Goal: Task Accomplishment & Management: Use online tool/utility

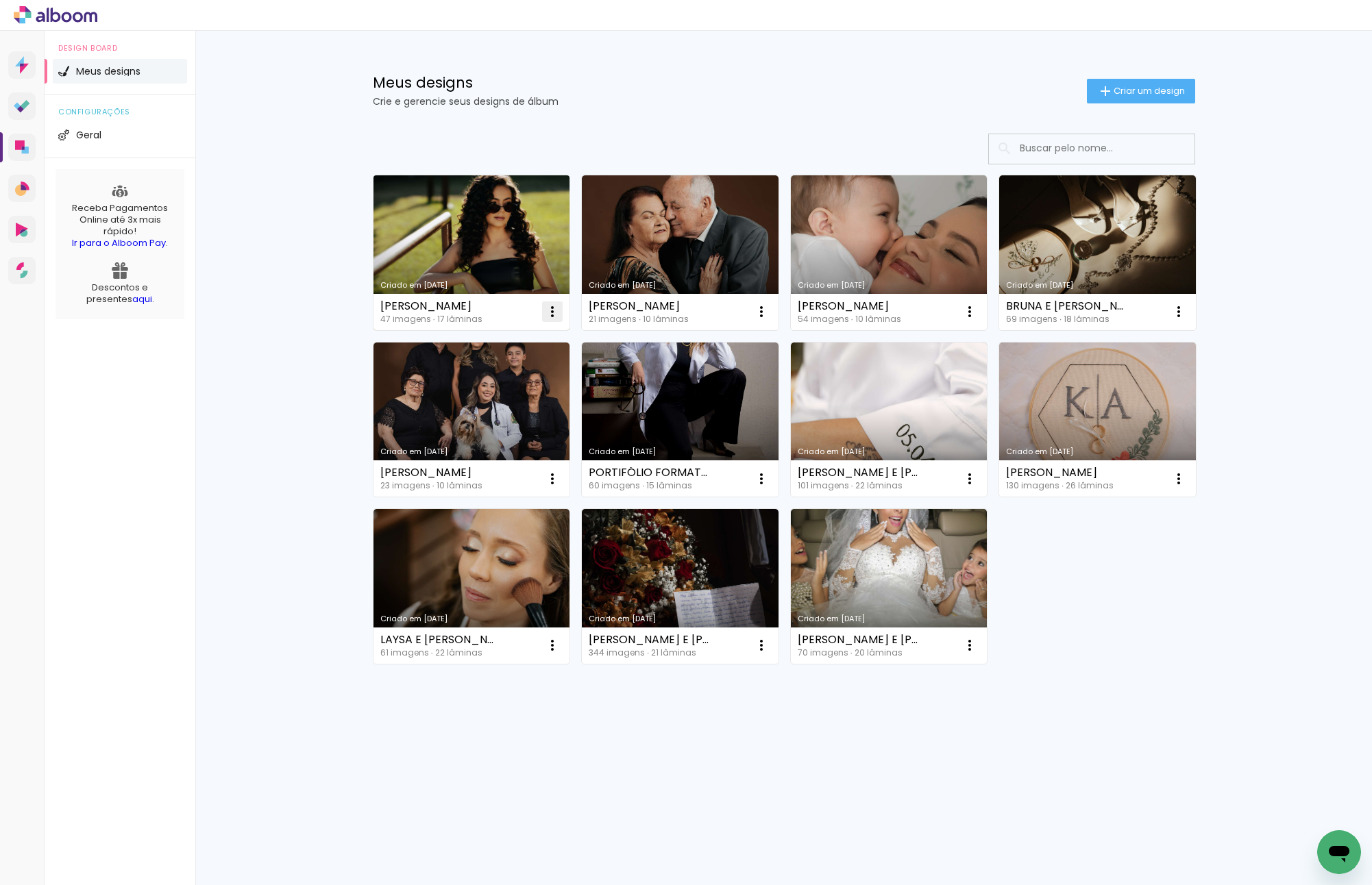
click at [551, 306] on iron-icon at bounding box center [552, 311] width 16 height 16
click at [532, 401] on paper-item "Excluir" at bounding box center [497, 401] width 135 height 27
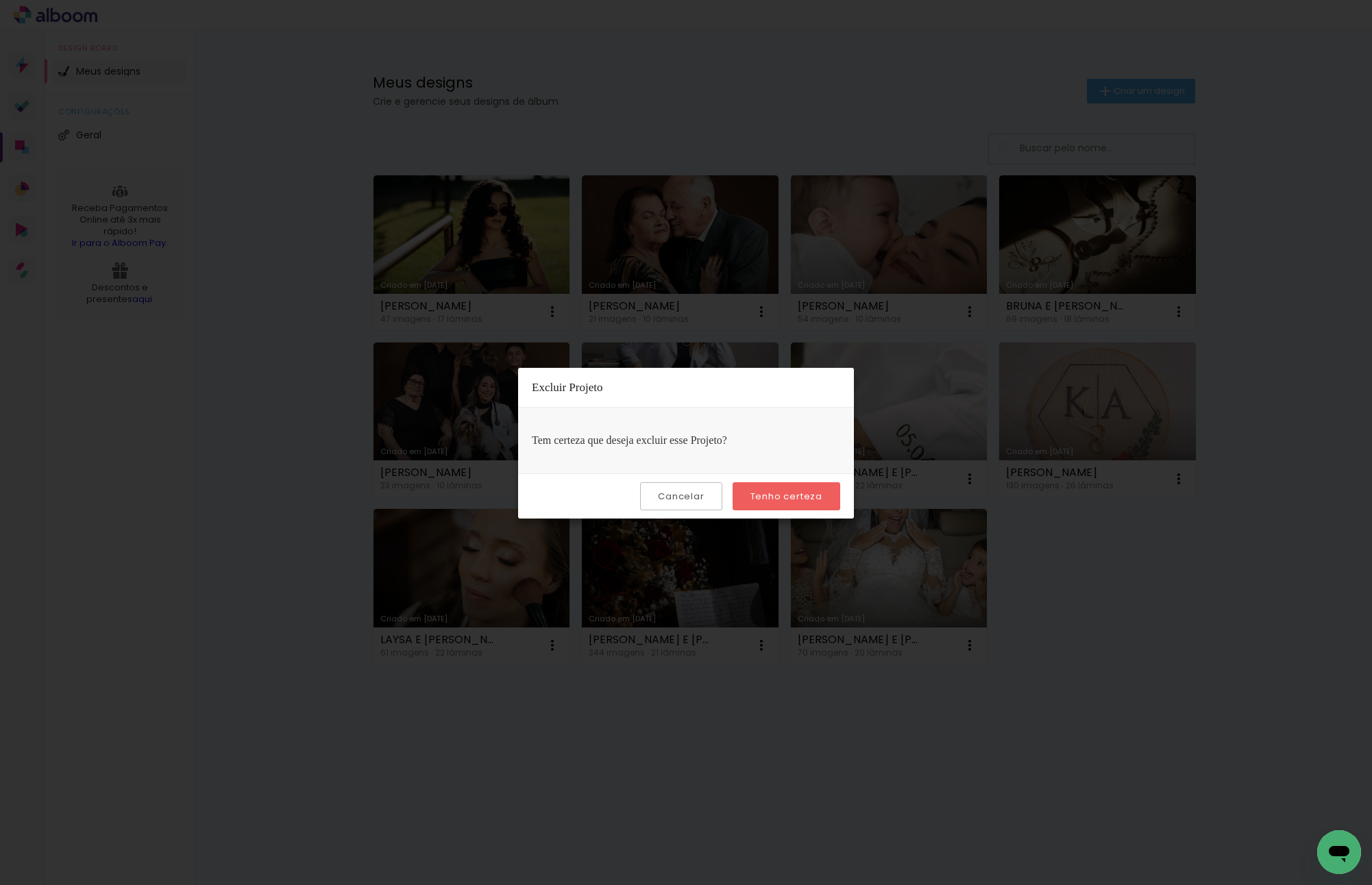
click at [0, 0] on slot "Tenho certeza" at bounding box center [0, 0] width 0 height 0
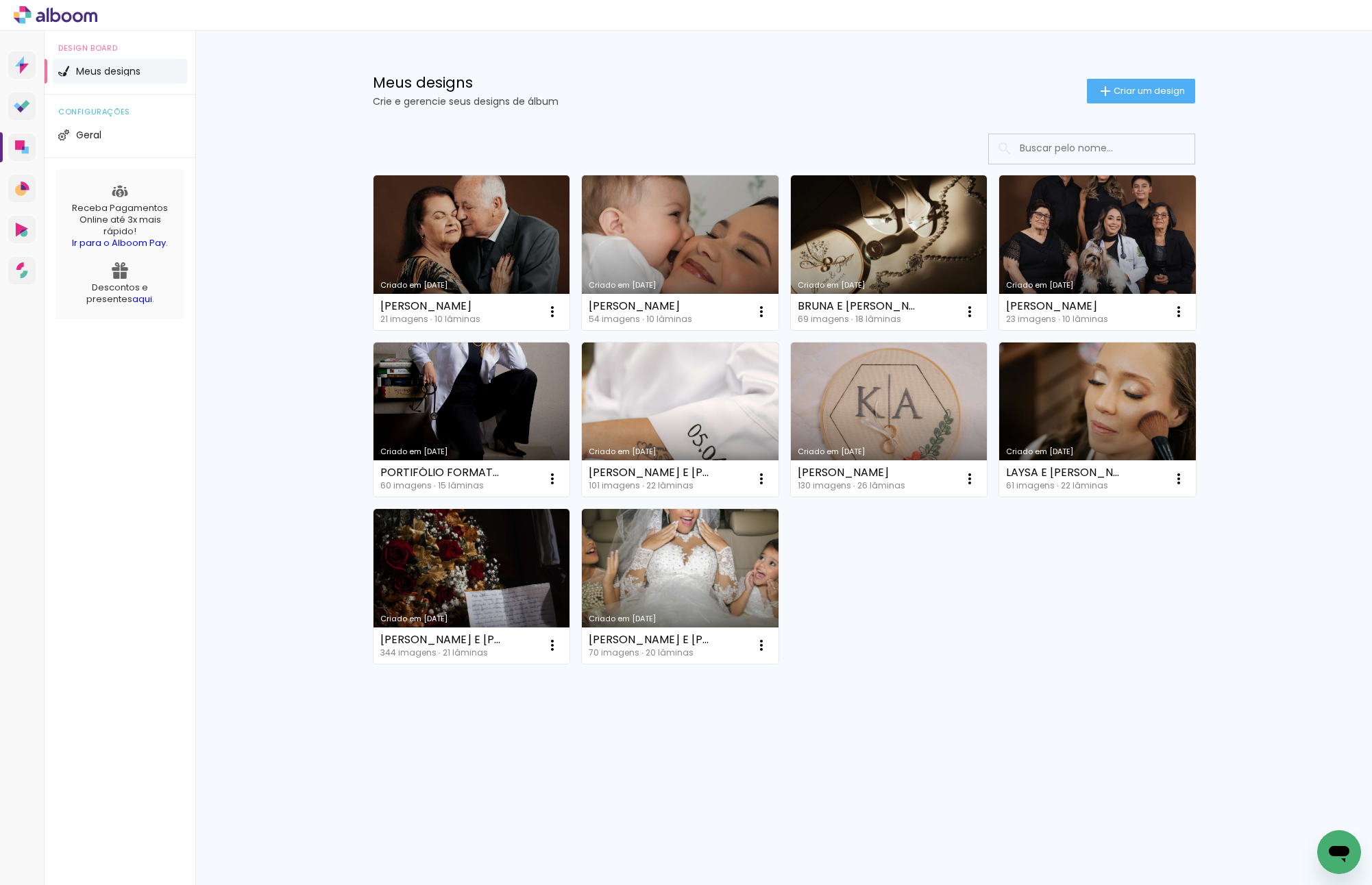
click at [1026, 576] on div "Criado em 06/09/25 MARIA E ANTÔNIO 21 imagens ∙ 10 lâminas Abrir Fazer uma cópi…" at bounding box center [784, 419] width 835 height 501
click at [551, 315] on iron-icon at bounding box center [552, 311] width 16 height 16
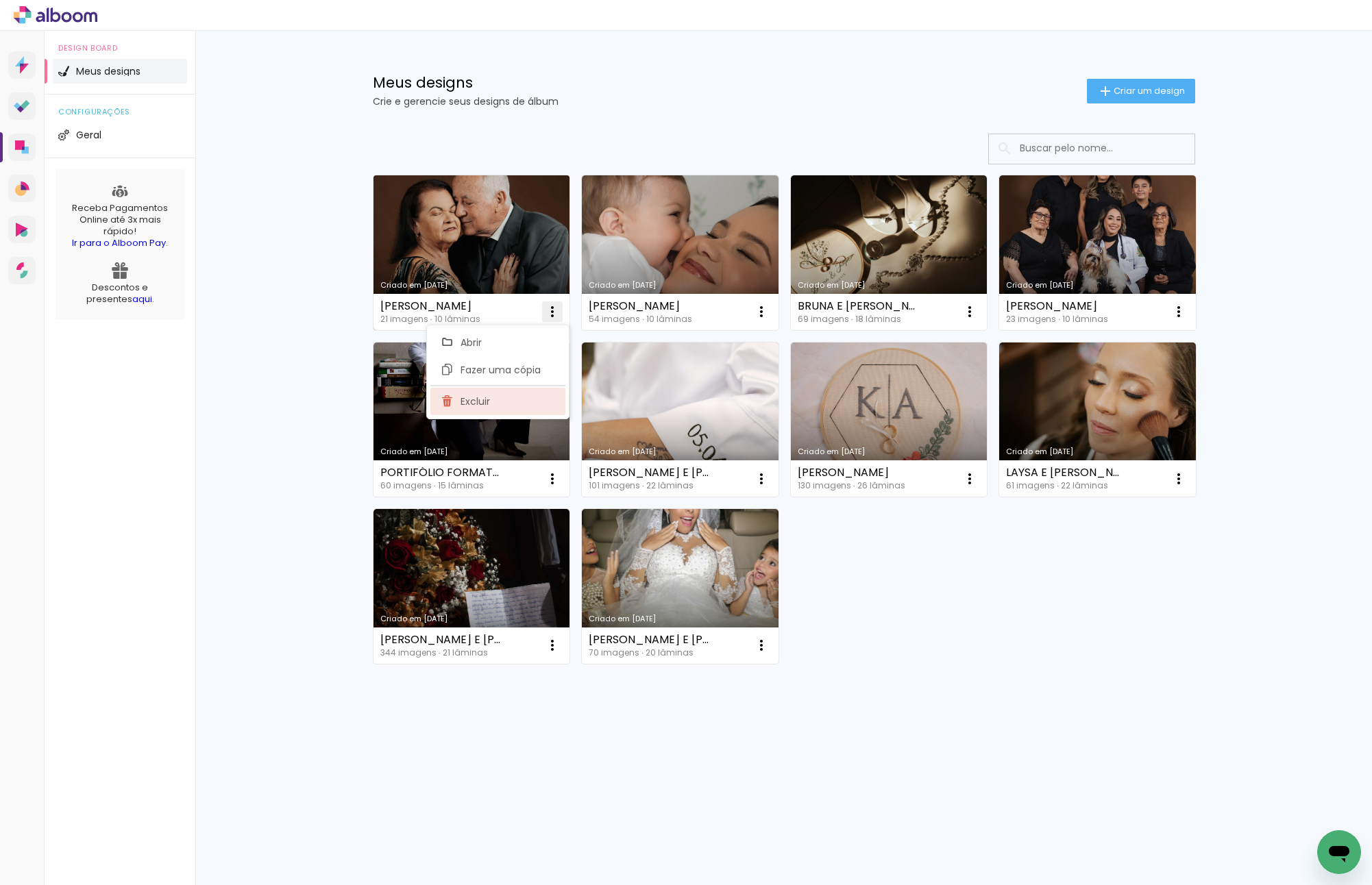
click at [541, 395] on paper-item "Excluir" at bounding box center [497, 401] width 135 height 27
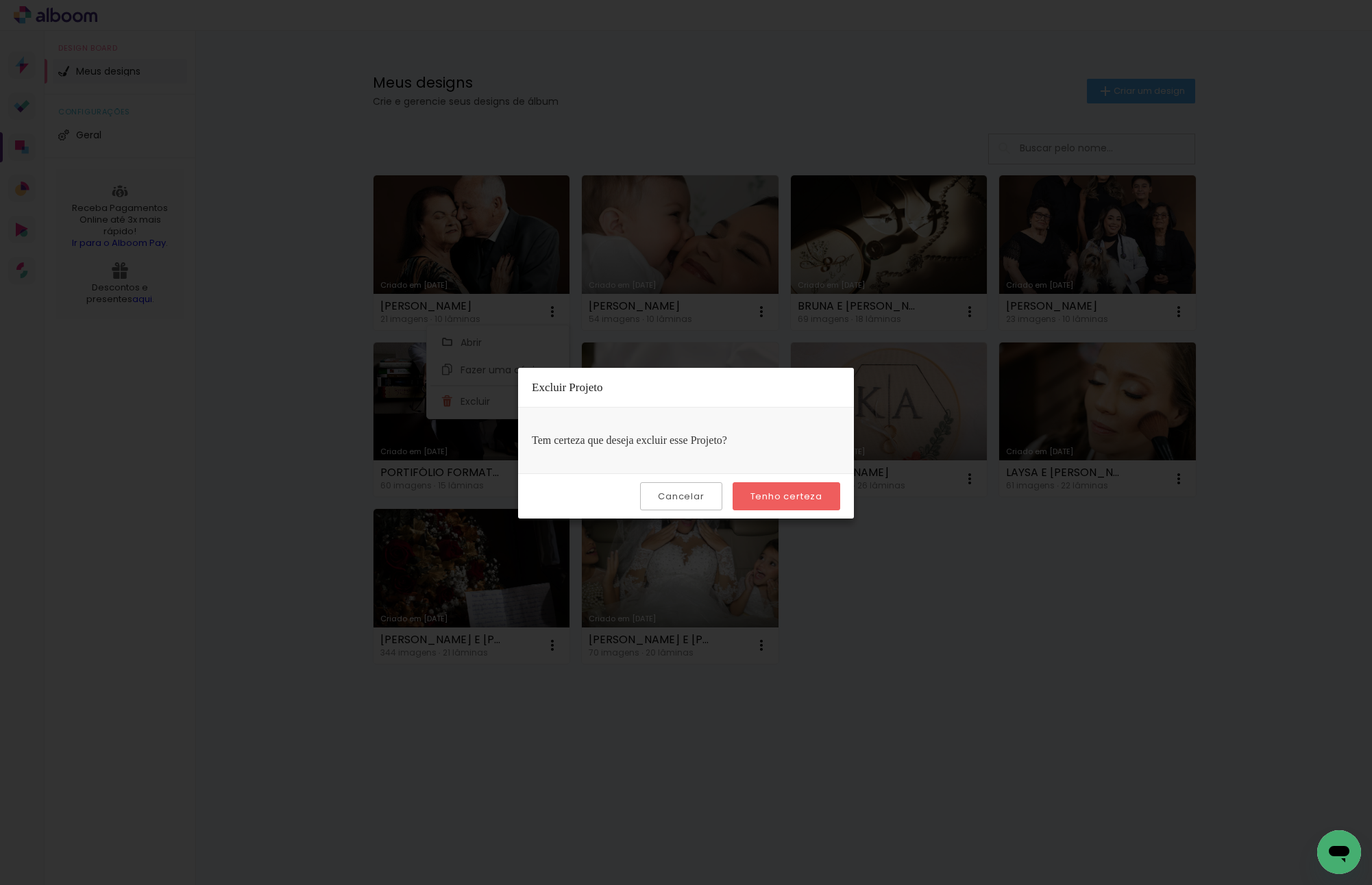
click at [0, 0] on slot "Tenho certeza" at bounding box center [0, 0] width 0 height 0
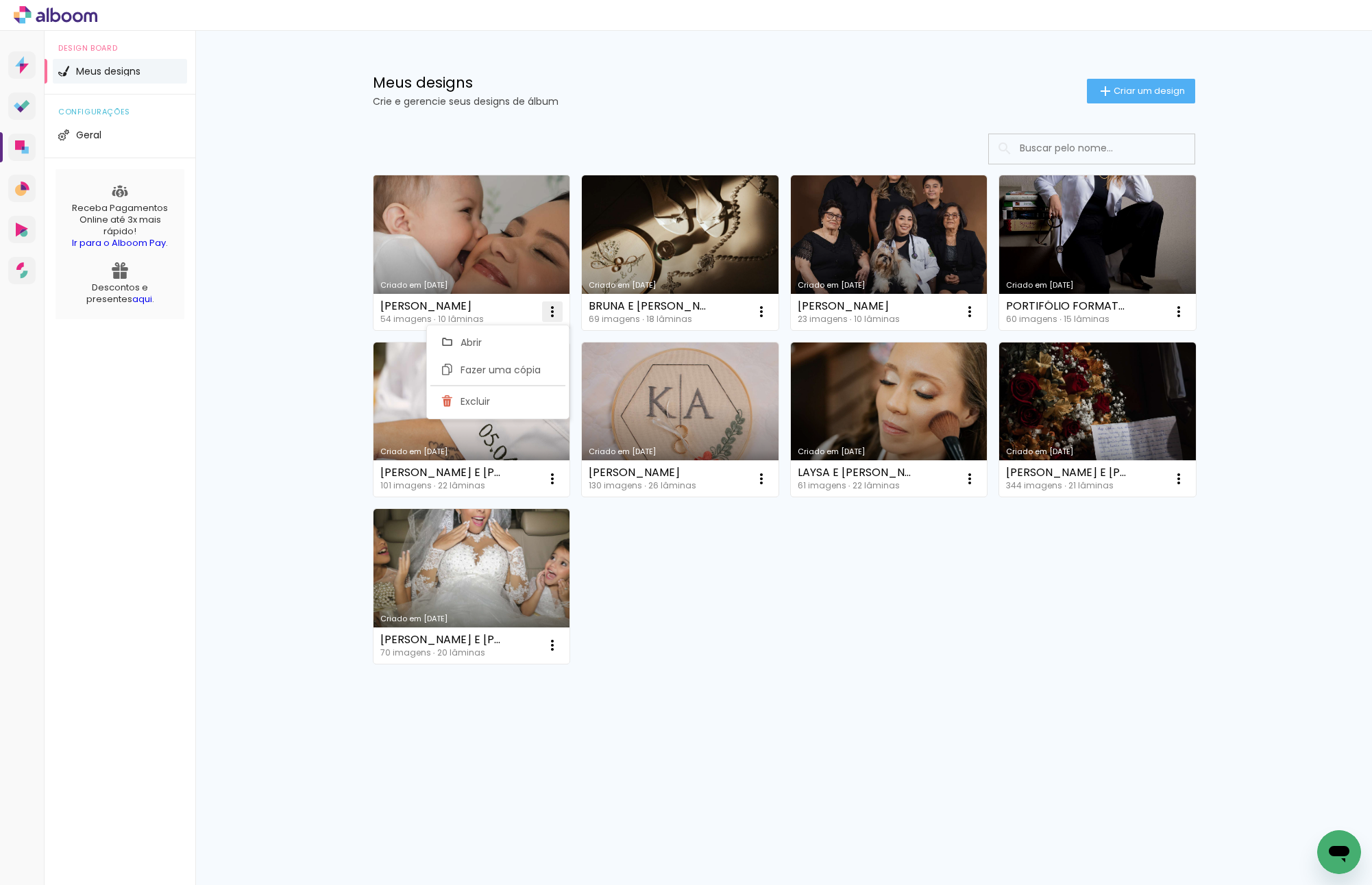
click at [554, 309] on iron-icon at bounding box center [552, 311] width 16 height 16
click at [545, 323] on paper-icon-button at bounding box center [552, 311] width 27 height 27
click at [533, 405] on paper-item "Excluir" at bounding box center [497, 401] width 135 height 27
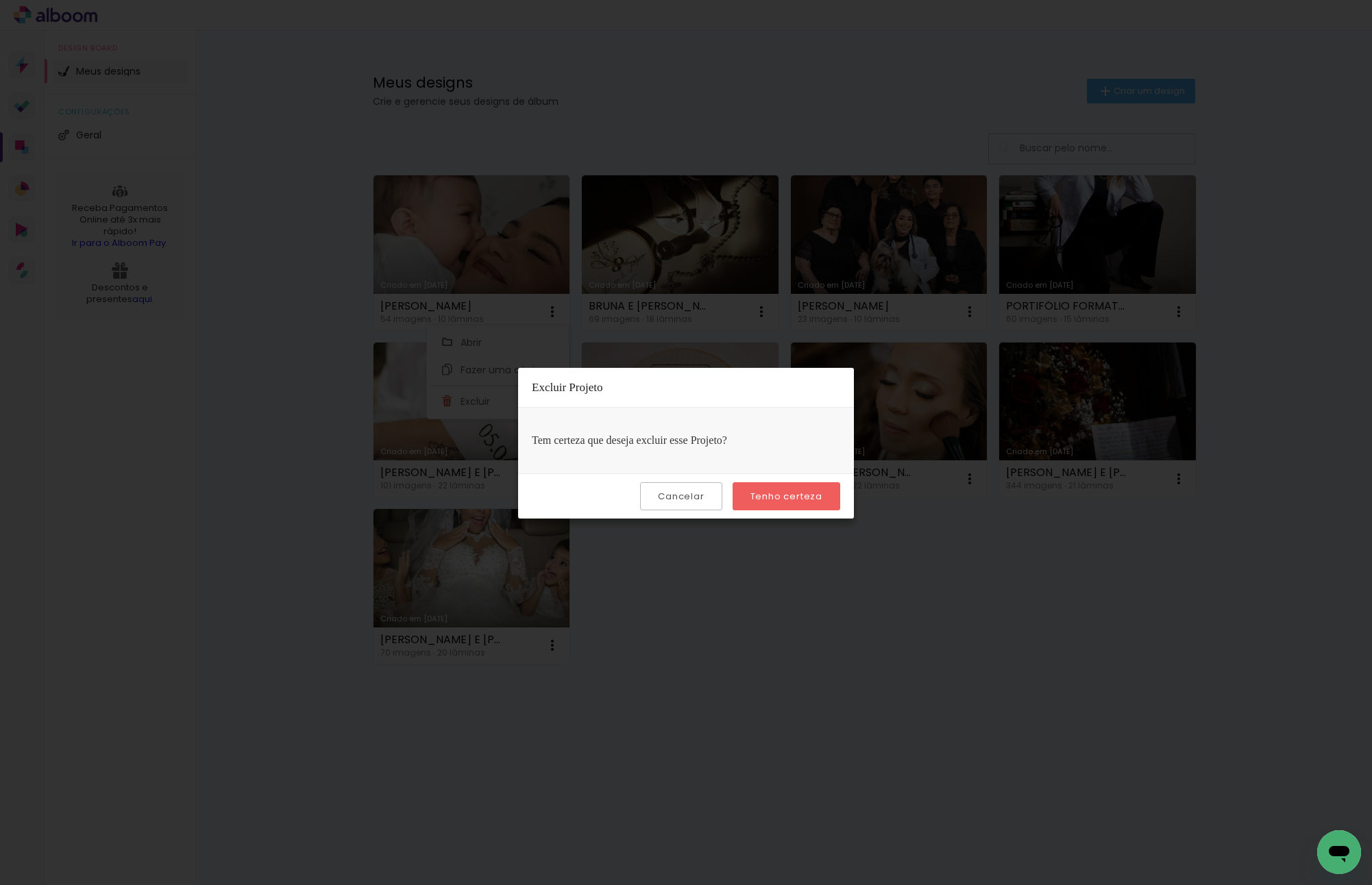
click at [777, 487] on paper-button "Tenho certeza" at bounding box center [786, 496] width 108 height 28
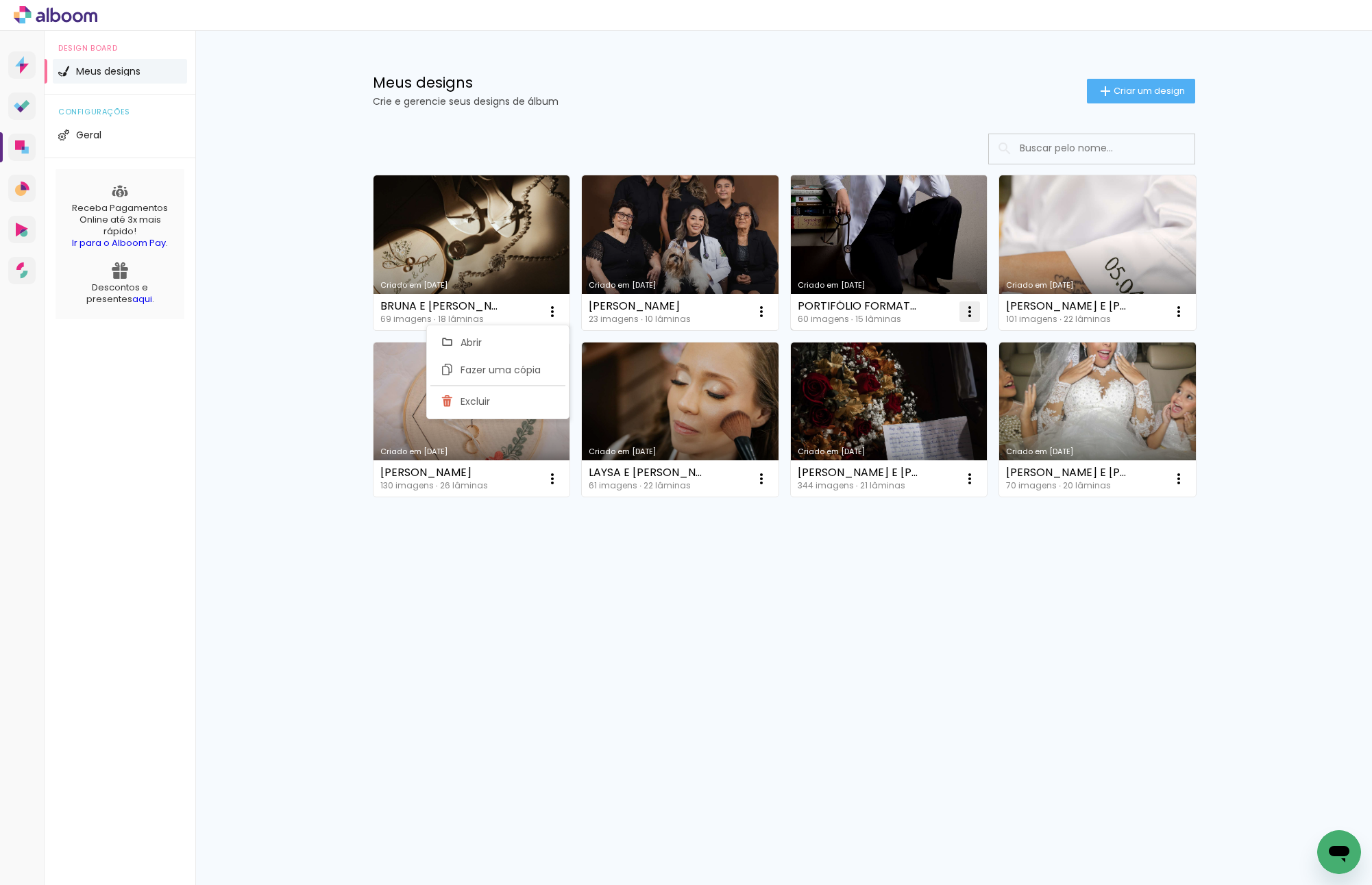
click at [962, 309] on iron-icon at bounding box center [969, 311] width 16 height 16
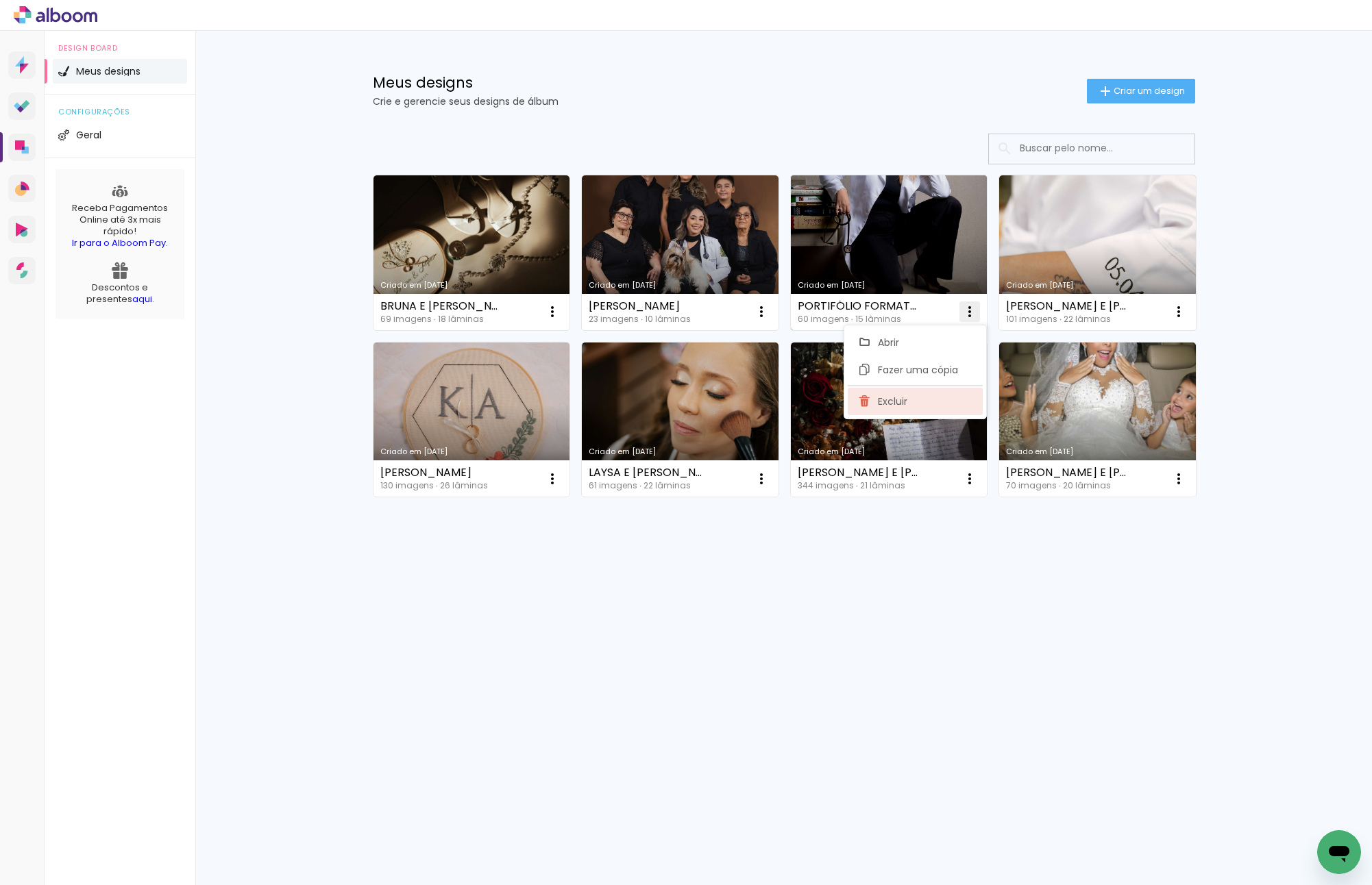
click at [869, 394] on iron-icon at bounding box center [864, 401] width 12 height 16
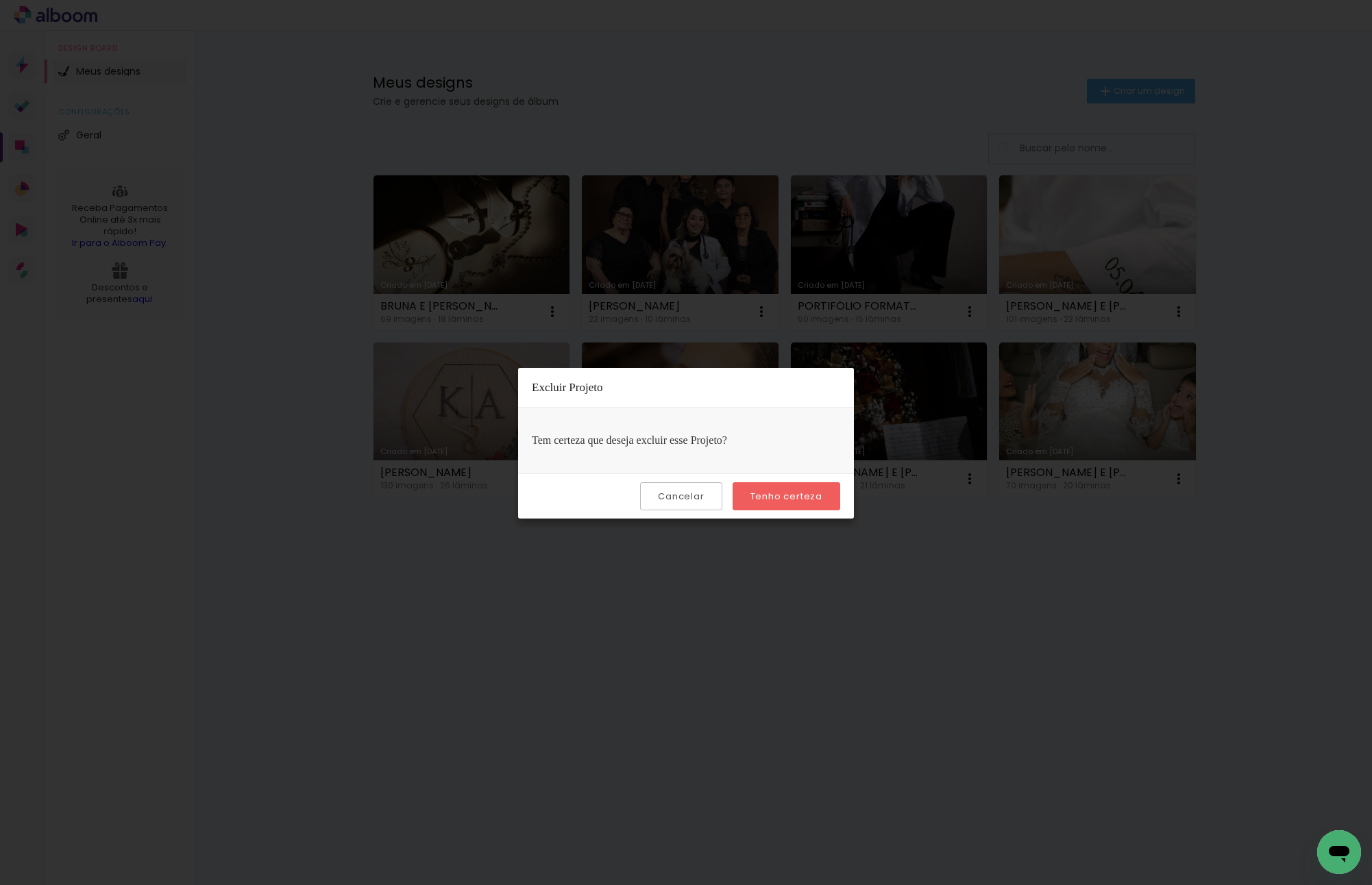
click at [810, 505] on paper-button "Tenho certeza" at bounding box center [786, 496] width 108 height 28
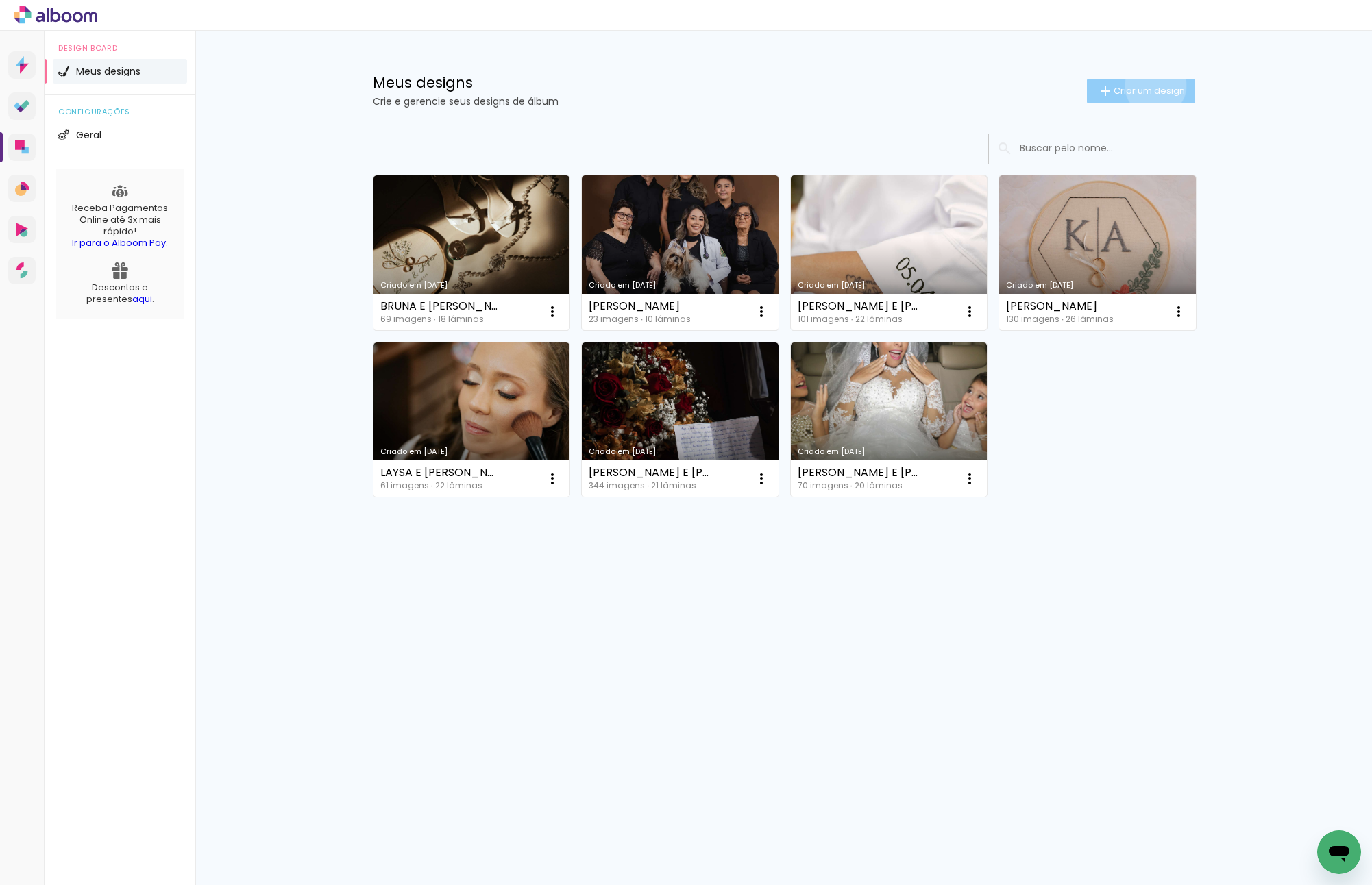
click at [1153, 86] on span "Criar um design" at bounding box center [1149, 91] width 71 height 9
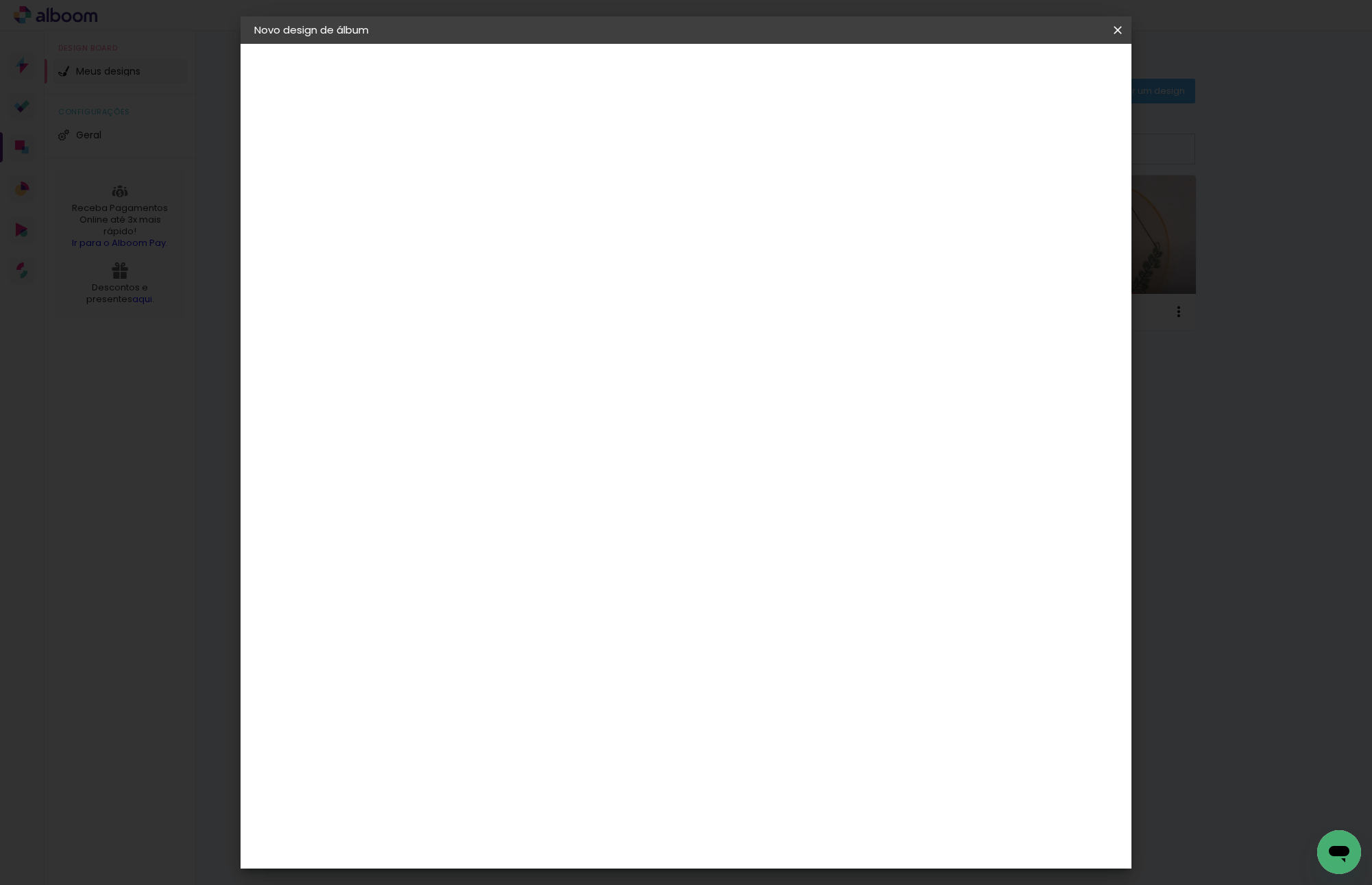
click at [478, 174] on input at bounding box center [478, 184] width 0 height 21
type input "LETYCIA - 15 ANOS"
type paper-input "LETYCIA - 15 ANOS"
click at [619, 76] on paper-button "Avançar" at bounding box center [585, 72] width 67 height 24
click at [519, 253] on input at bounding box center [513, 261] width 139 height 17
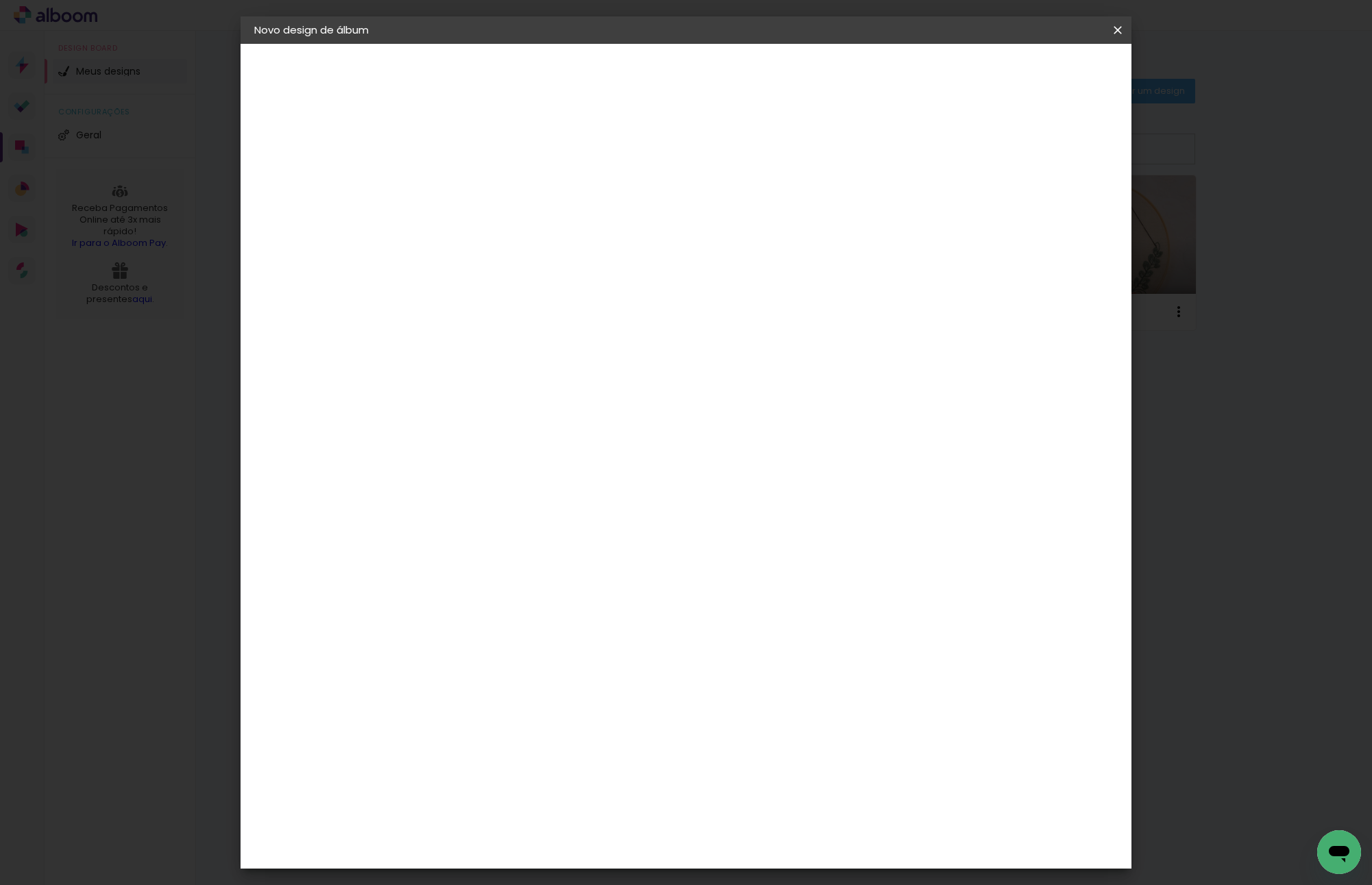
type input "V"
type paper-input "V"
drag, startPoint x: 525, startPoint y: 692, endPoint x: 563, endPoint y: 689, distance: 38.1
click at [514, 708] on div "Viacolor" at bounding box center [492, 713] width 44 height 11
click at [705, 80] on paper-button "Avançar" at bounding box center [672, 72] width 67 height 24
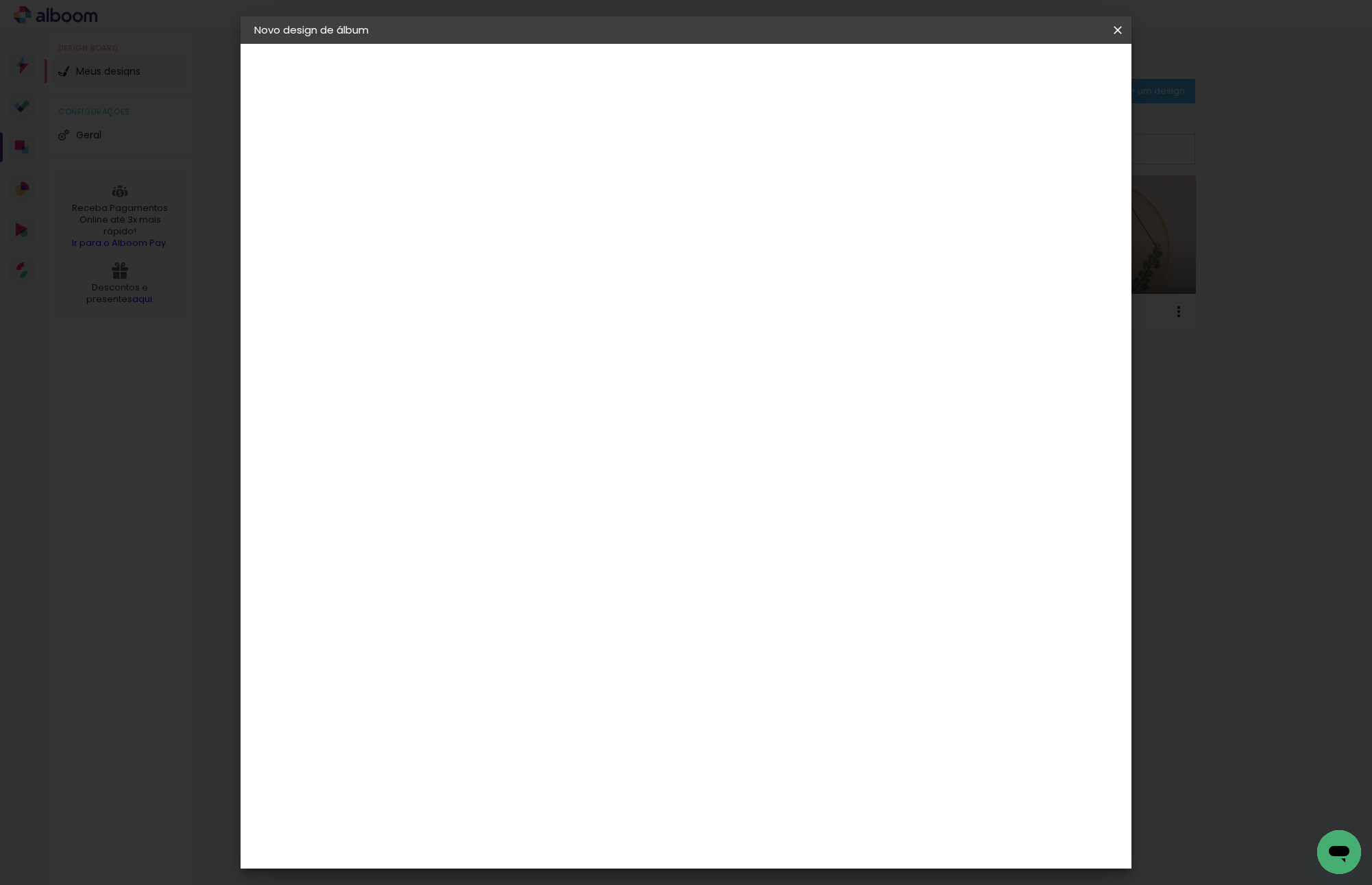
click at [532, 231] on input "text" at bounding box center [504, 239] width 54 height 21
click at [692, 239] on paper-item "Padrão" at bounding box center [775, 227] width 274 height 27
type input "Padrão"
click at [571, 390] on span "30 × 20" at bounding box center [539, 408] width 64 height 36
click at [314, 85] on div "1. Informações Preenchendo título... LETYCIA - 15 ANOS 2. Especificações Fornec…" at bounding box center [329, 64] width 178 height 41
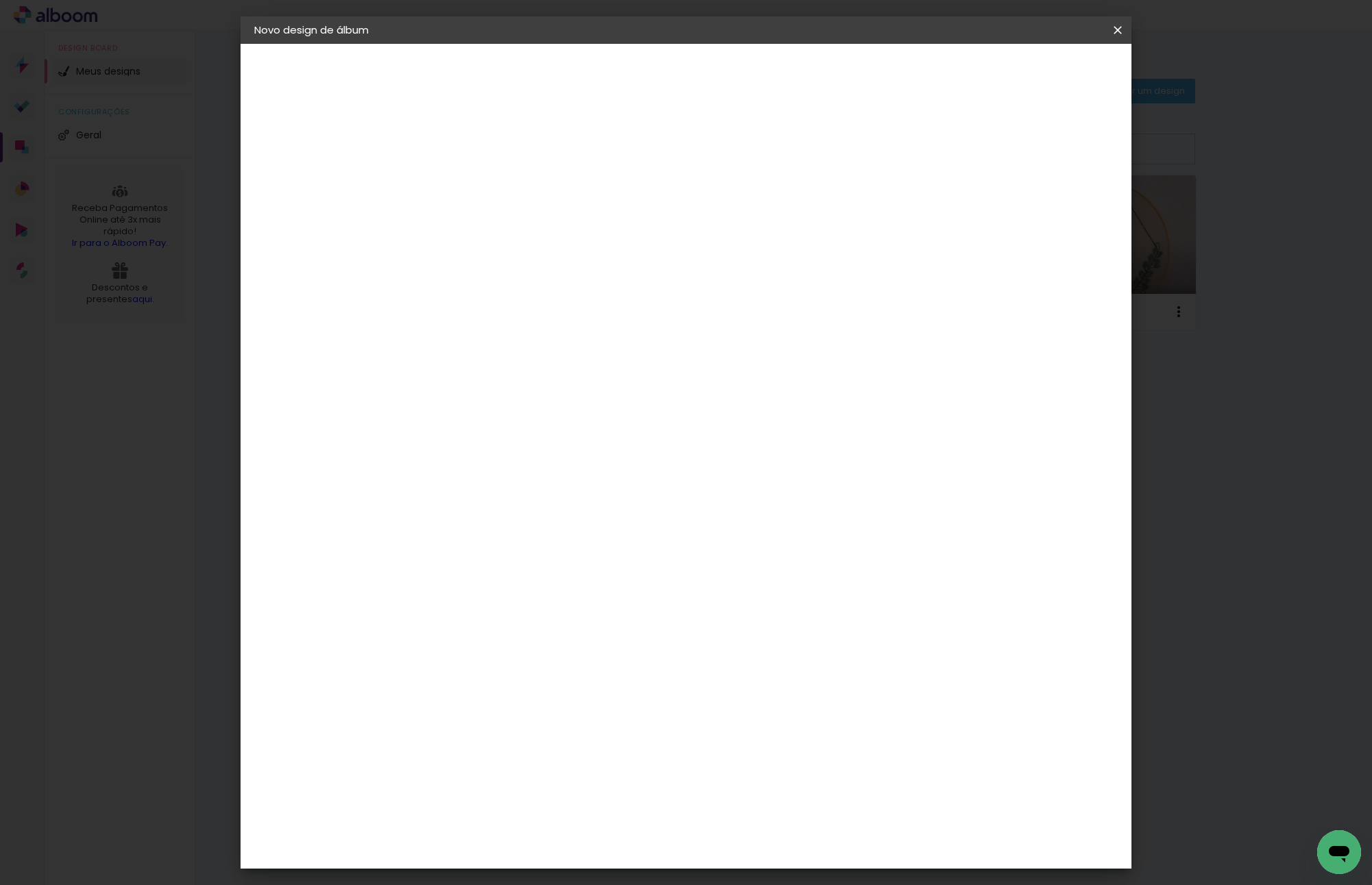
click at [702, 69] on paper-button "Avançar" at bounding box center [668, 72] width 67 height 24
click at [1031, 69] on span "Iniciar design" at bounding box center [1000, 72] width 62 height 9
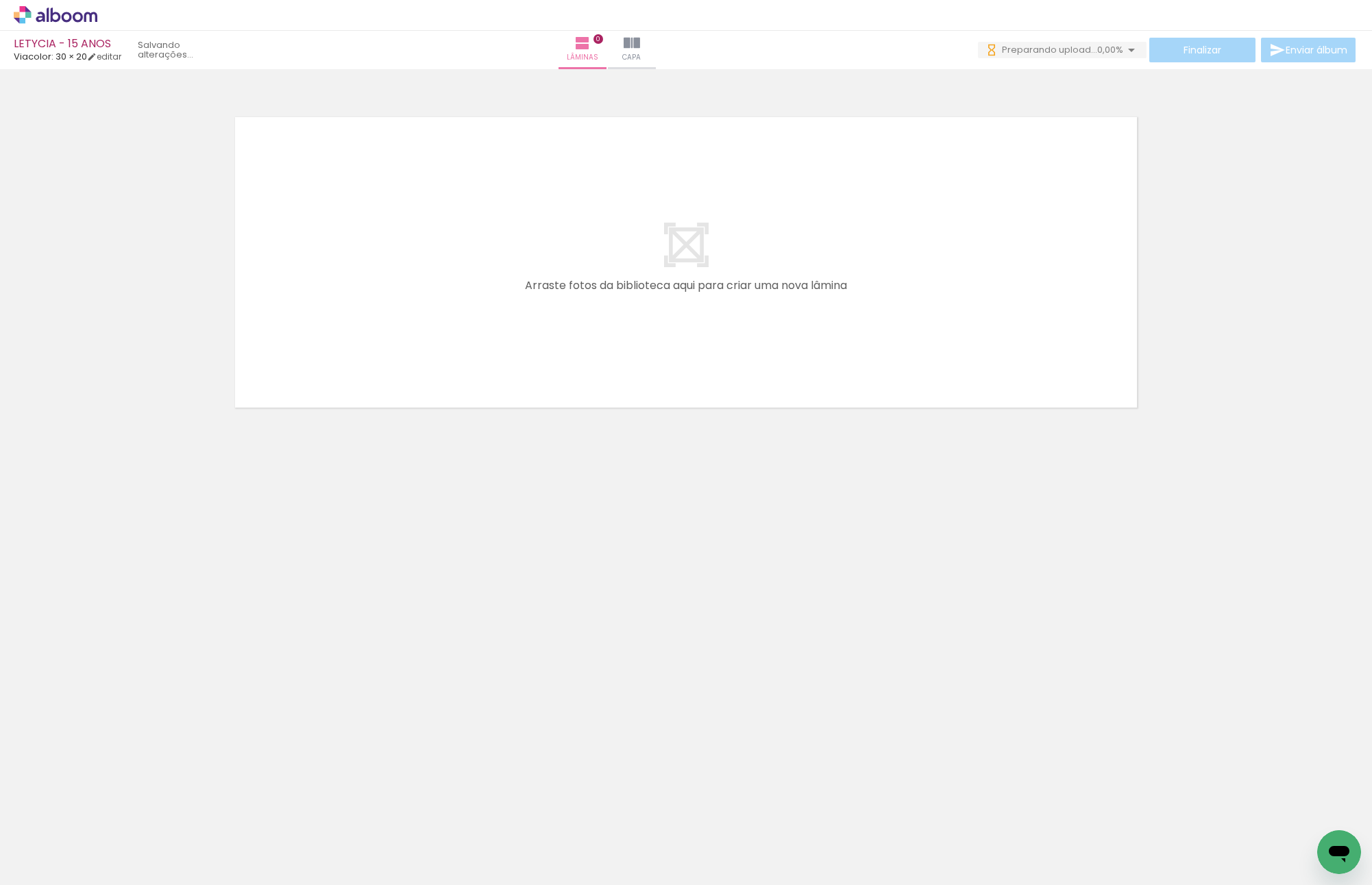
click at [291, 676] on neon-animated-pages "Confirmar Cancelar" at bounding box center [686, 477] width 1372 height 816
drag, startPoint x: 142, startPoint y: 819, endPoint x: 345, endPoint y: 313, distance: 545.2
click at [345, 313] on quentale-workspace at bounding box center [686, 442] width 1372 height 885
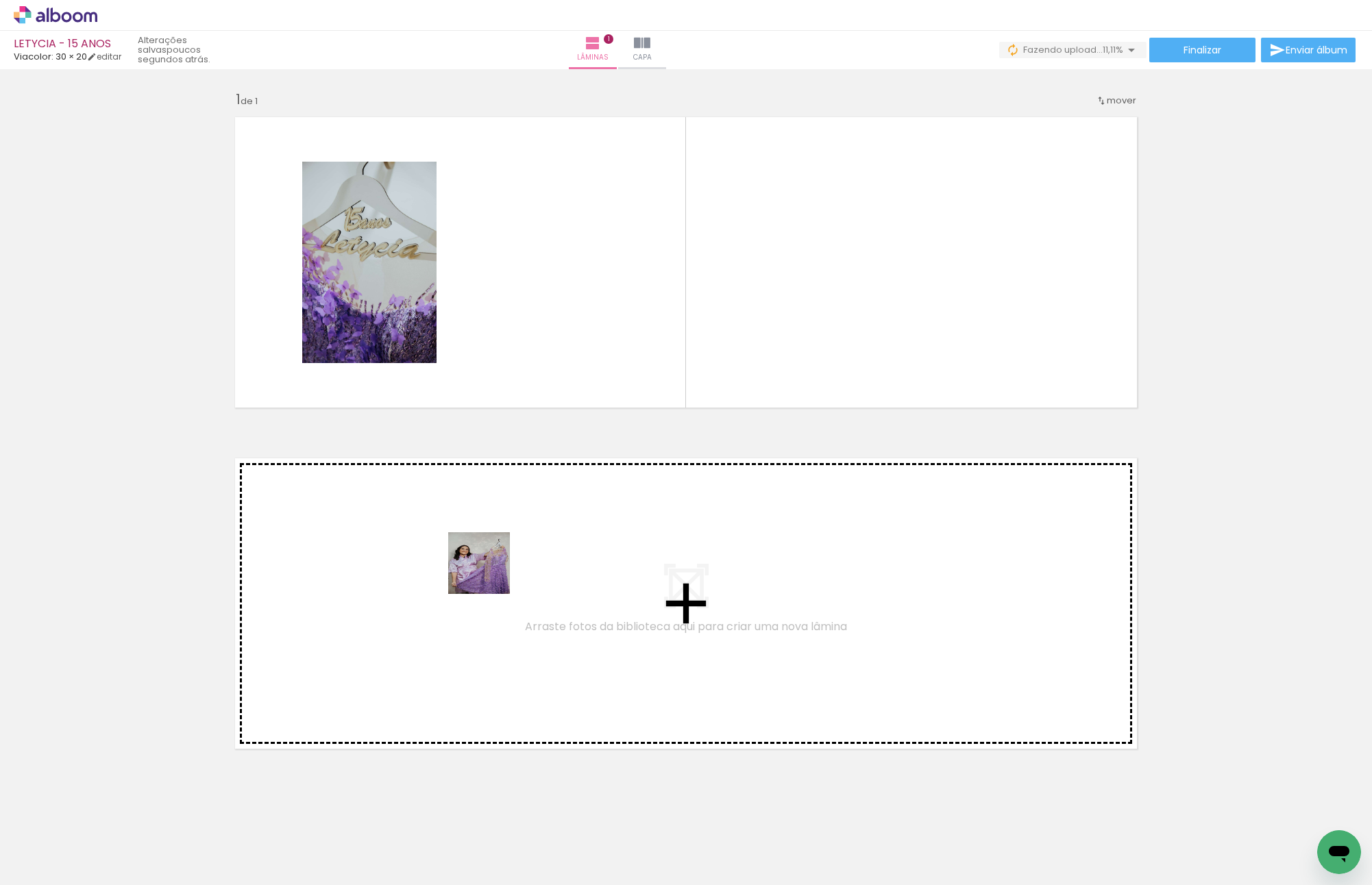
drag, startPoint x: 224, startPoint y: 828, endPoint x: 544, endPoint y: 349, distance: 576.1
click at [544, 349] on quentale-workspace at bounding box center [686, 442] width 1372 height 885
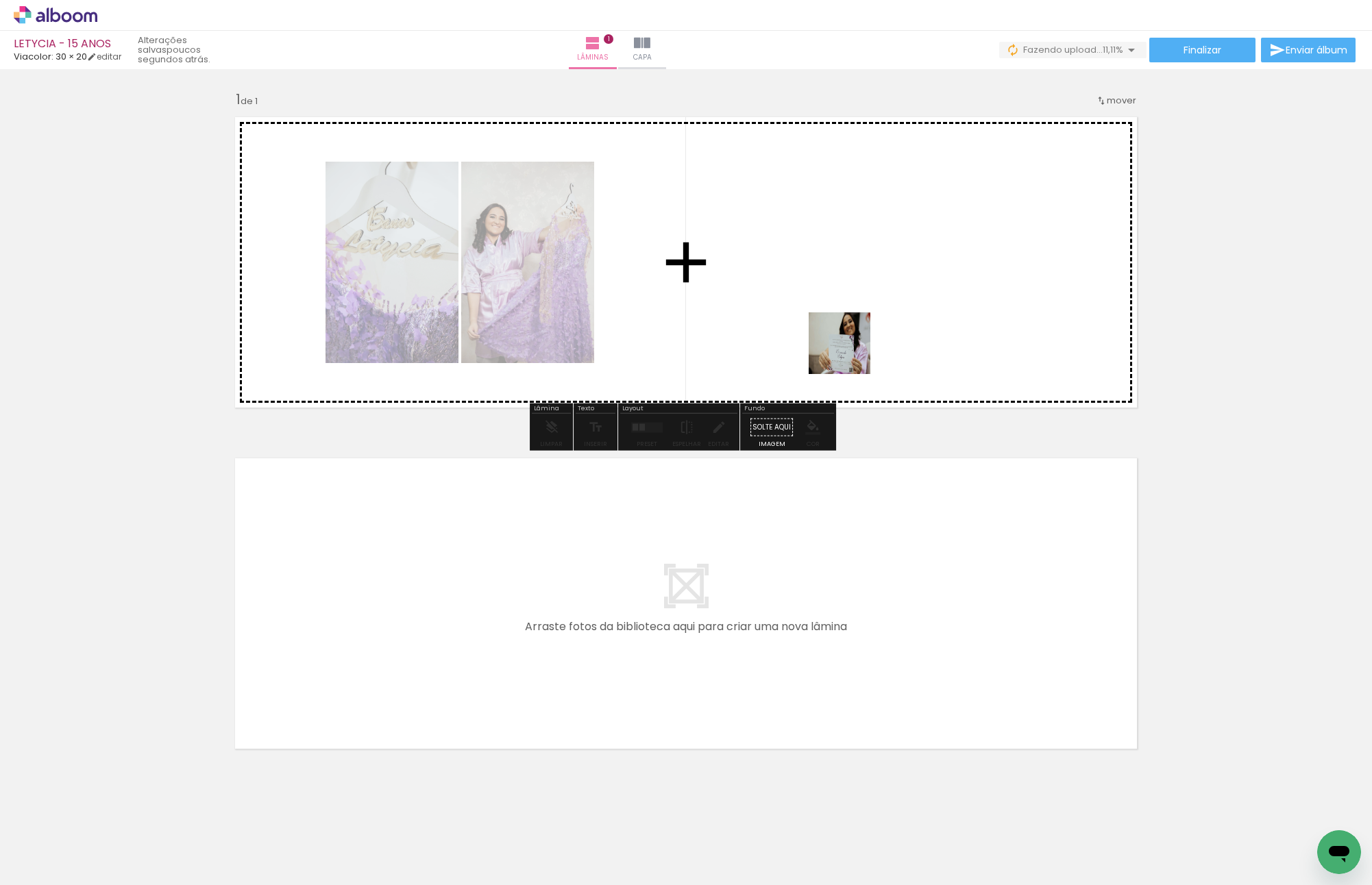
drag, startPoint x: 547, startPoint y: 744, endPoint x: 852, endPoint y: 333, distance: 511.8
click at [852, 333] on quentale-workspace at bounding box center [686, 442] width 1372 height 885
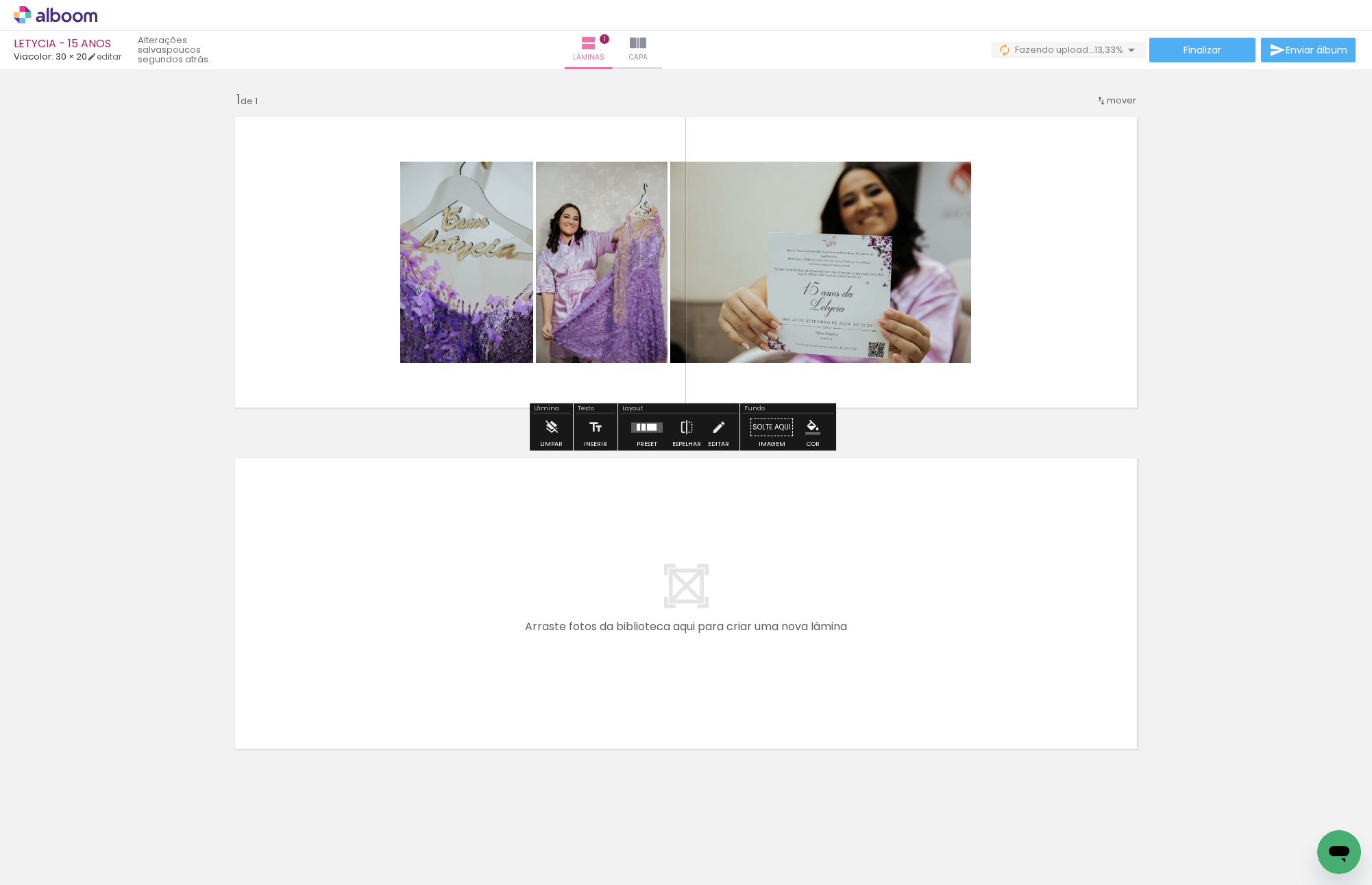
drag, startPoint x: 413, startPoint y: 692, endPoint x: 445, endPoint y: 776, distance: 89.9
click at [412, 669] on quentale-workspace at bounding box center [686, 442] width 1372 height 885
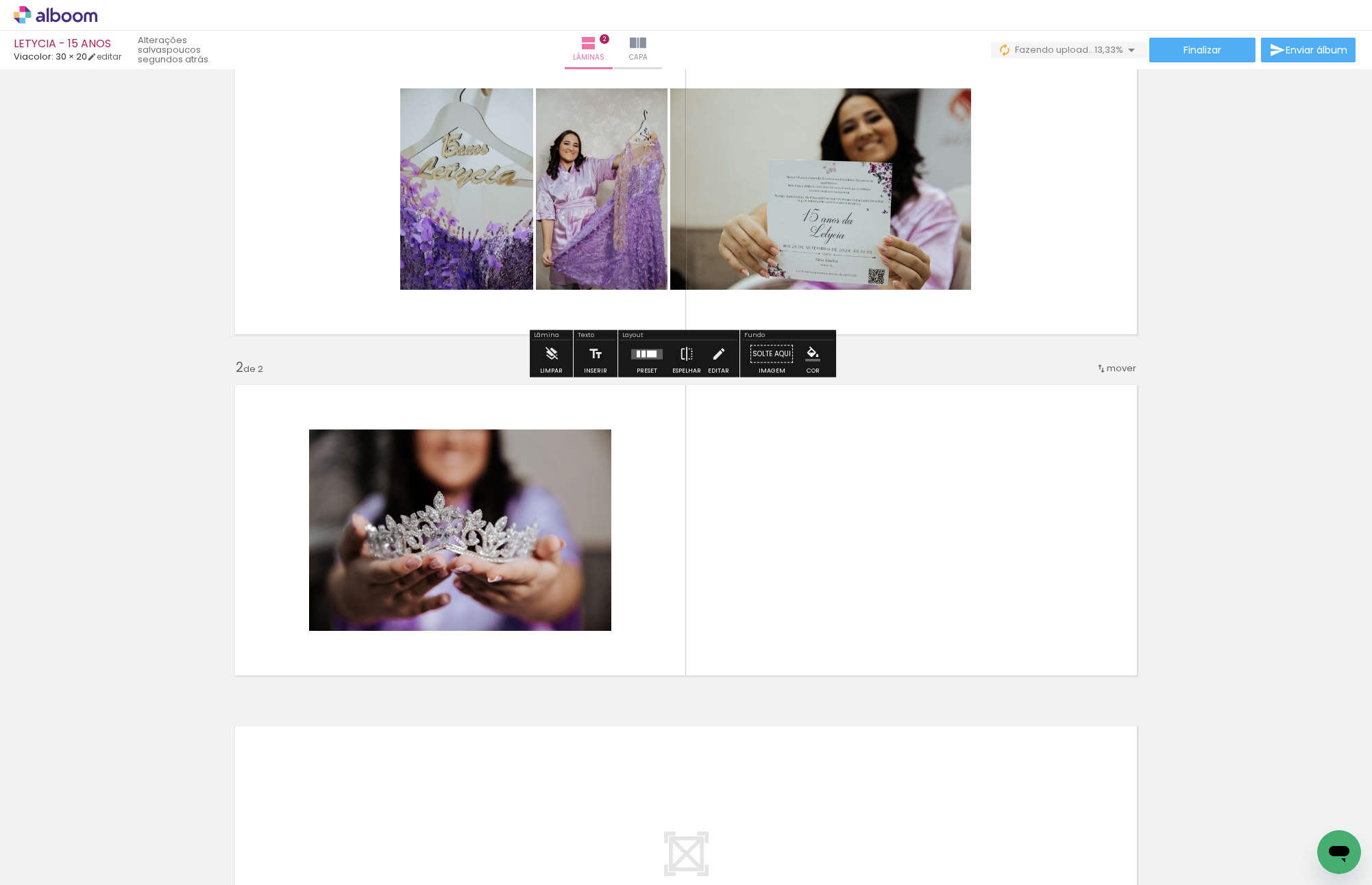
scroll to position [169, 0]
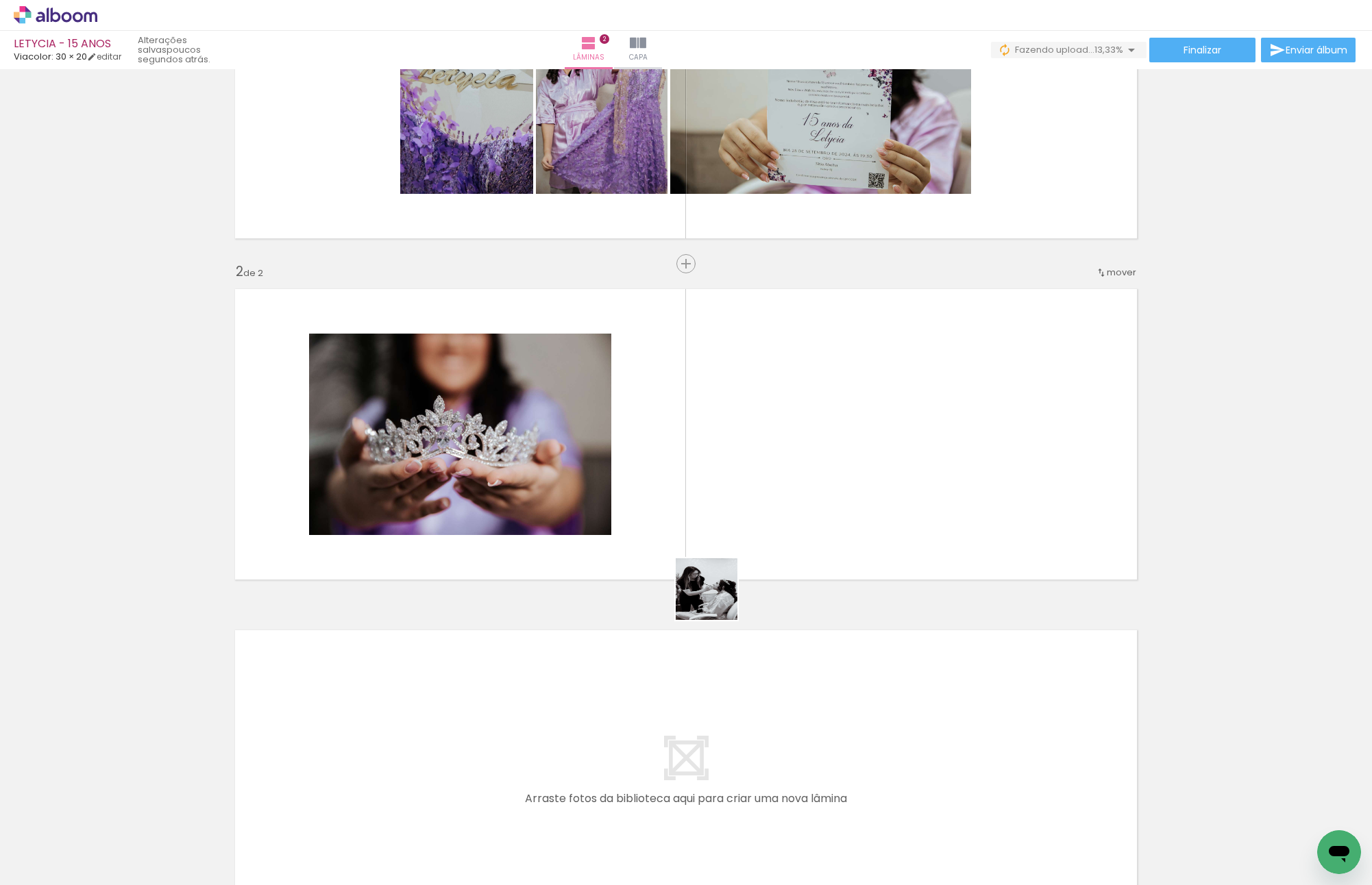
drag, startPoint x: 717, startPoint y: 599, endPoint x: 751, endPoint y: 519, distance: 86.9
click at [751, 519] on quentale-workspace at bounding box center [686, 442] width 1372 height 885
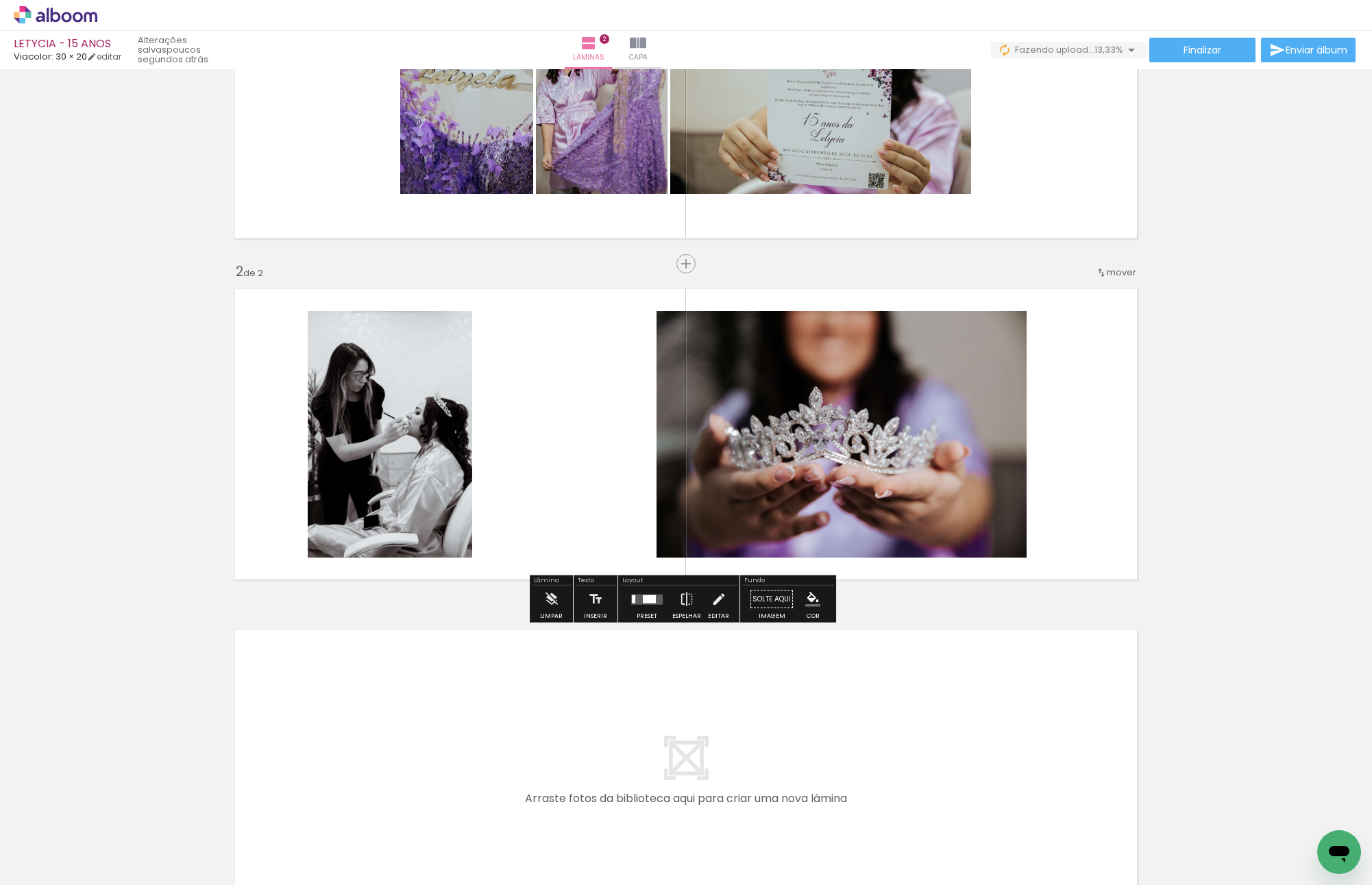
drag, startPoint x: 440, startPoint y: 853, endPoint x: 538, endPoint y: 466, distance: 399.2
click at [538, 466] on quentale-workspace at bounding box center [686, 442] width 1372 height 885
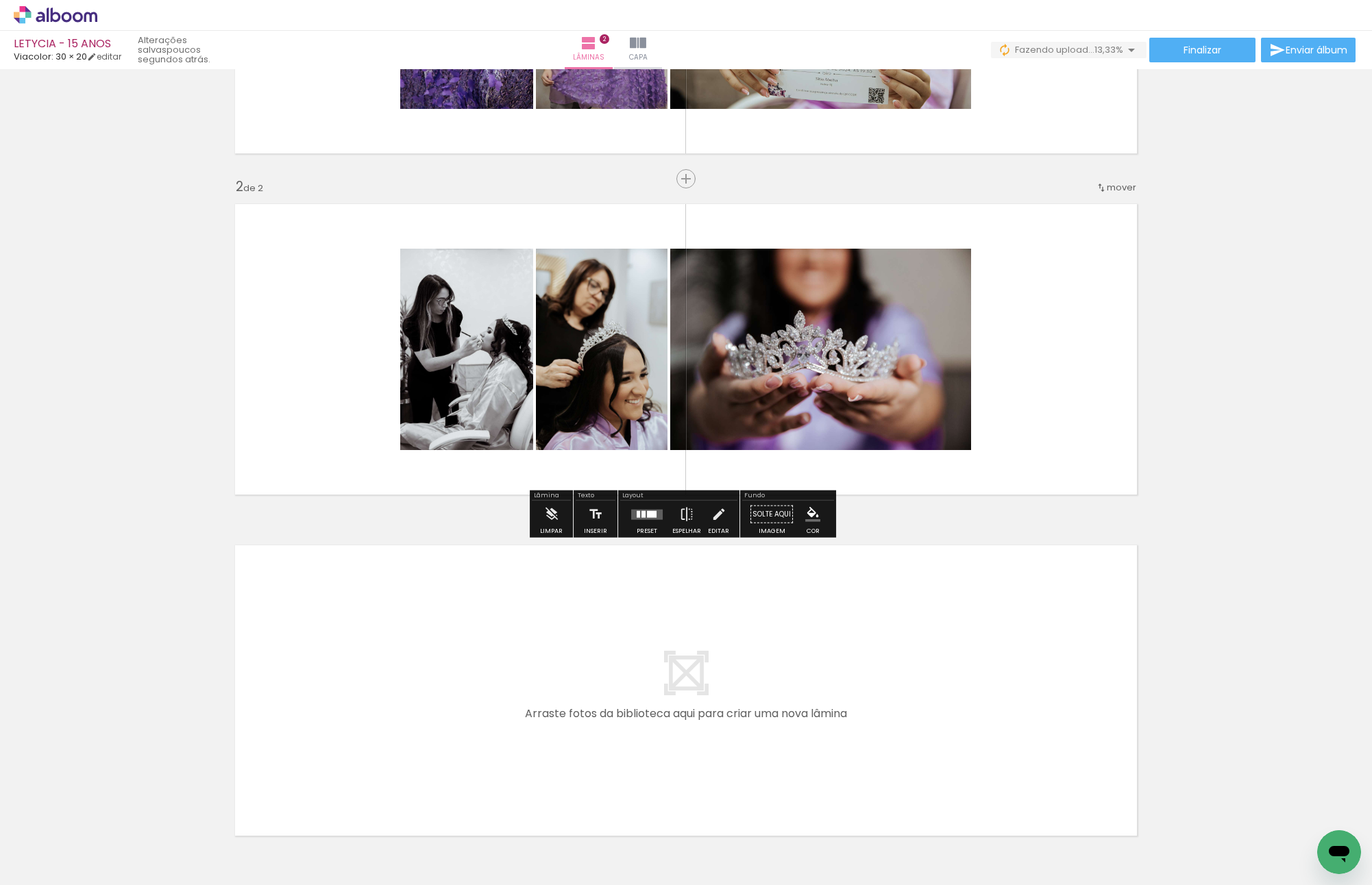
scroll to position [346, 0]
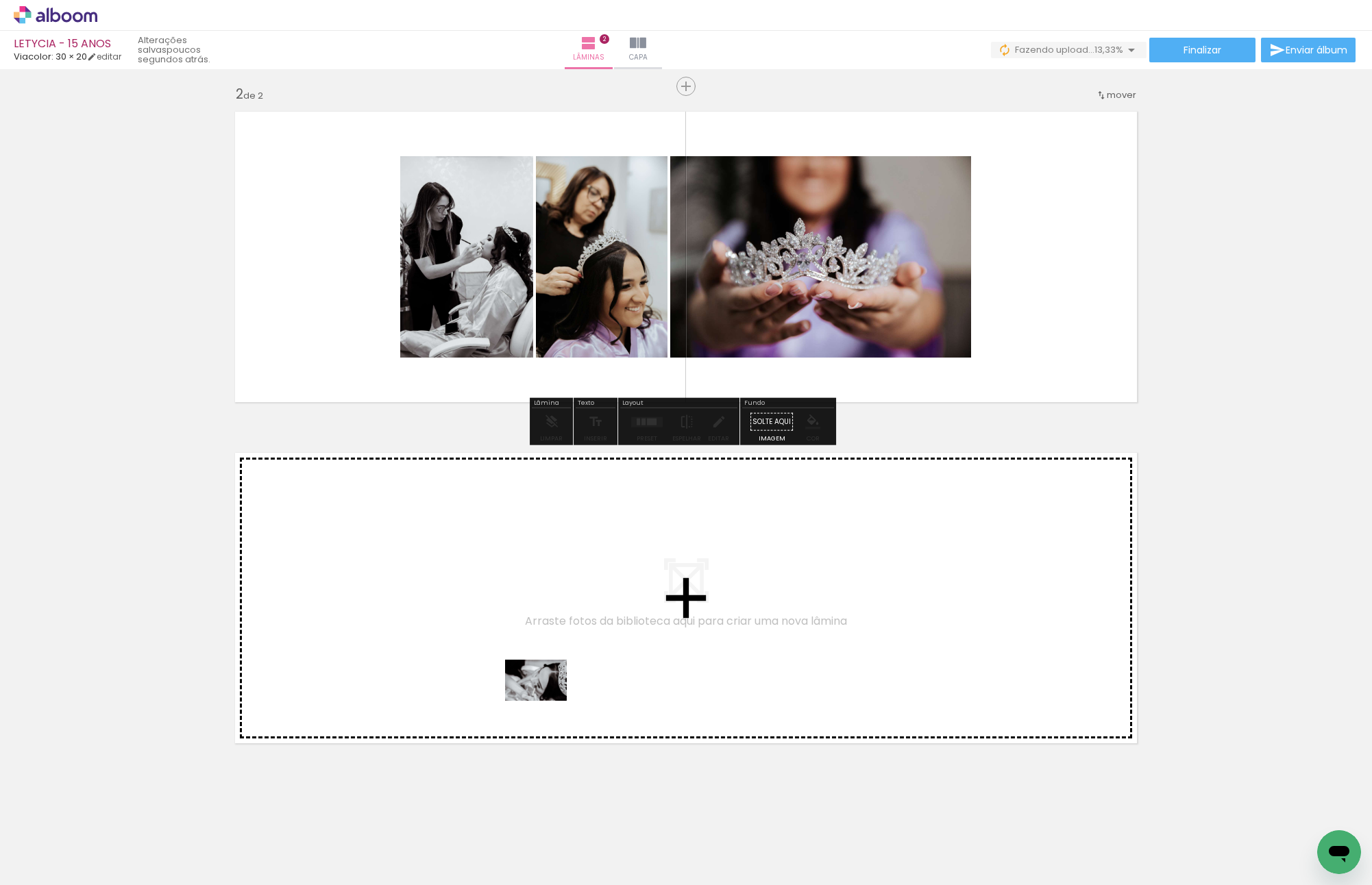
drag, startPoint x: 594, startPoint y: 849, endPoint x: 546, endPoint y: 701, distance: 155.6
click at [546, 701] on quentale-workspace at bounding box center [686, 442] width 1372 height 885
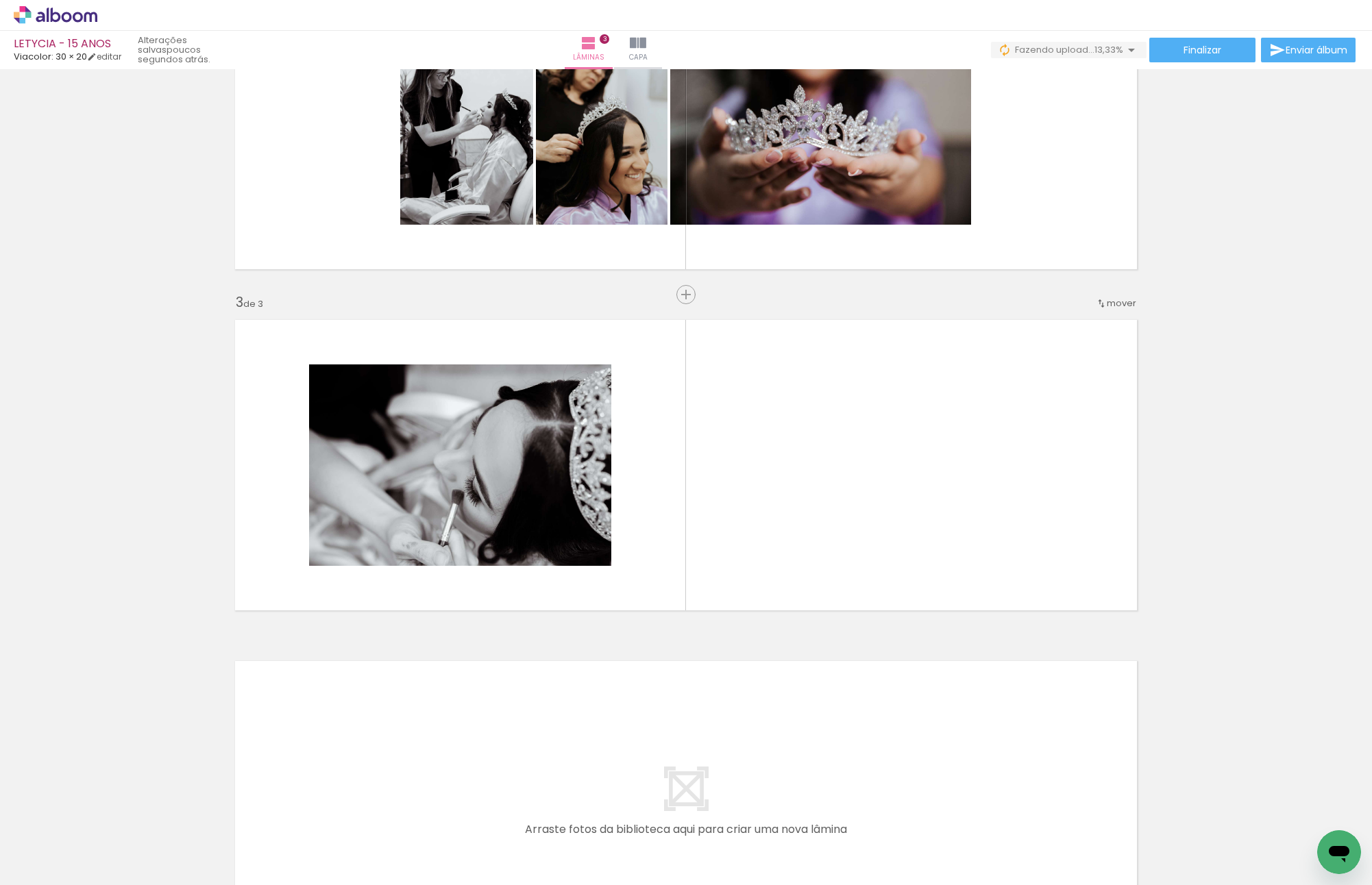
scroll to position [510, 0]
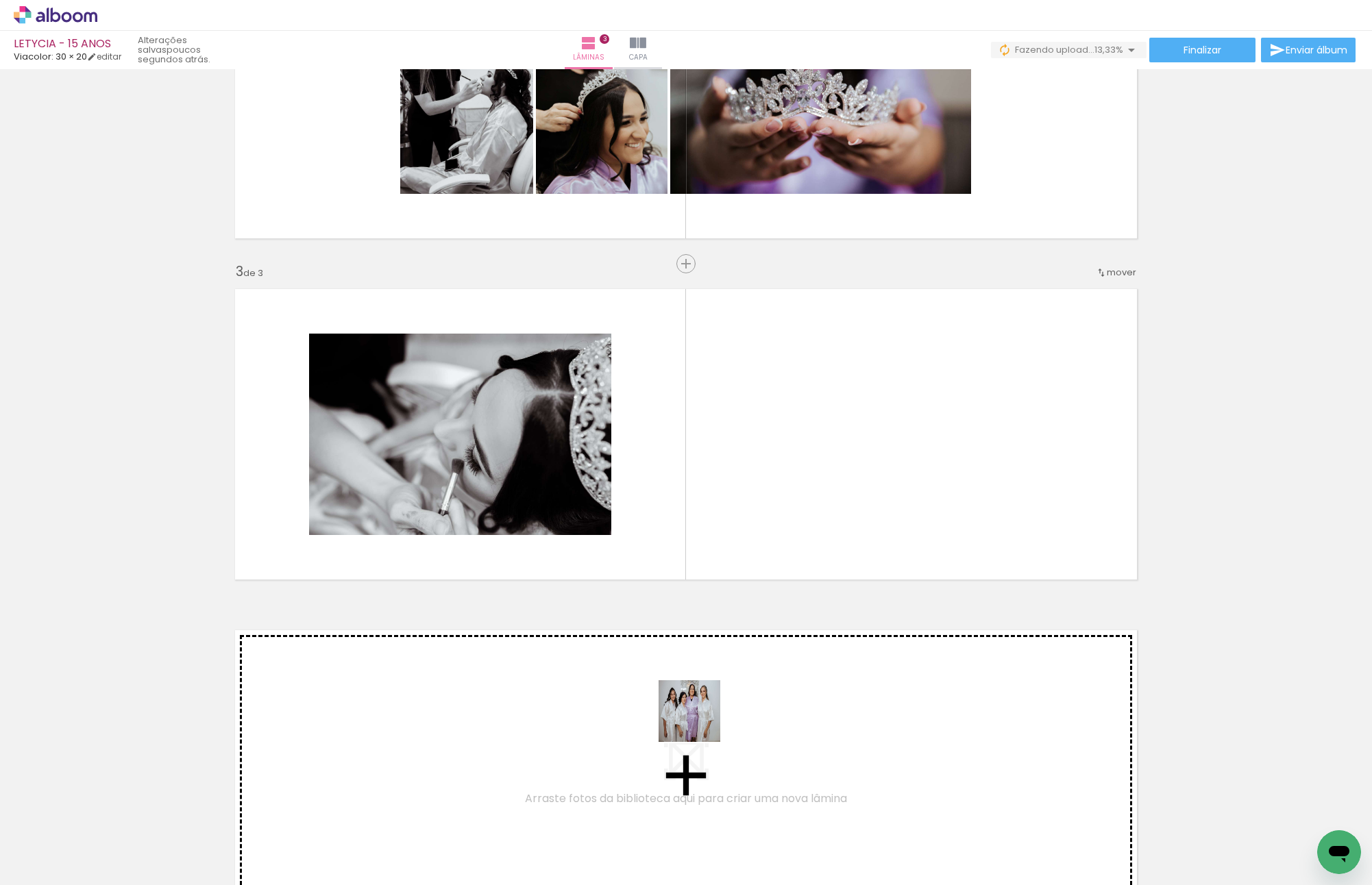
drag, startPoint x: 700, startPoint y: 721, endPoint x: 811, endPoint y: 755, distance: 116.1
click at [758, 449] on quentale-workspace at bounding box center [686, 442] width 1372 height 885
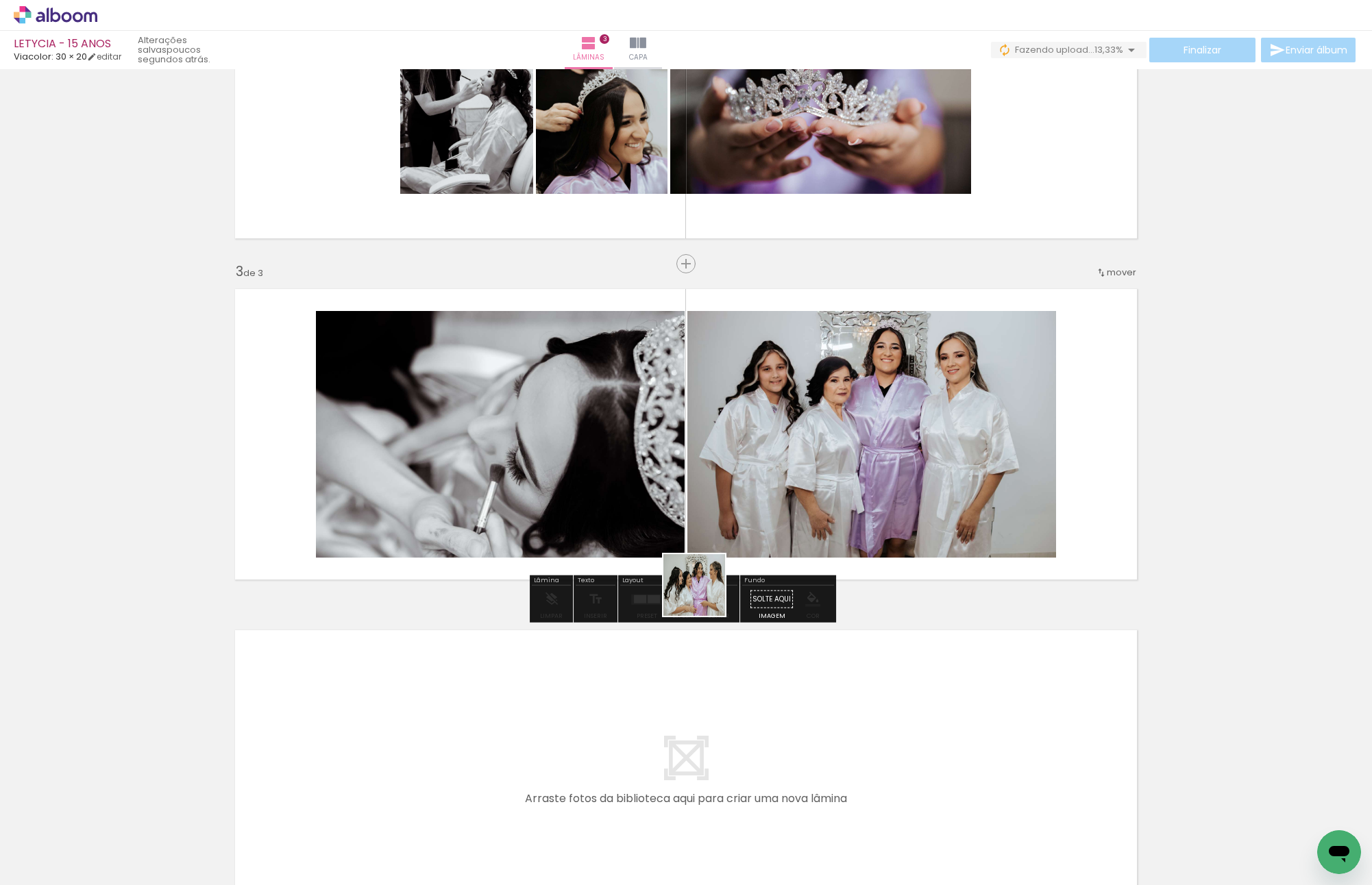
drag, startPoint x: 757, startPoint y: 822, endPoint x: 686, endPoint y: 478, distance: 351.3
click at [658, 443] on quentale-workspace at bounding box center [686, 442] width 1372 height 885
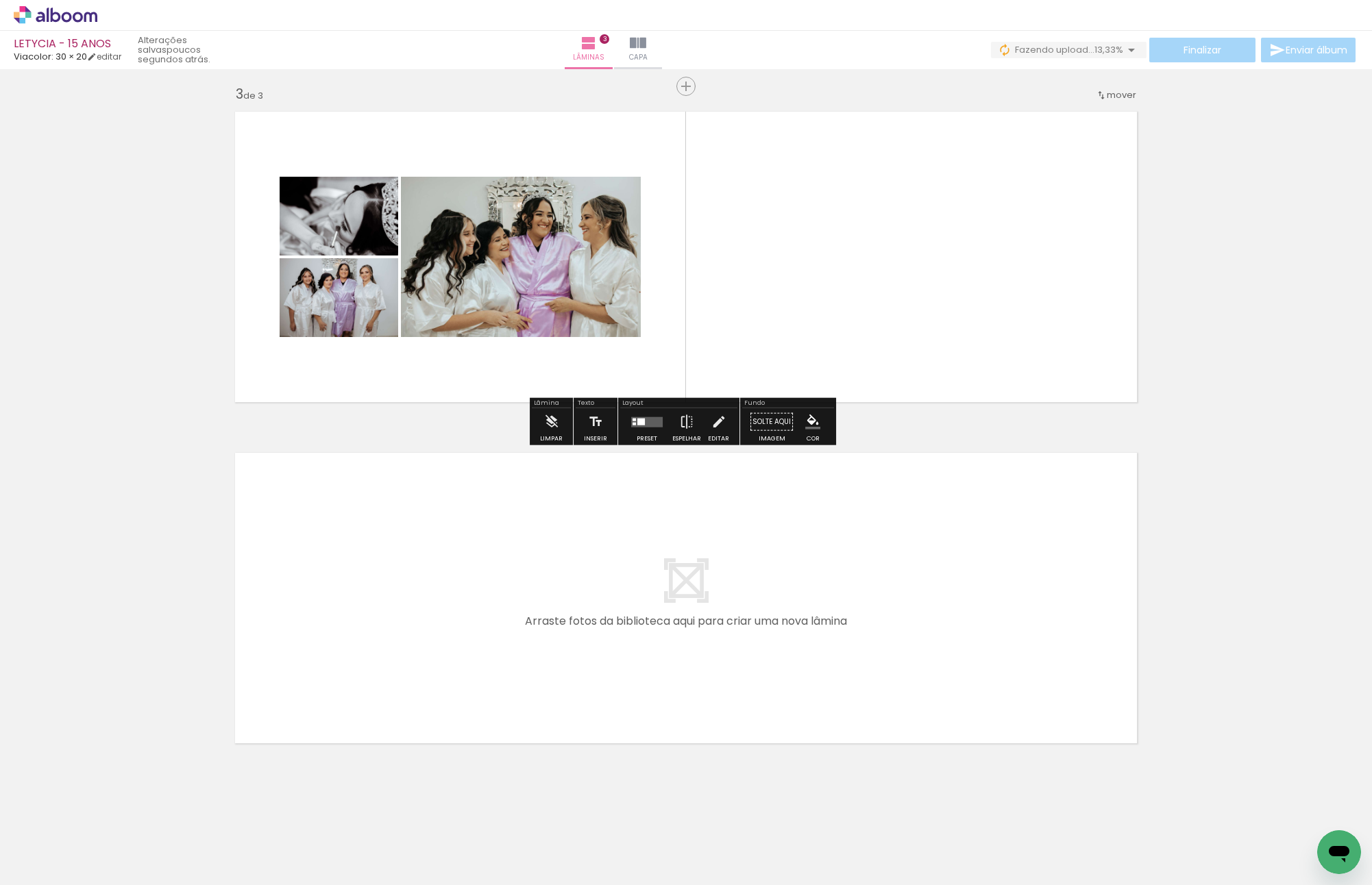
drag, startPoint x: 780, startPoint y: 753, endPoint x: 915, endPoint y: 859, distance: 171.6
click at [665, 584] on quentale-workspace at bounding box center [686, 442] width 1372 height 885
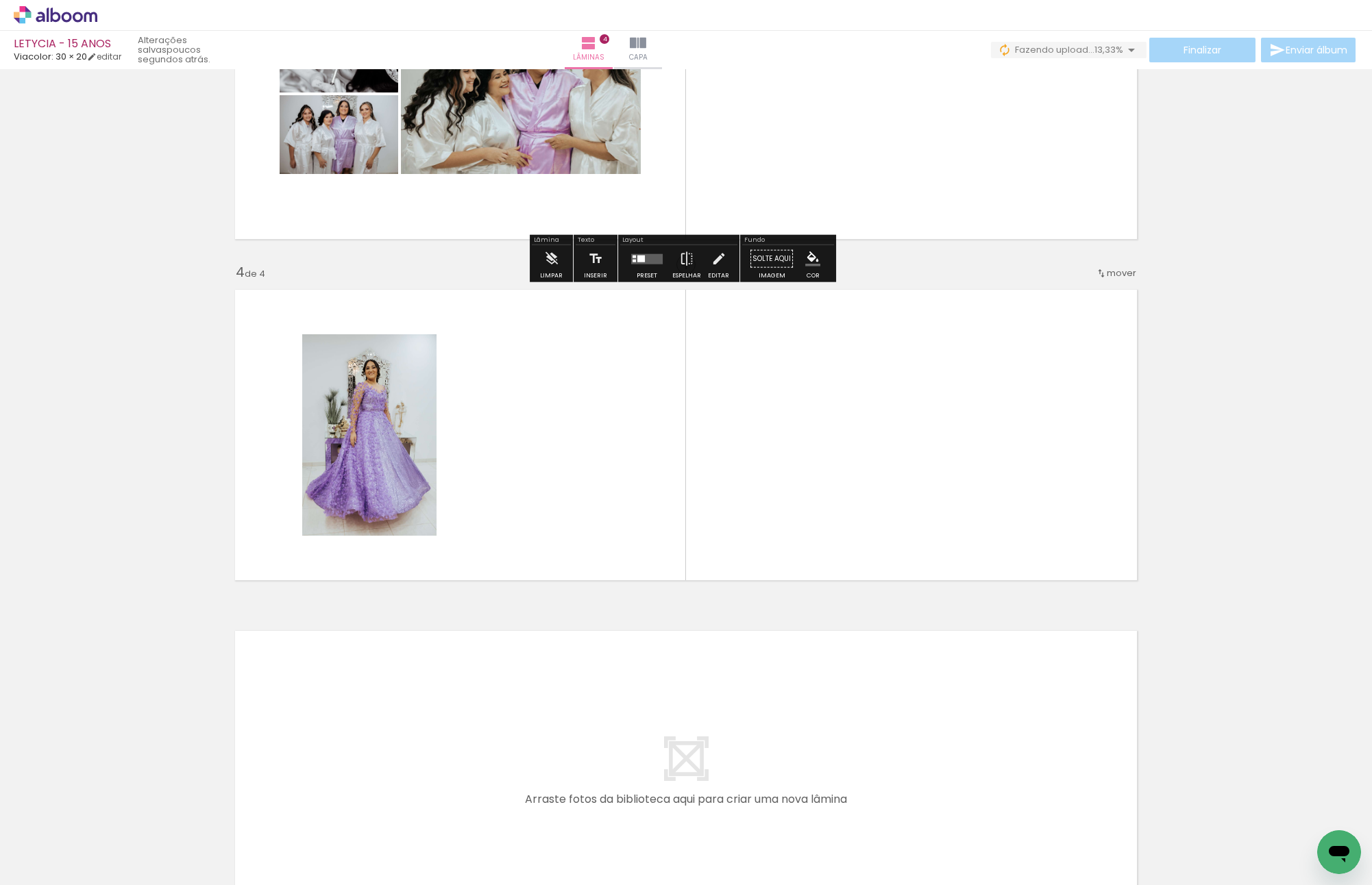
scroll to position [851, 0]
drag, startPoint x: 923, startPoint y: 833, endPoint x: 591, endPoint y: 374, distance: 566.5
click at [578, 356] on quentale-workspace at bounding box center [686, 442] width 1372 height 885
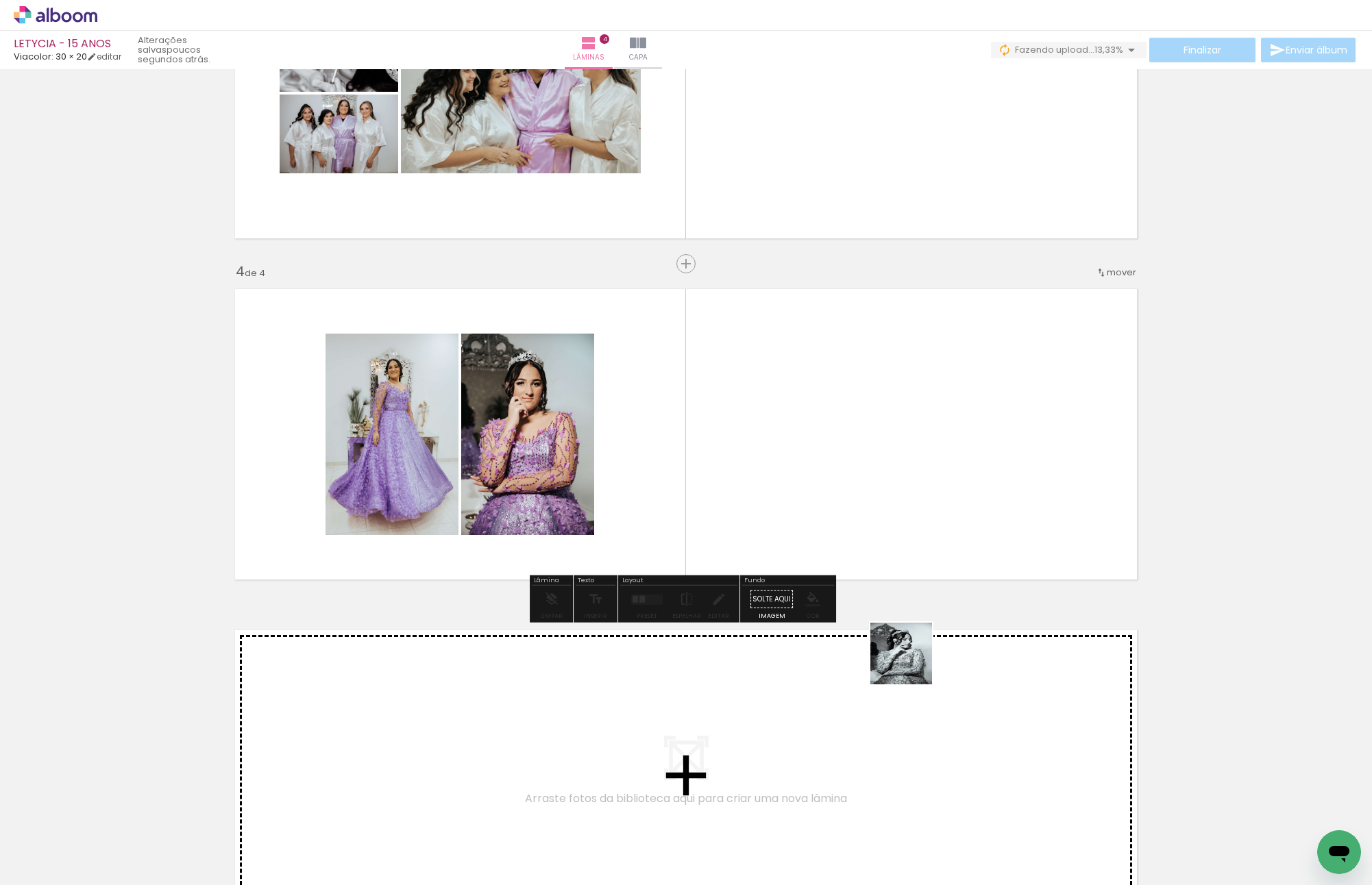
drag, startPoint x: 981, startPoint y: 841, endPoint x: 905, endPoint y: 690, distance: 169.0
click at [755, 431] on quentale-workspace at bounding box center [686, 442] width 1372 height 885
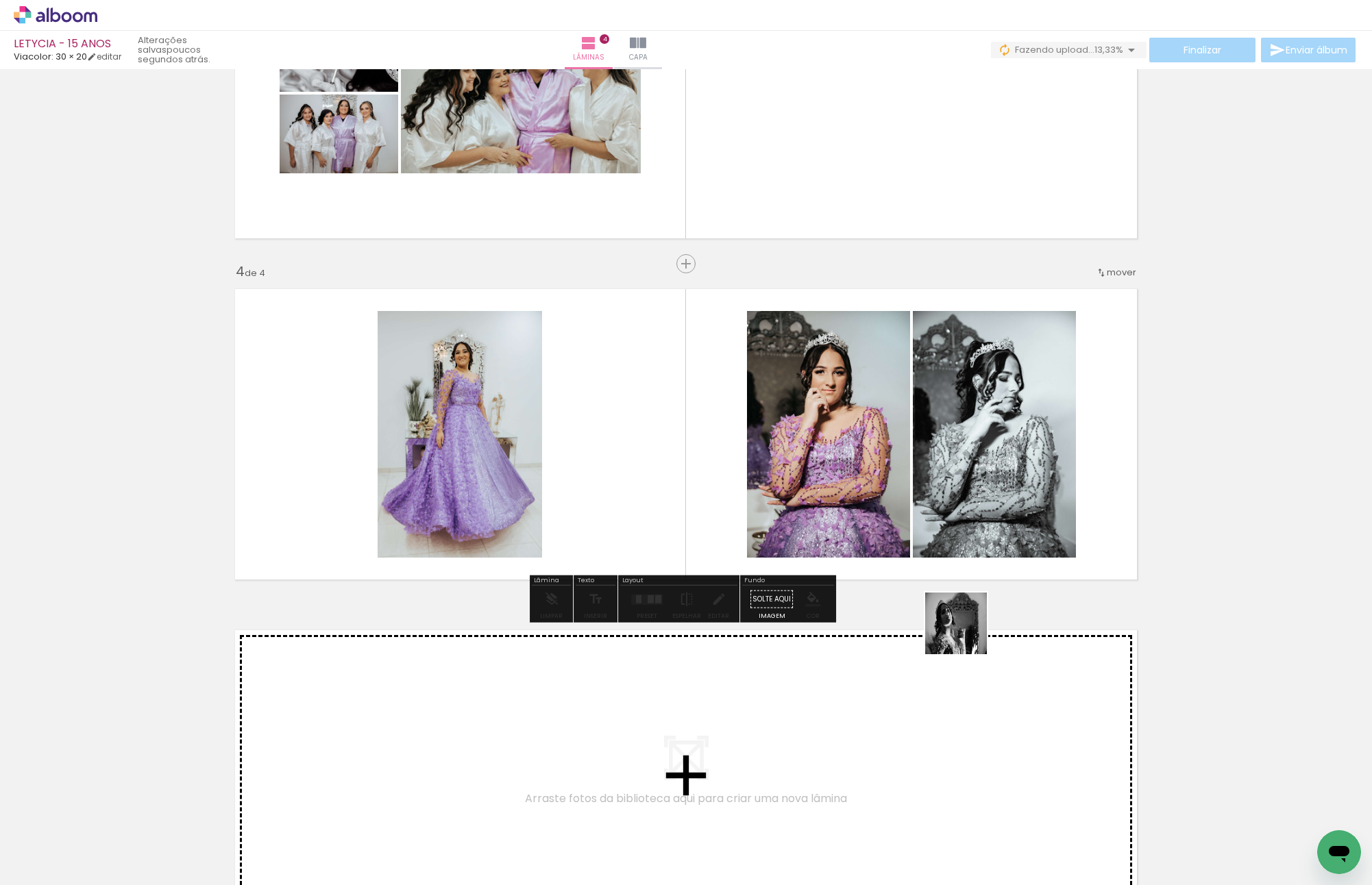
drag, startPoint x: 1058, startPoint y: 831, endPoint x: 900, endPoint y: 481, distance: 384.0
click at [900, 481] on quentale-workspace at bounding box center [686, 442] width 1372 height 885
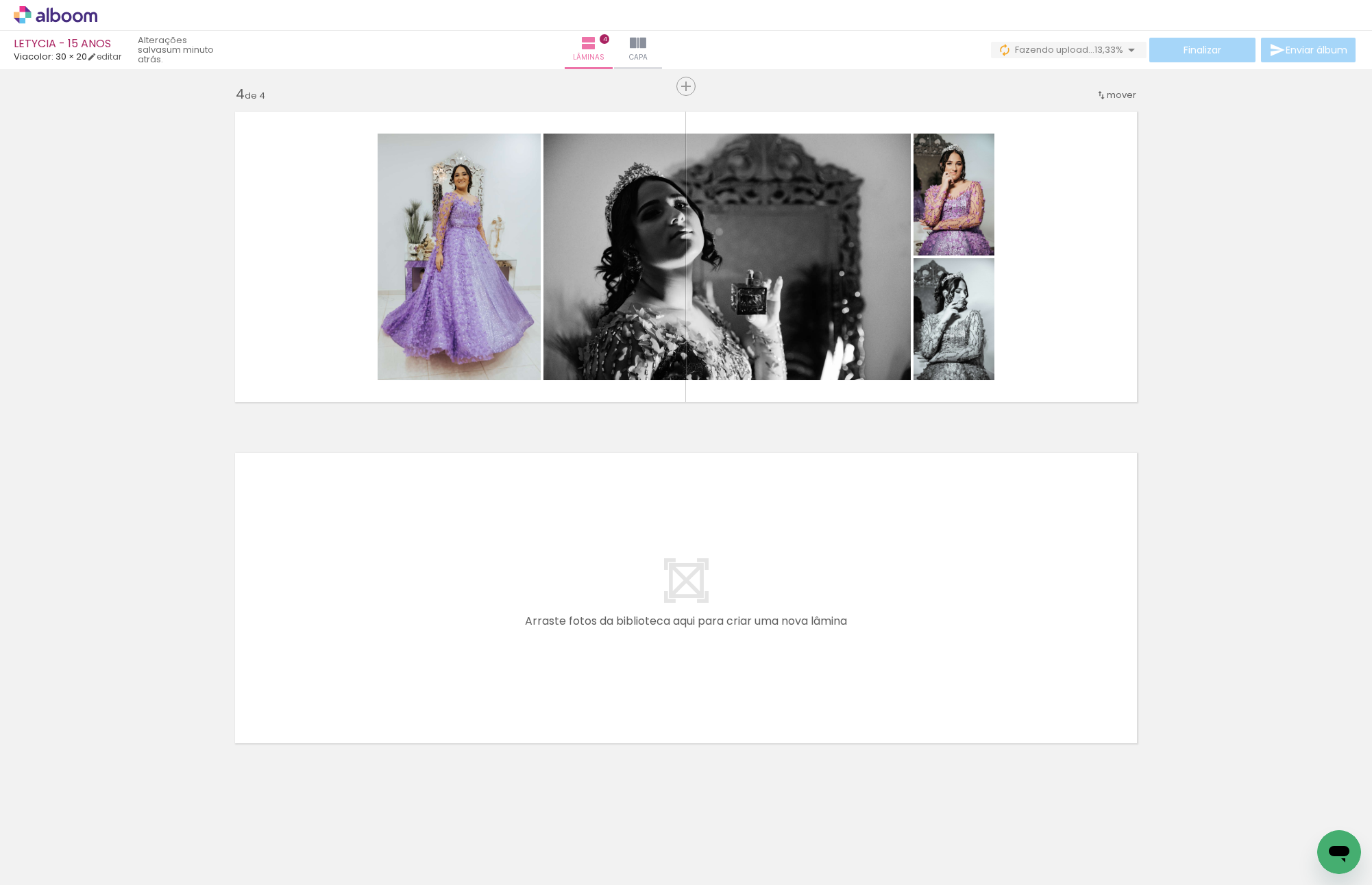
scroll to position [0, 439]
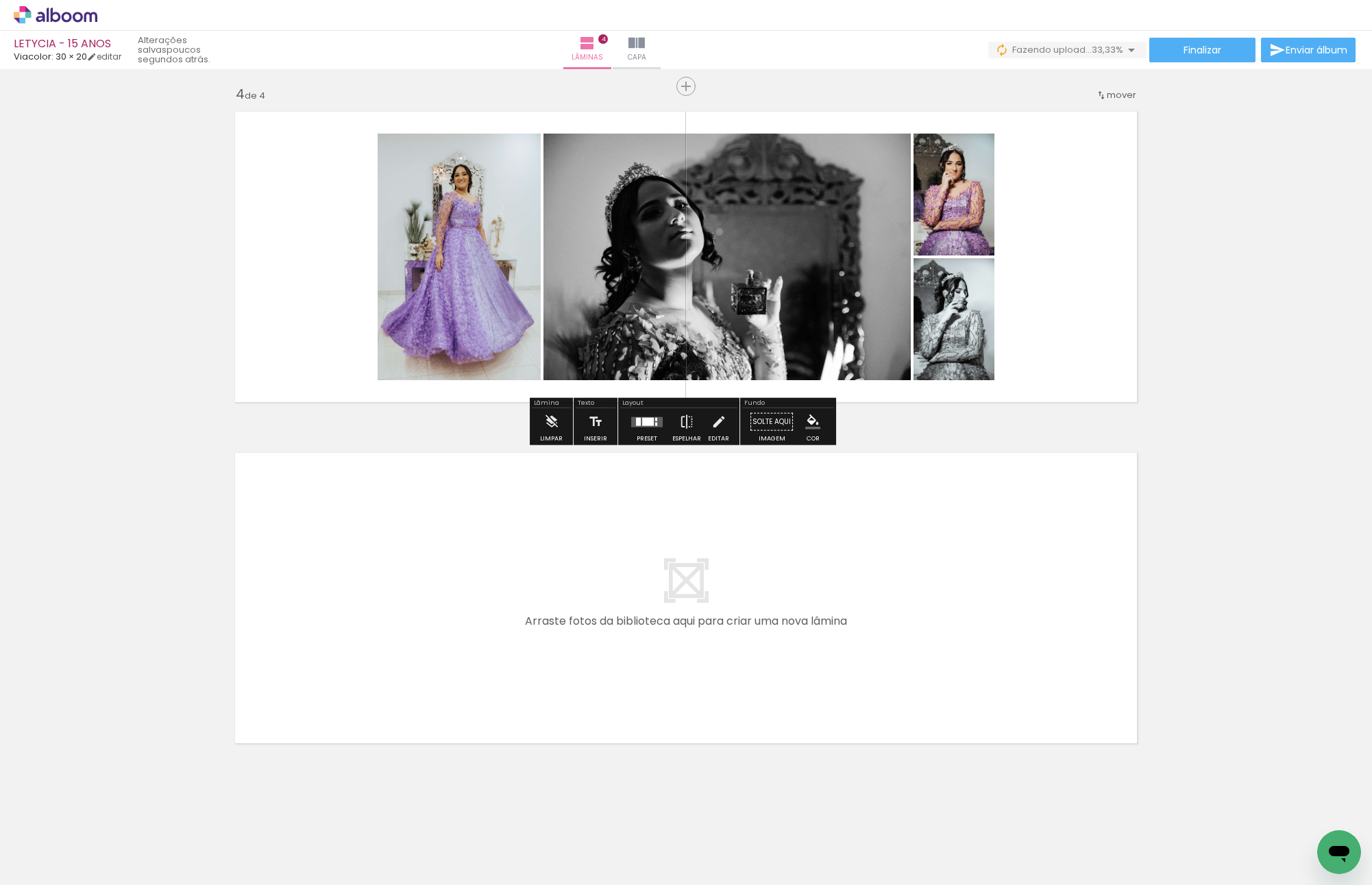
drag, startPoint x: 708, startPoint y: 836, endPoint x: 474, endPoint y: 595, distance: 335.9
click at [474, 595] on quentale-workspace at bounding box center [686, 442] width 1372 height 885
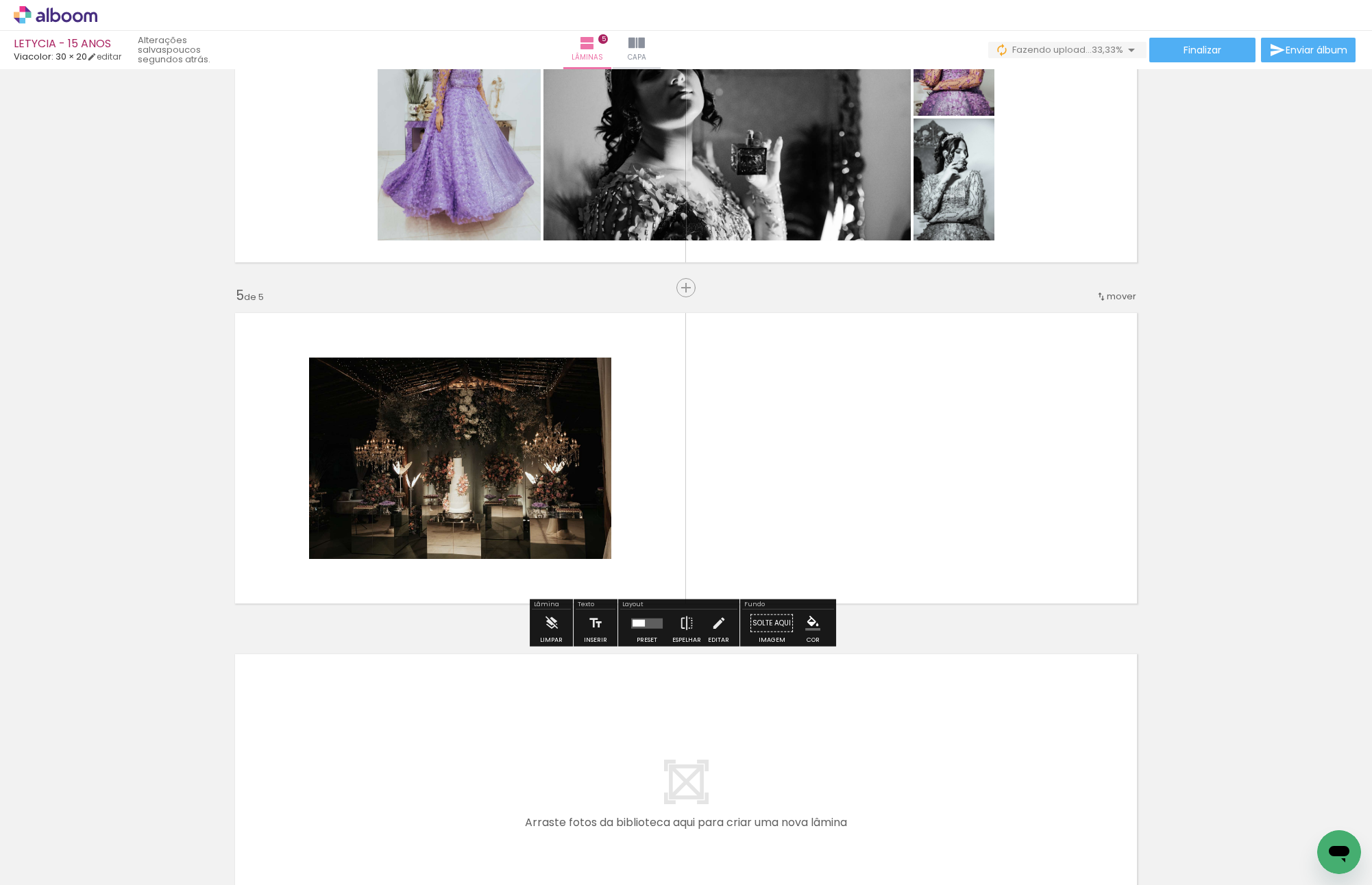
scroll to position [1192, 0]
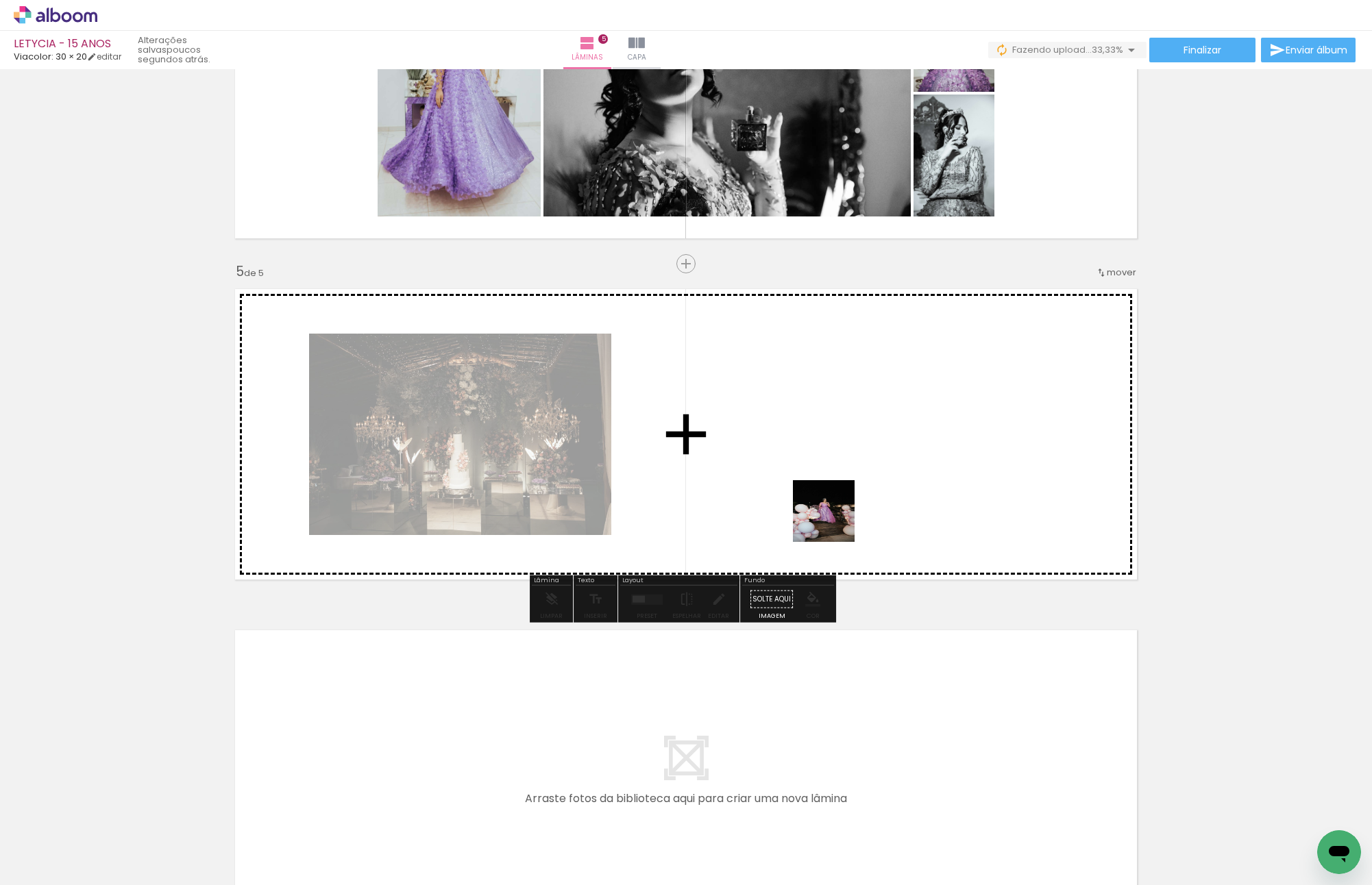
drag, startPoint x: 787, startPoint y: 823, endPoint x: 864, endPoint y: 552, distance: 281.7
click at [834, 508] on quentale-workspace at bounding box center [686, 442] width 1372 height 885
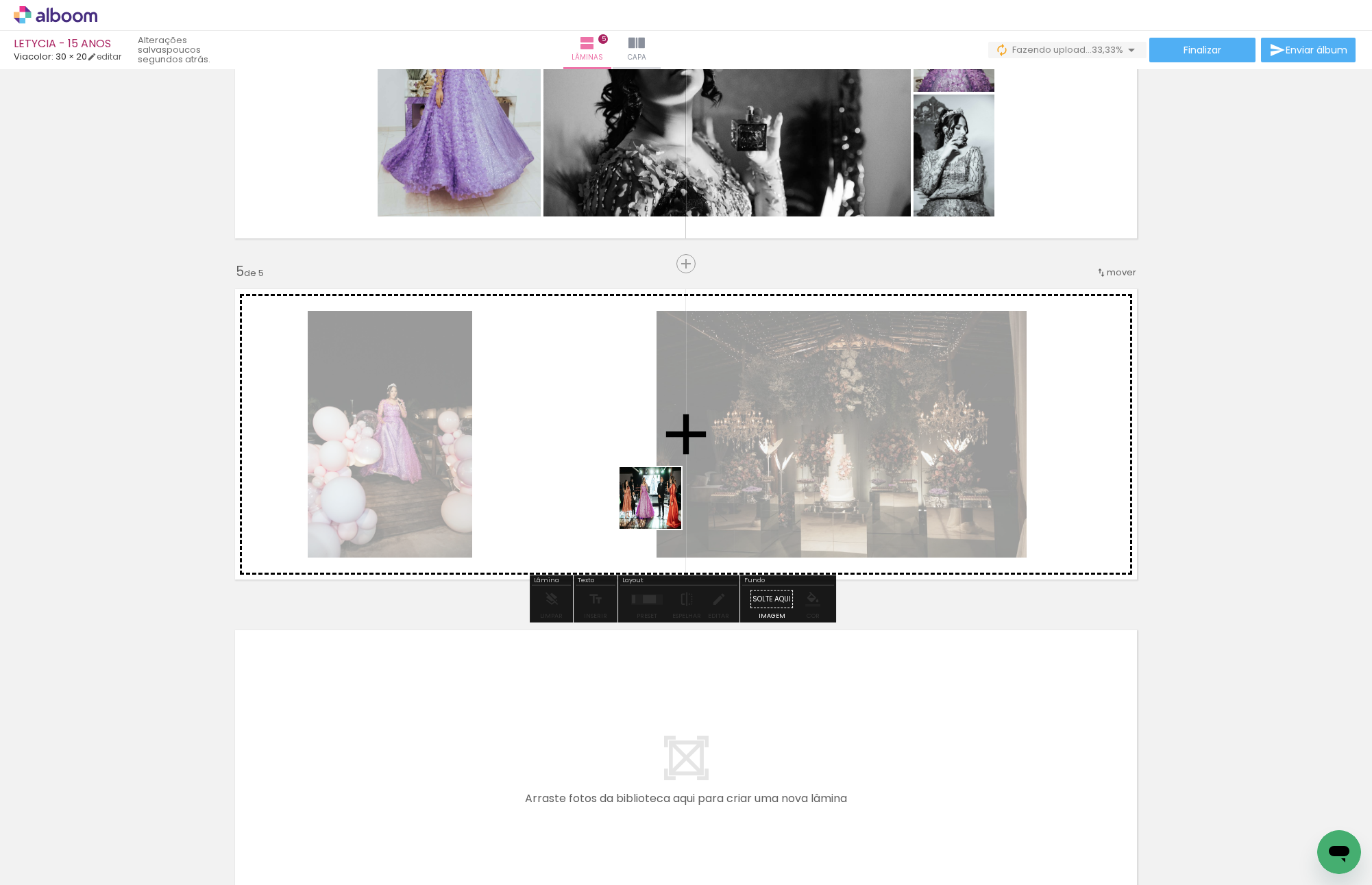
drag, startPoint x: 754, startPoint y: 636, endPoint x: 642, endPoint y: 489, distance: 184.8
click at [647, 494] on quentale-workspace at bounding box center [686, 442] width 1372 height 885
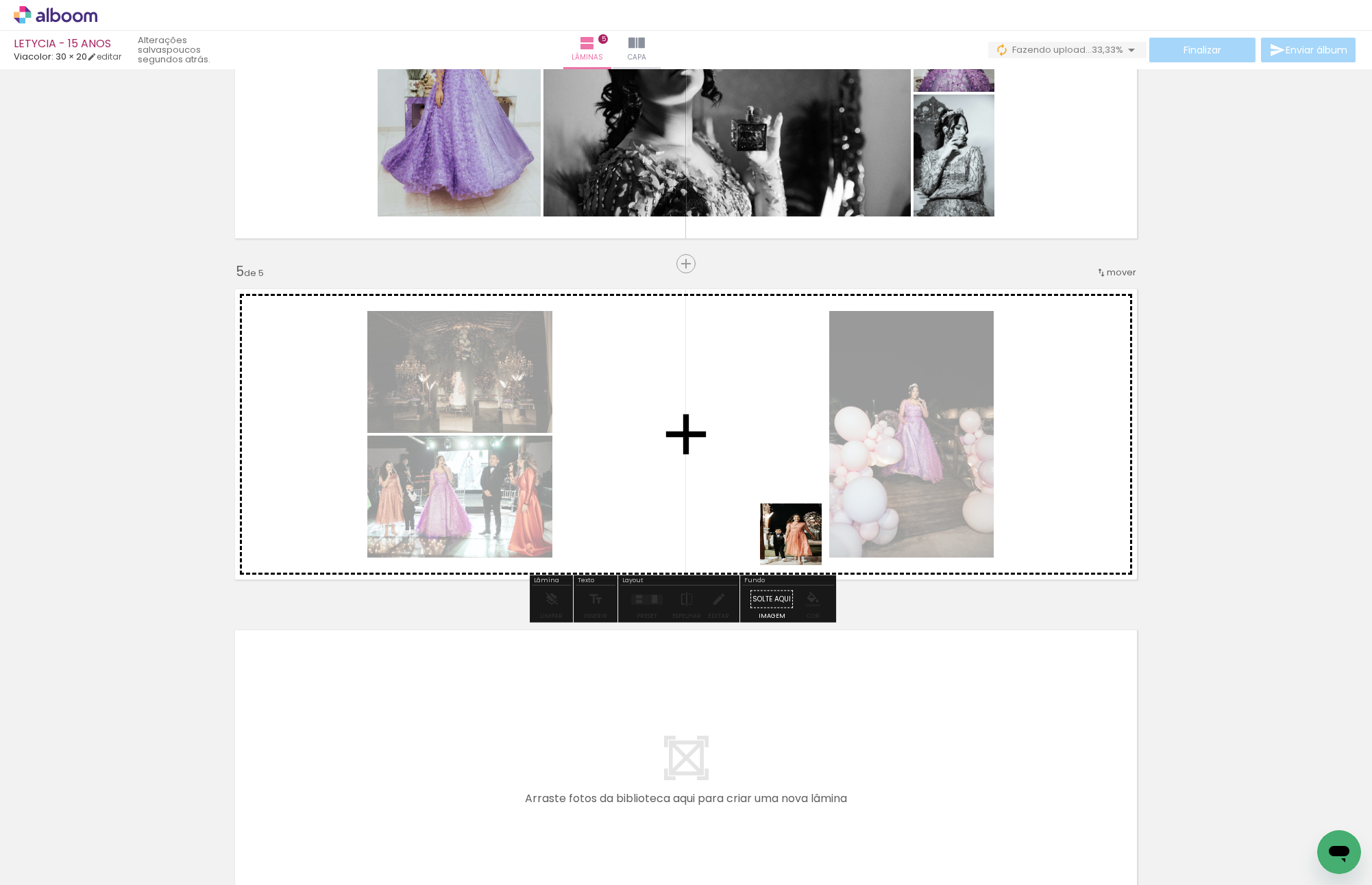
drag, startPoint x: 930, startPoint y: 843, endPoint x: 792, endPoint y: 536, distance: 336.6
click at [799, 541] on quentale-workspace at bounding box center [686, 442] width 1372 height 885
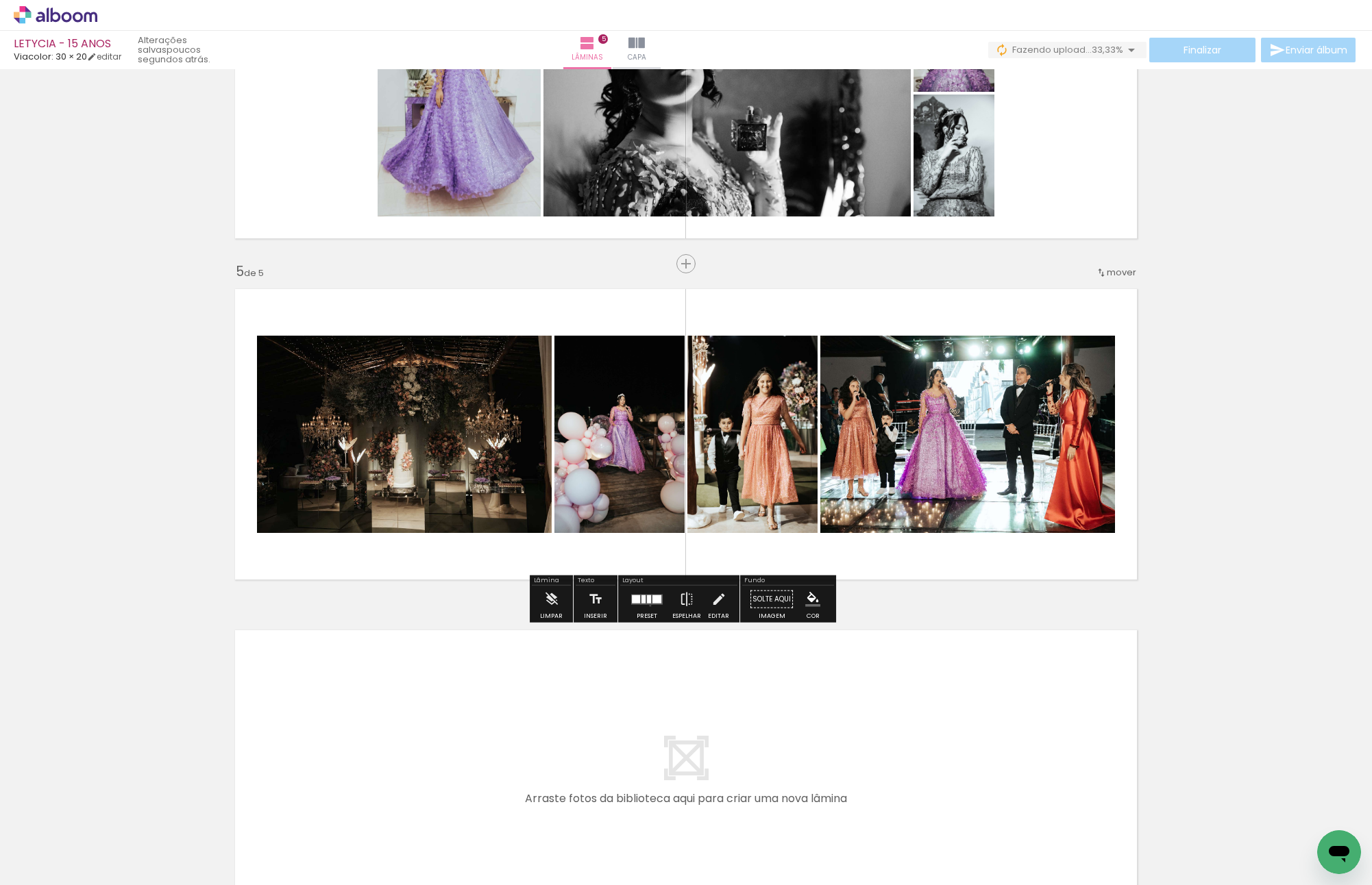
click at [647, 605] on div at bounding box center [647, 599] width 37 height 27
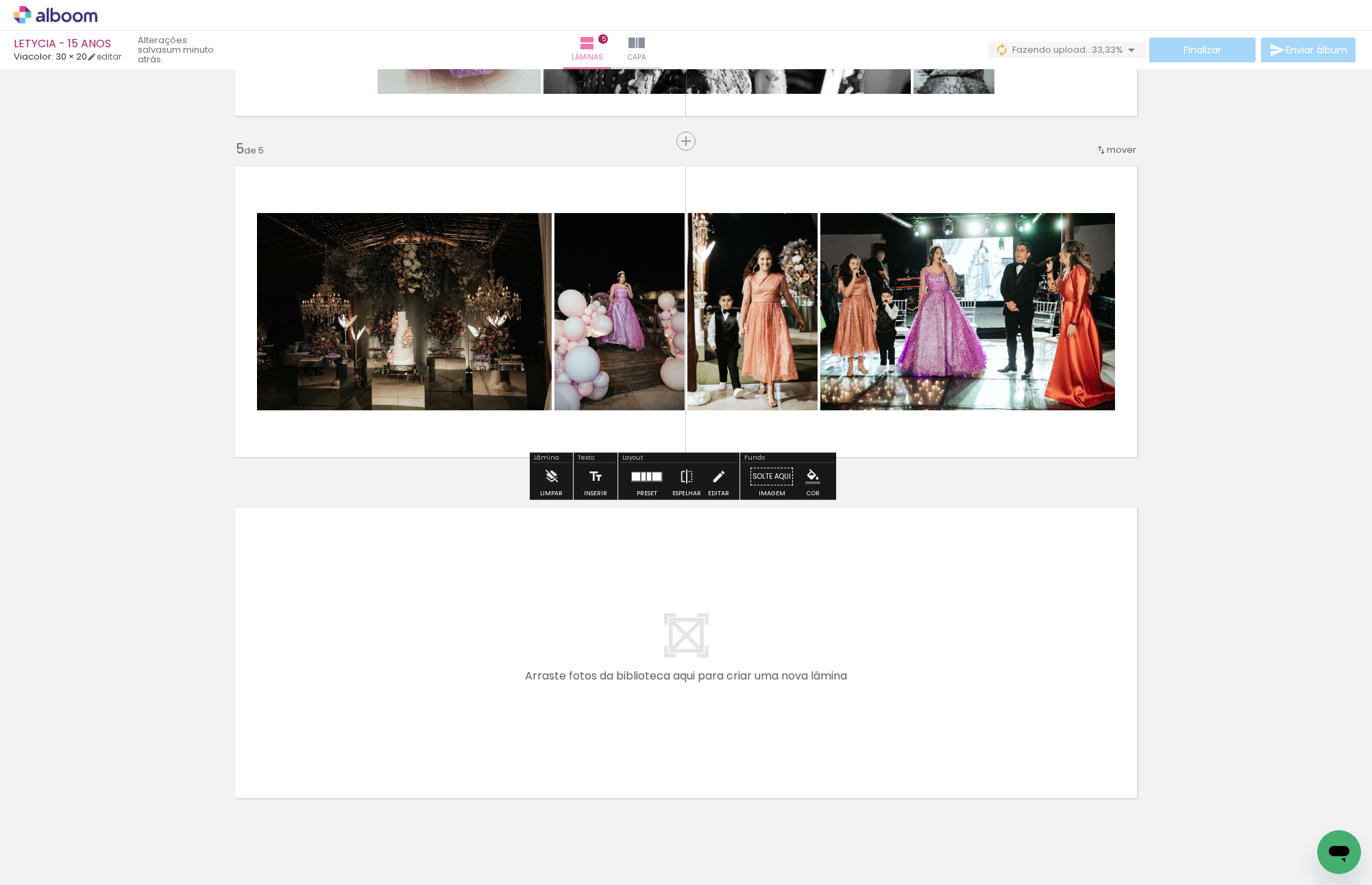
scroll to position [1370, 0]
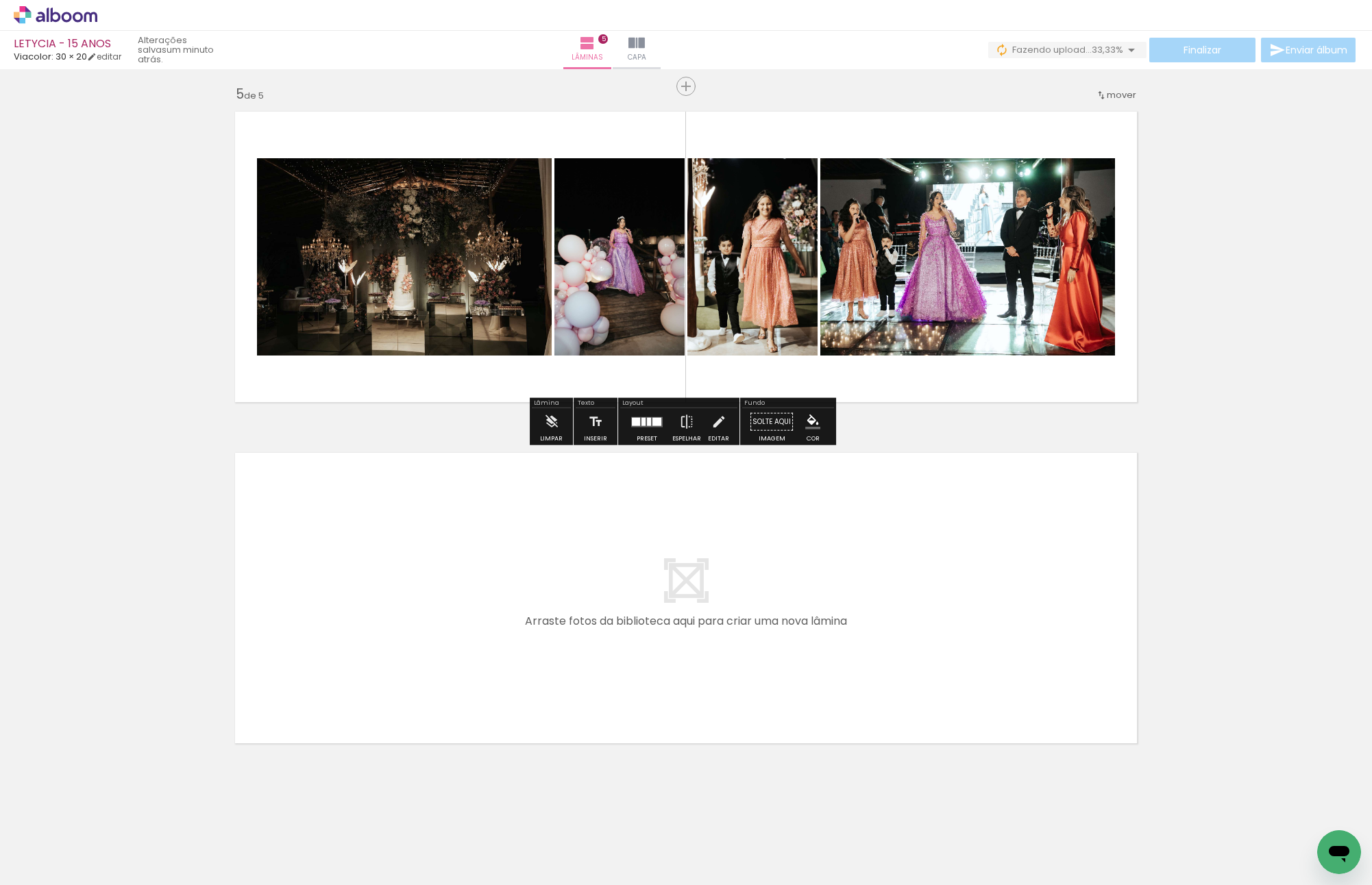
drag, startPoint x: 996, startPoint y: 826, endPoint x: 596, endPoint y: 580, distance: 469.6
click at [596, 580] on quentale-workspace at bounding box center [686, 442] width 1372 height 885
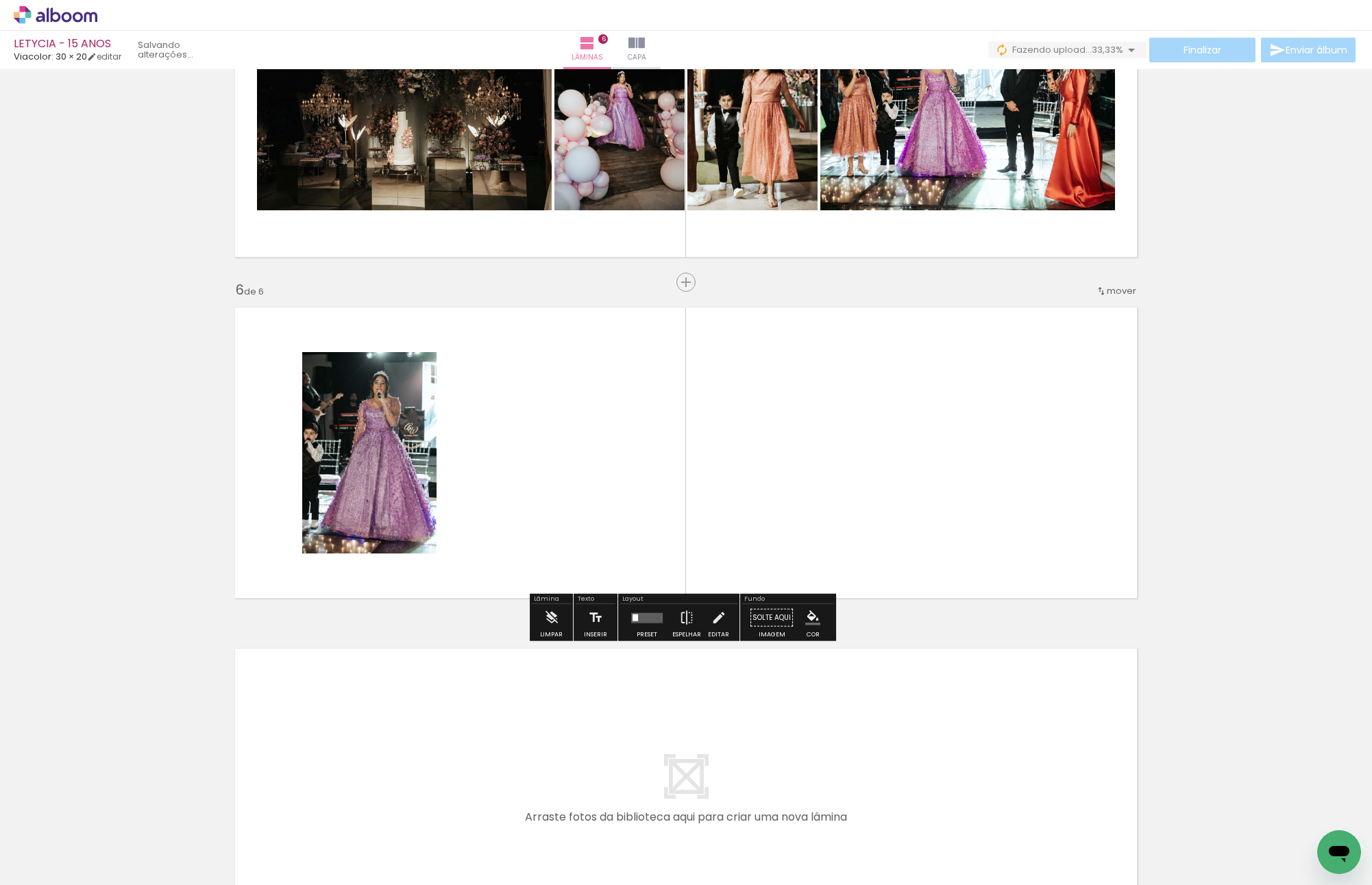
scroll to position [1534, 0]
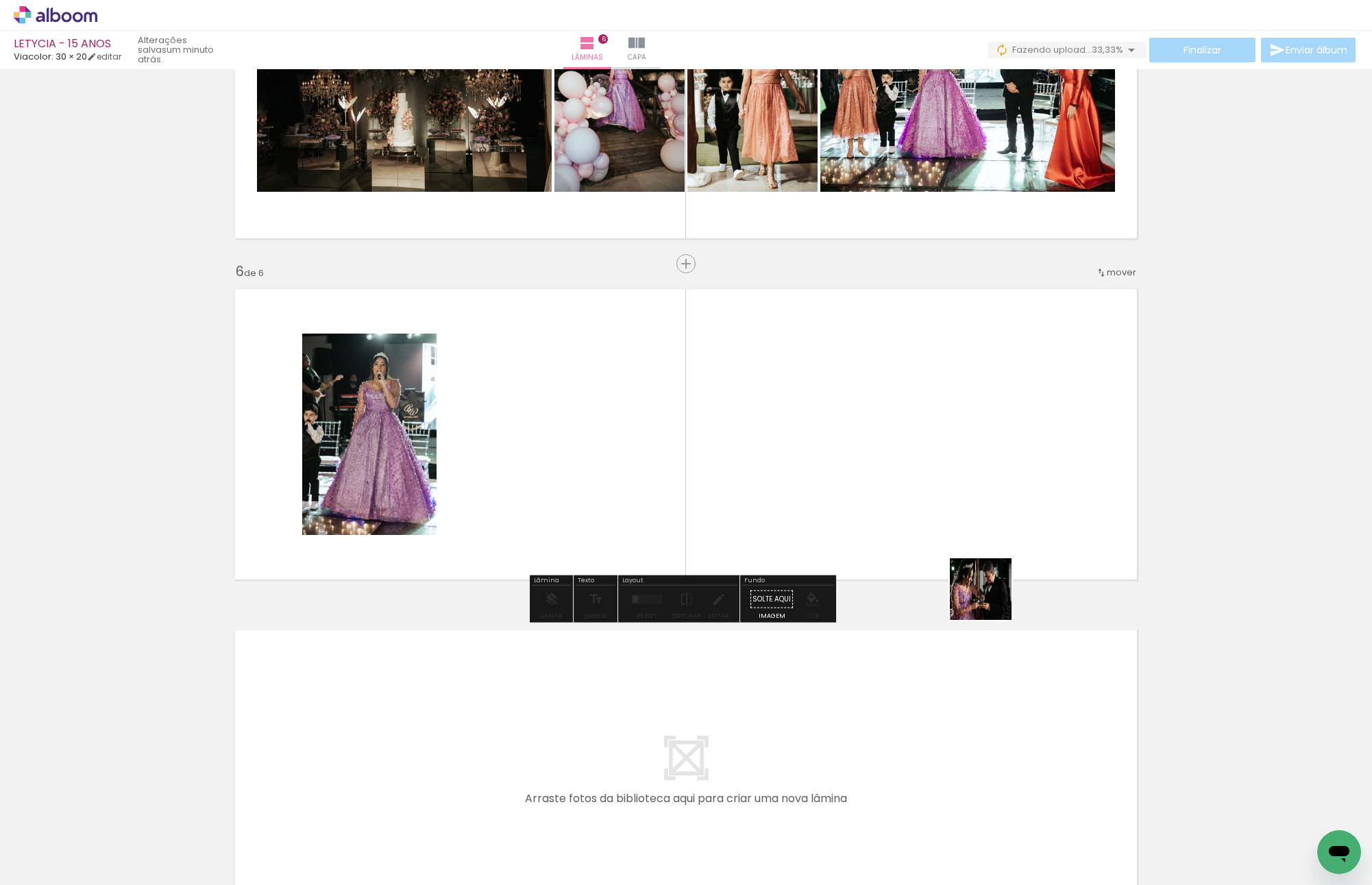
drag, startPoint x: 1110, startPoint y: 828, endPoint x: 1050, endPoint y: 681, distance: 158.8
click at [866, 454] on quentale-workspace at bounding box center [686, 442] width 1372 height 885
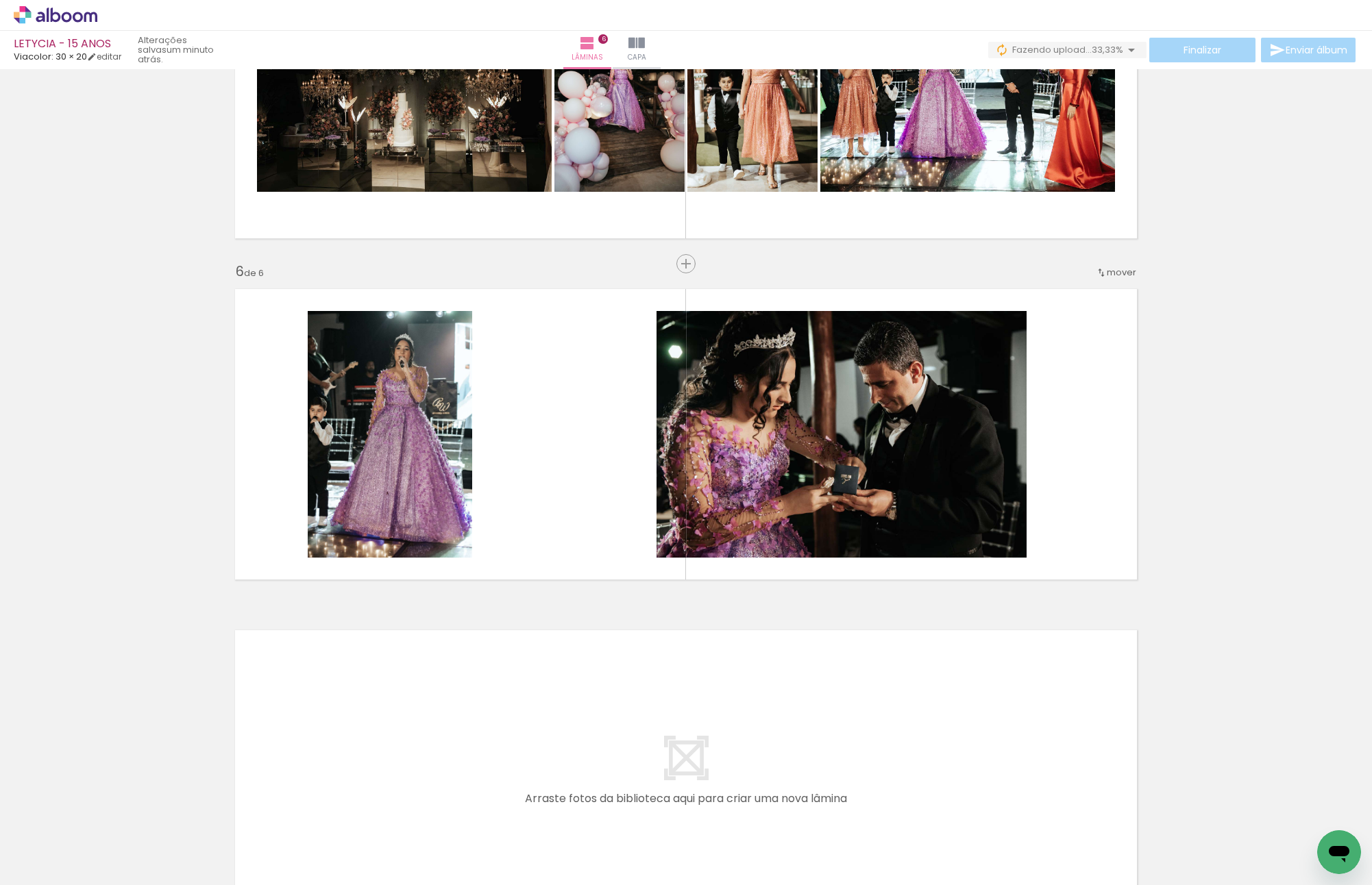
scroll to position [0, 830]
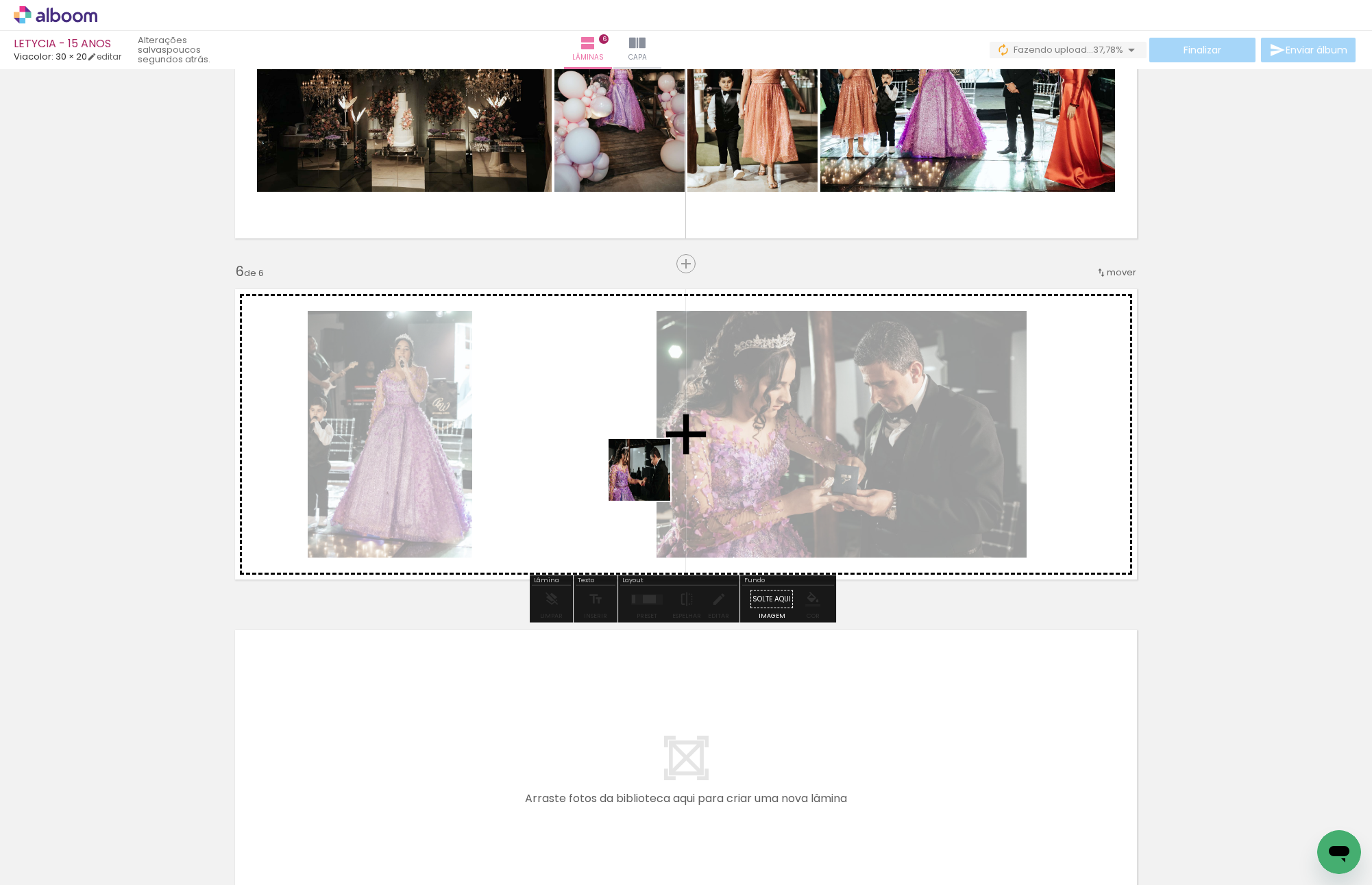
drag, startPoint x: 777, startPoint y: 835, endPoint x: 630, endPoint y: 458, distance: 404.6
click at [630, 458] on quentale-workspace at bounding box center [686, 442] width 1372 height 885
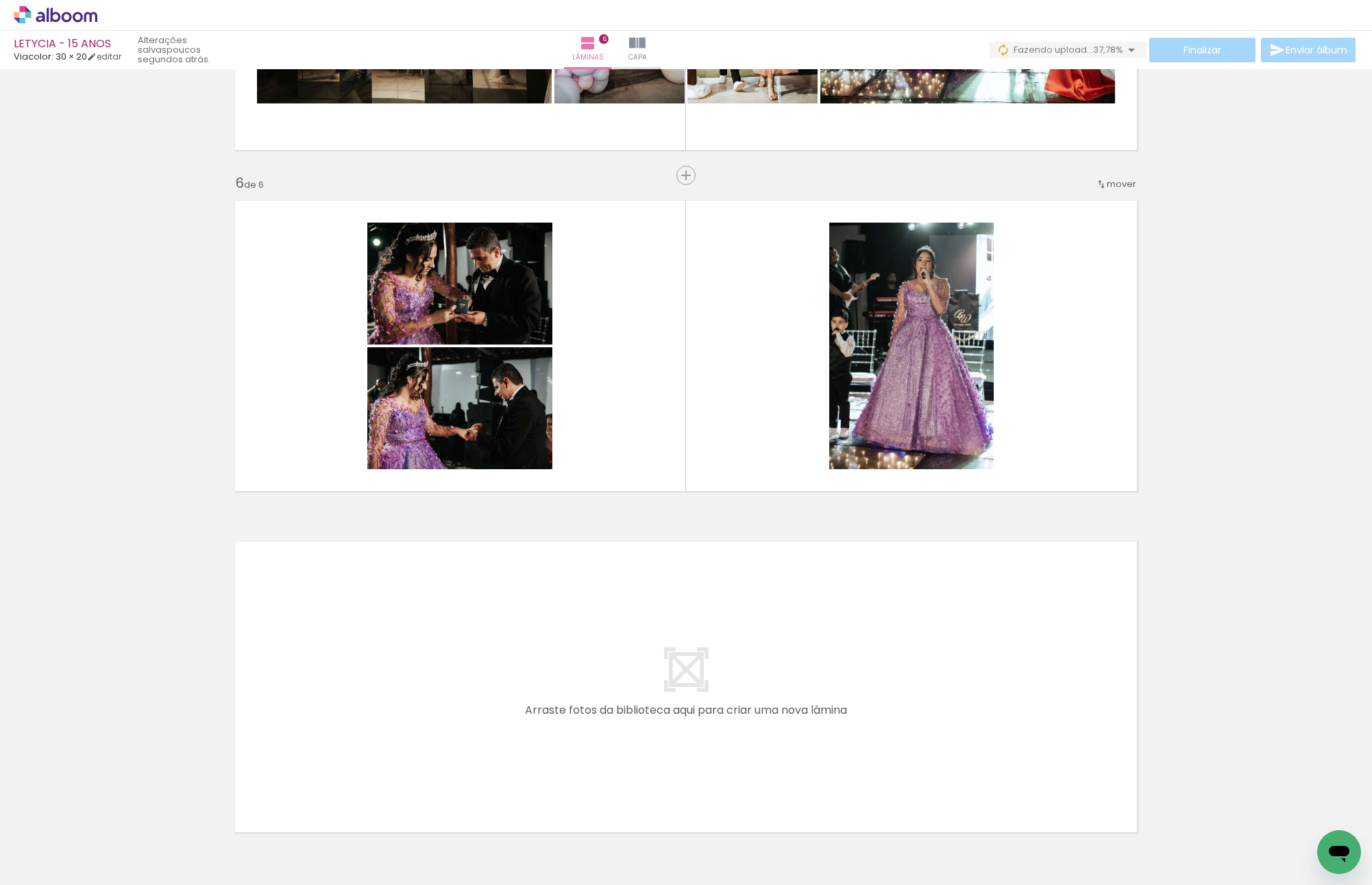
scroll to position [1711, 0]
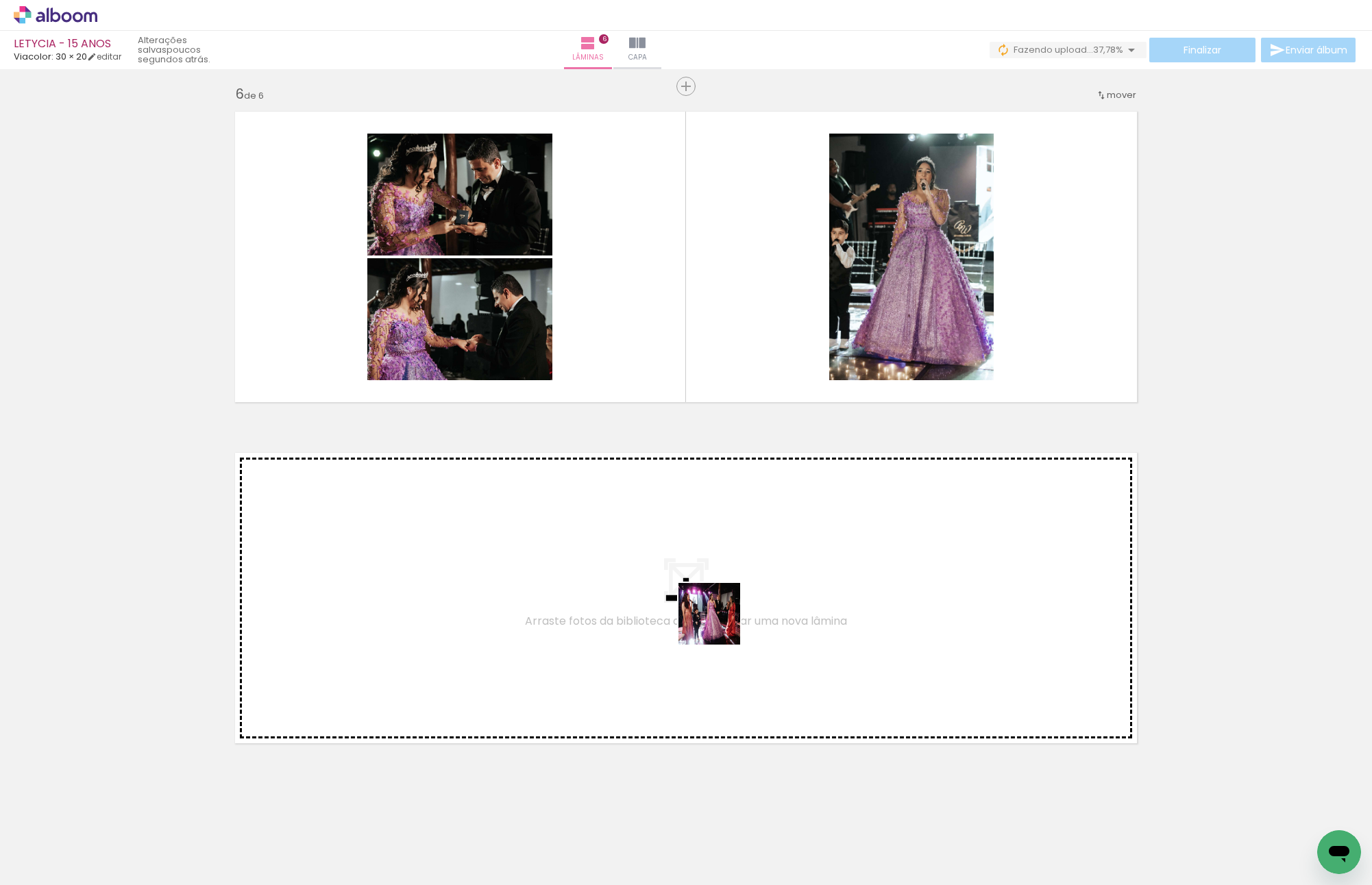
drag, startPoint x: 842, startPoint y: 851, endPoint x: 926, endPoint y: 817, distance: 90.6
click at [707, 604] on quentale-workspace at bounding box center [686, 442] width 1372 height 885
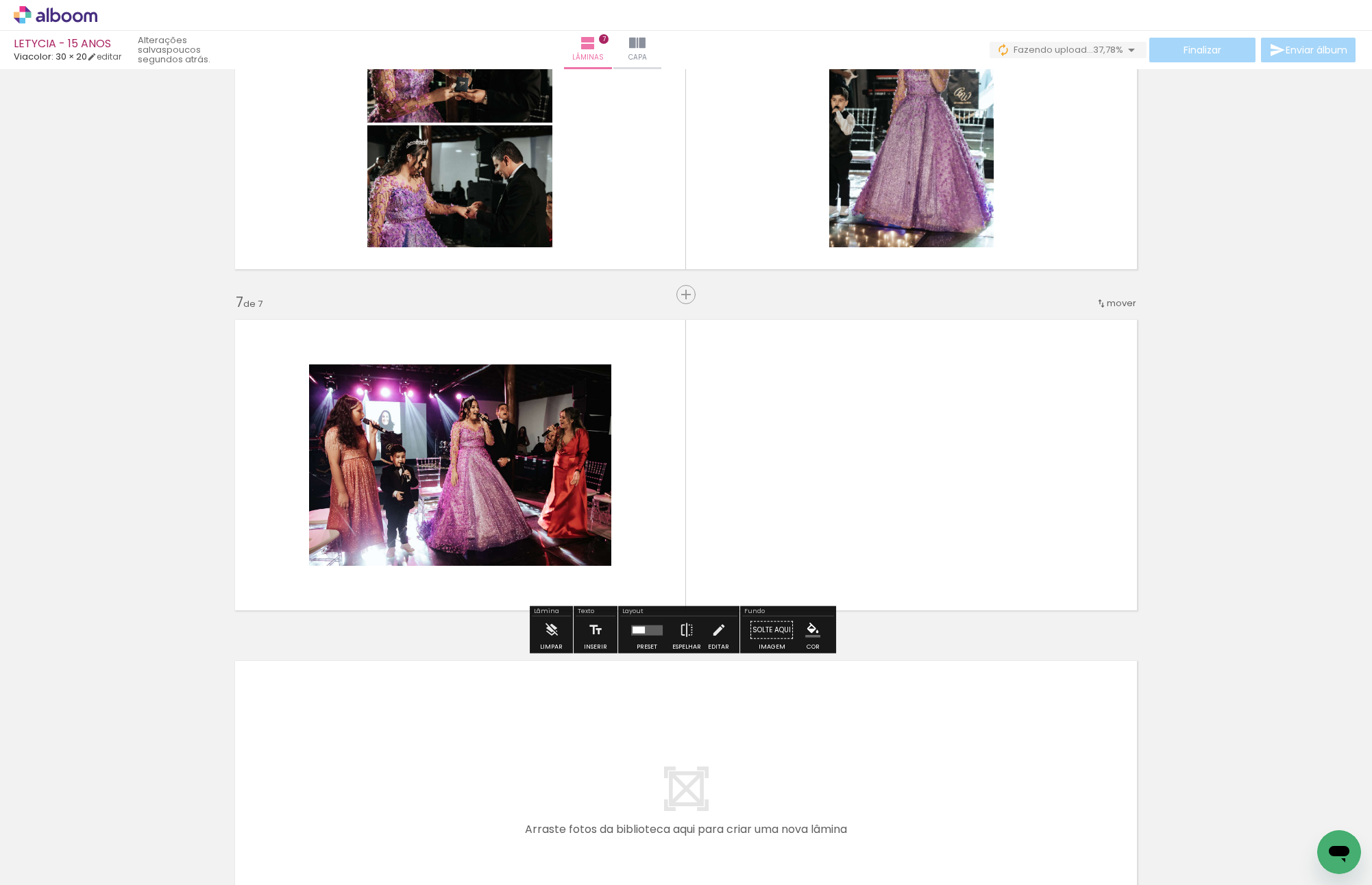
scroll to position [1874, 0]
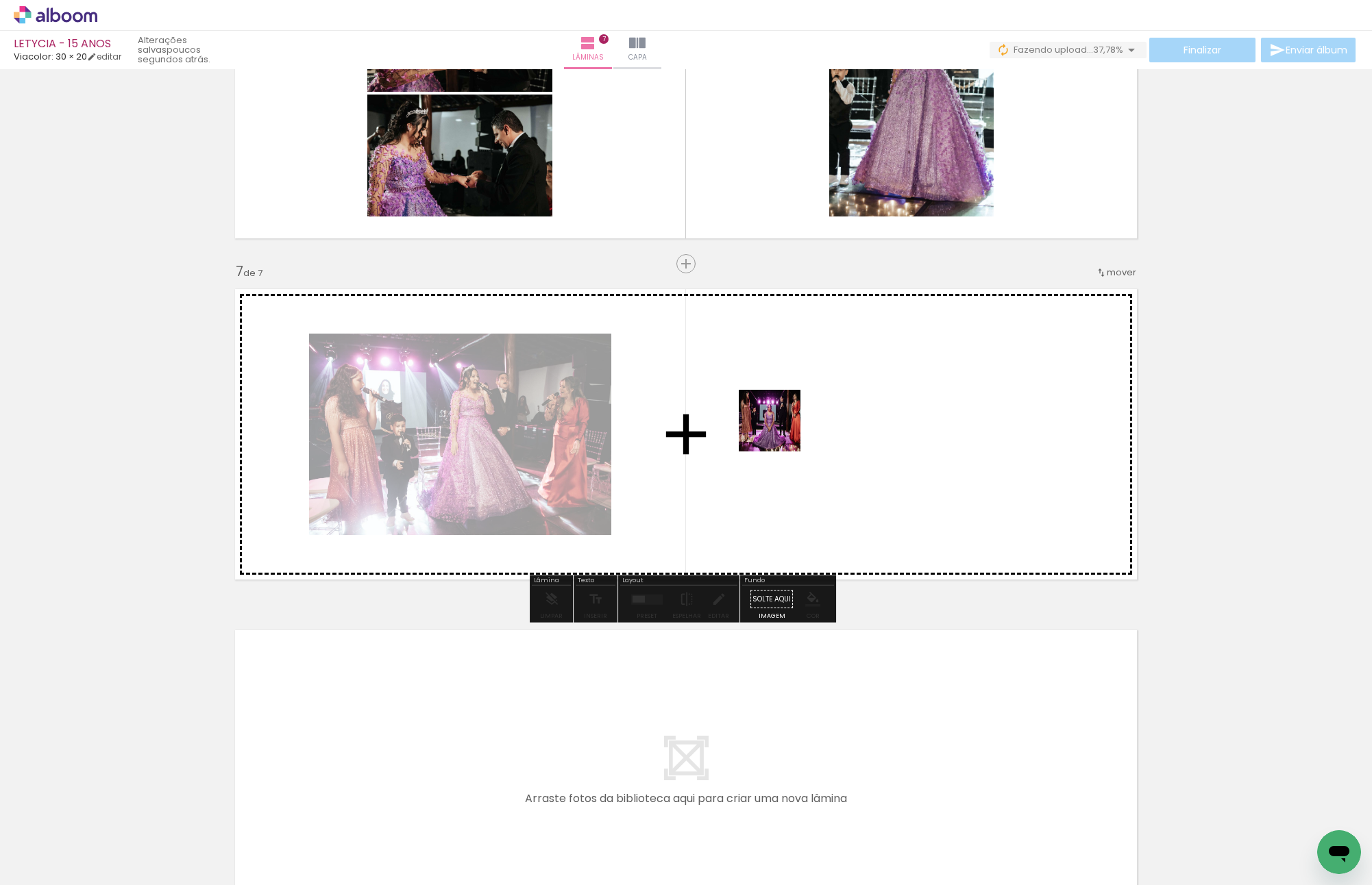
drag, startPoint x: 940, startPoint y: 841, endPoint x: 780, endPoint y: 428, distance: 442.9
click at [780, 428] on quentale-workspace at bounding box center [686, 442] width 1372 height 885
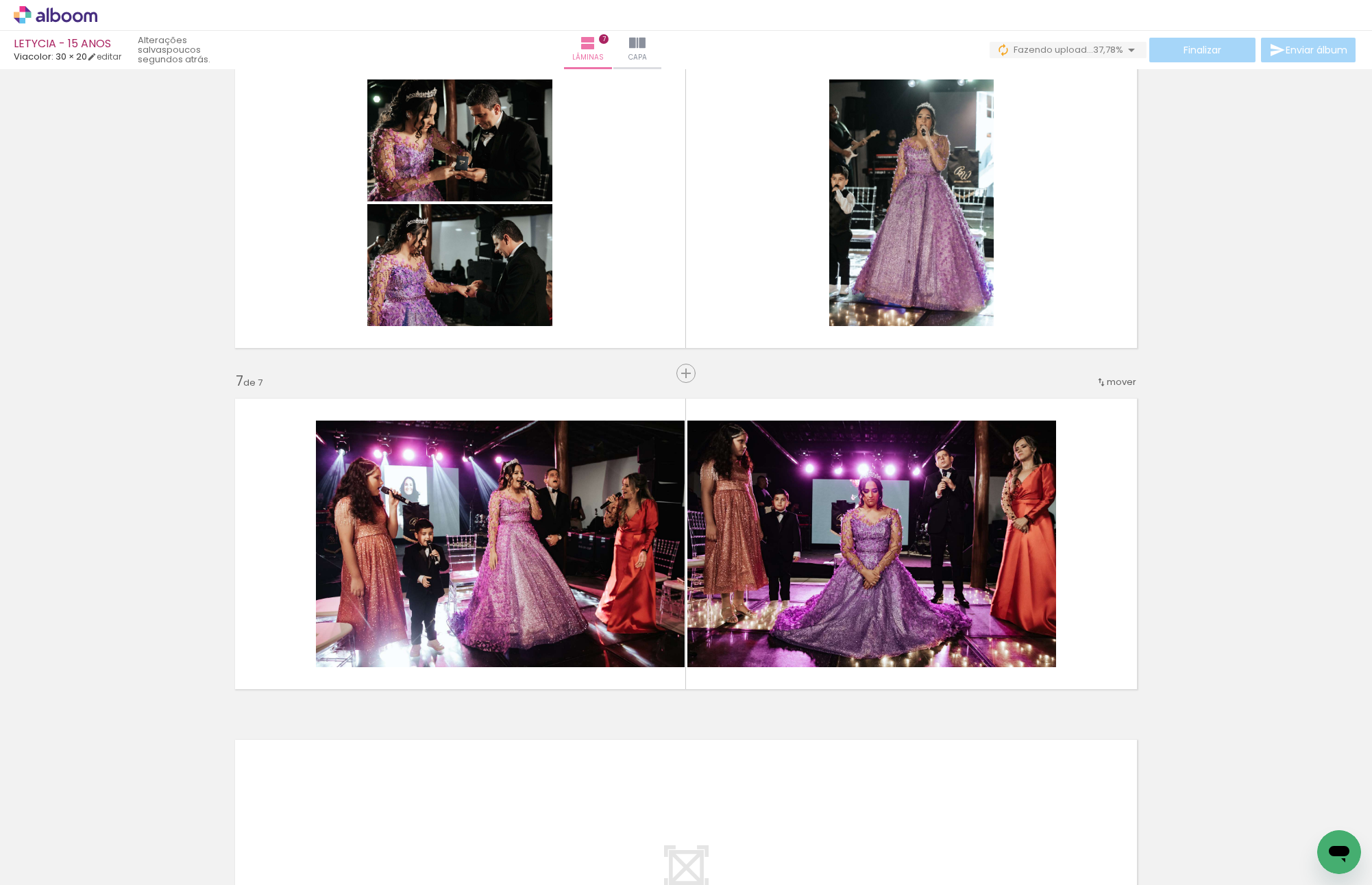
scroll to position [1464, 0]
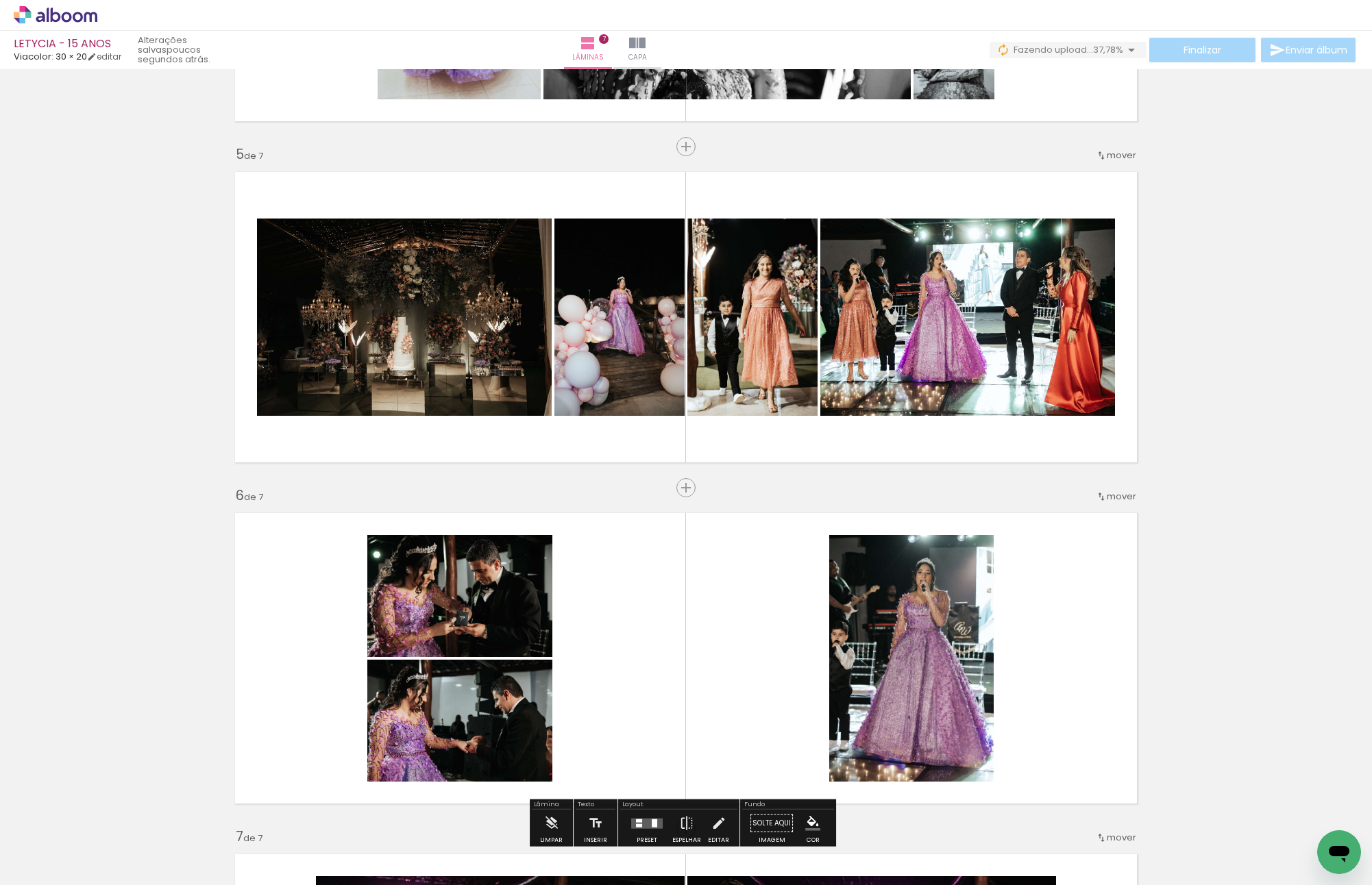
scroll to position [1190, 0]
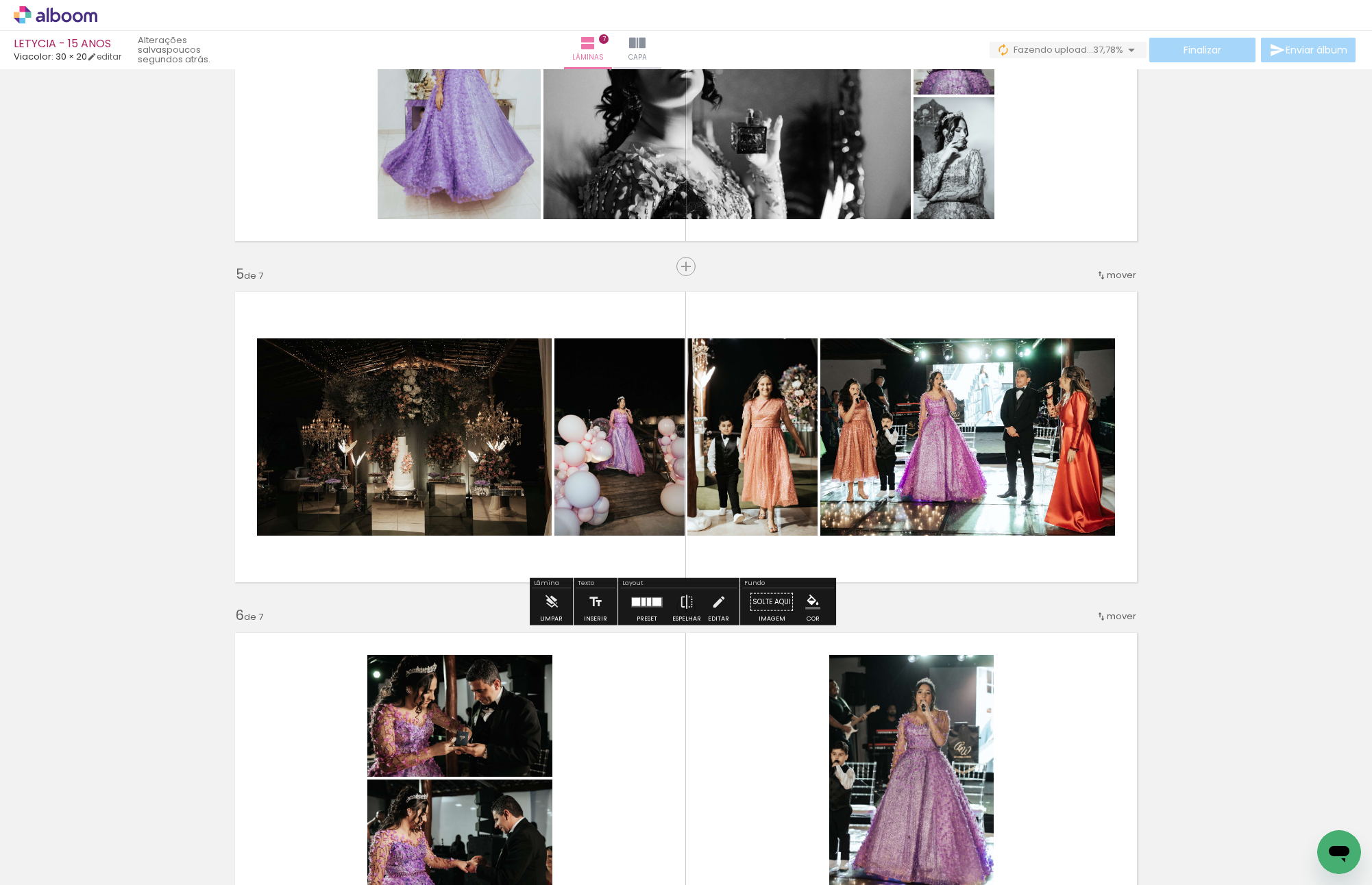
click at [957, 406] on quentale-photo at bounding box center [968, 437] width 294 height 197
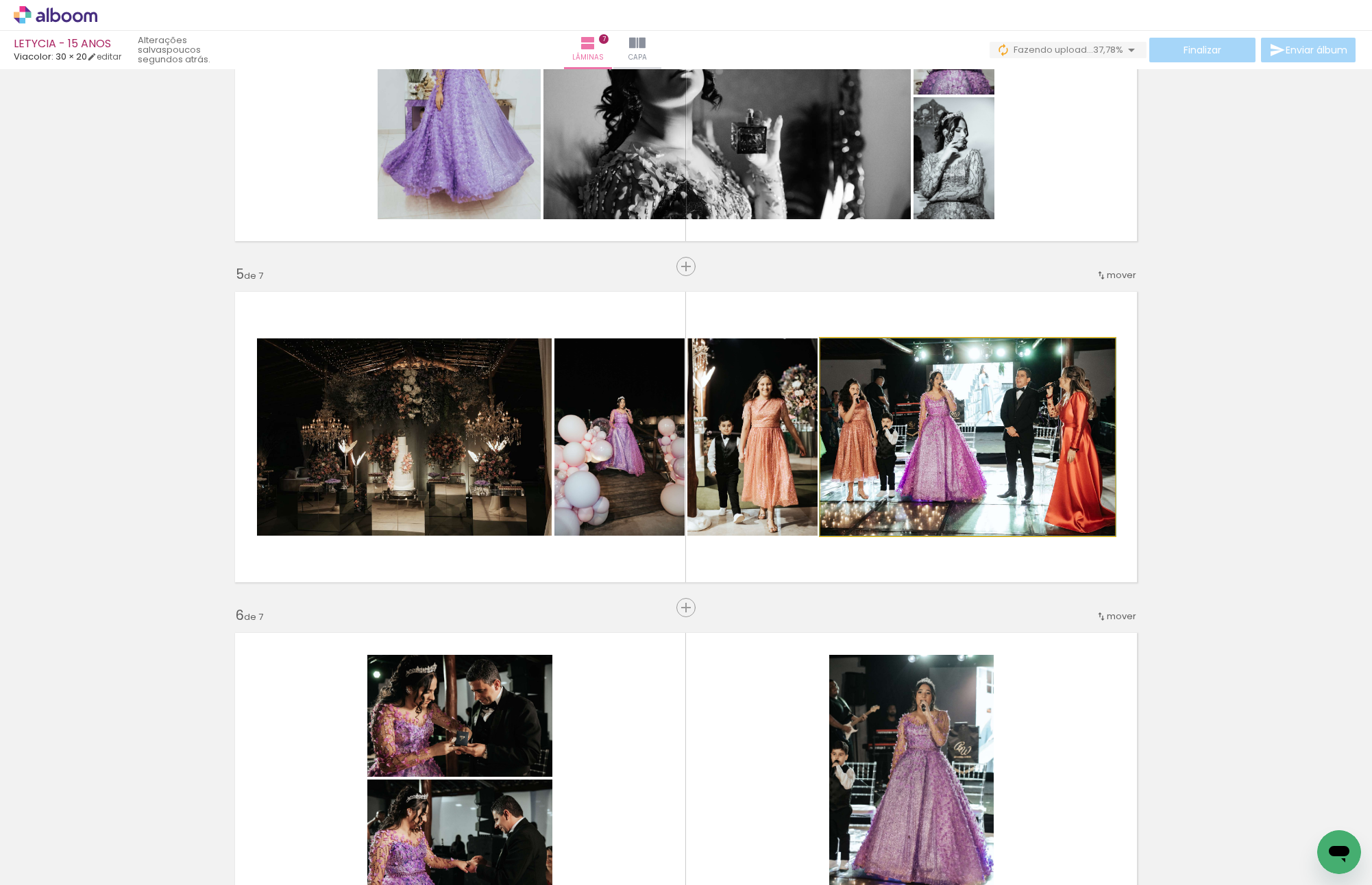
click at [957, 406] on quentale-photo at bounding box center [968, 437] width 294 height 197
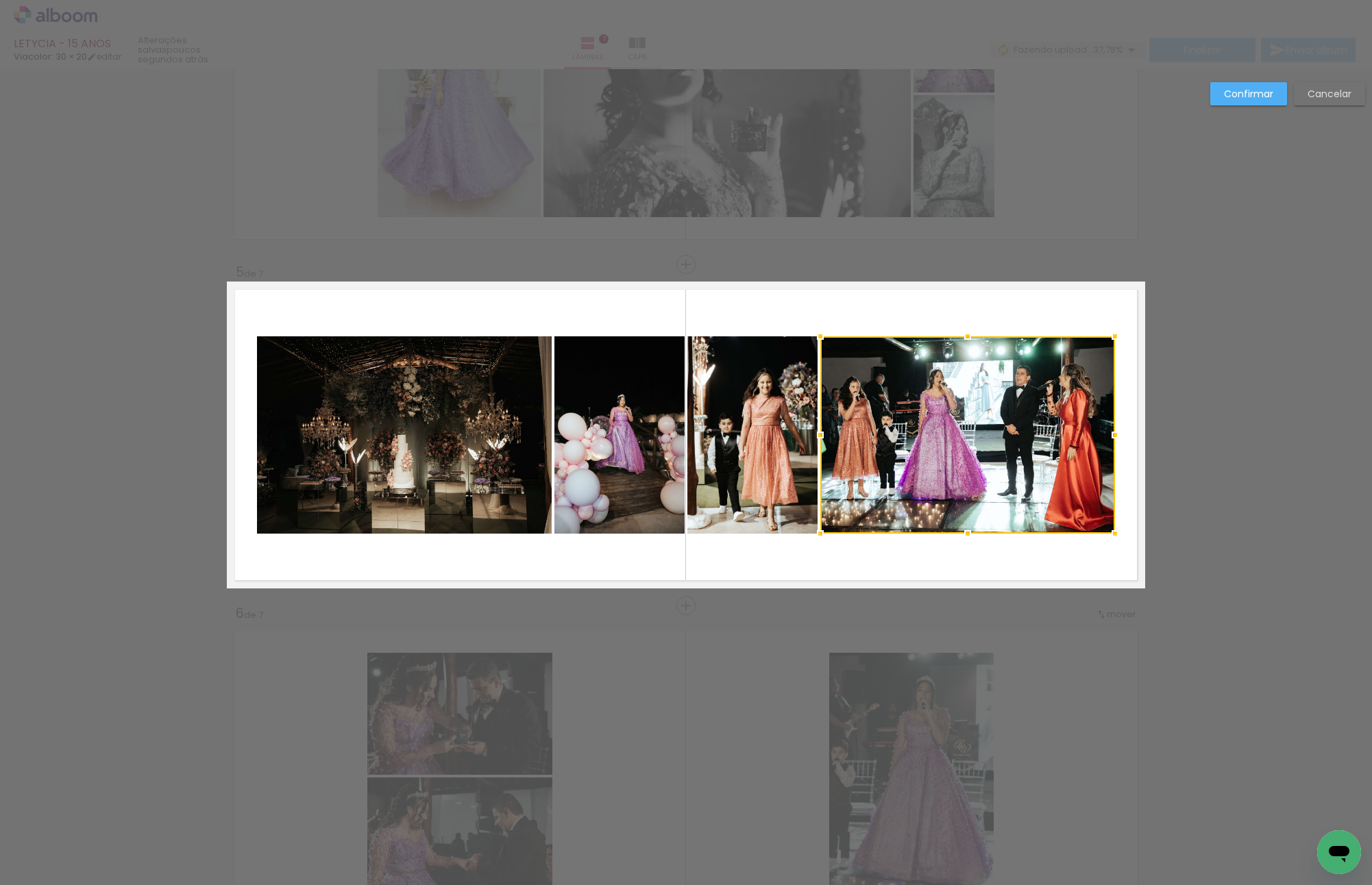
scroll to position [1192, 0]
click at [1186, 397] on div "Confirmar Cancelar" at bounding box center [686, 257] width 1372 height 2761
click at [1303, 85] on paper-button "Cancelar" at bounding box center [1329, 94] width 71 height 24
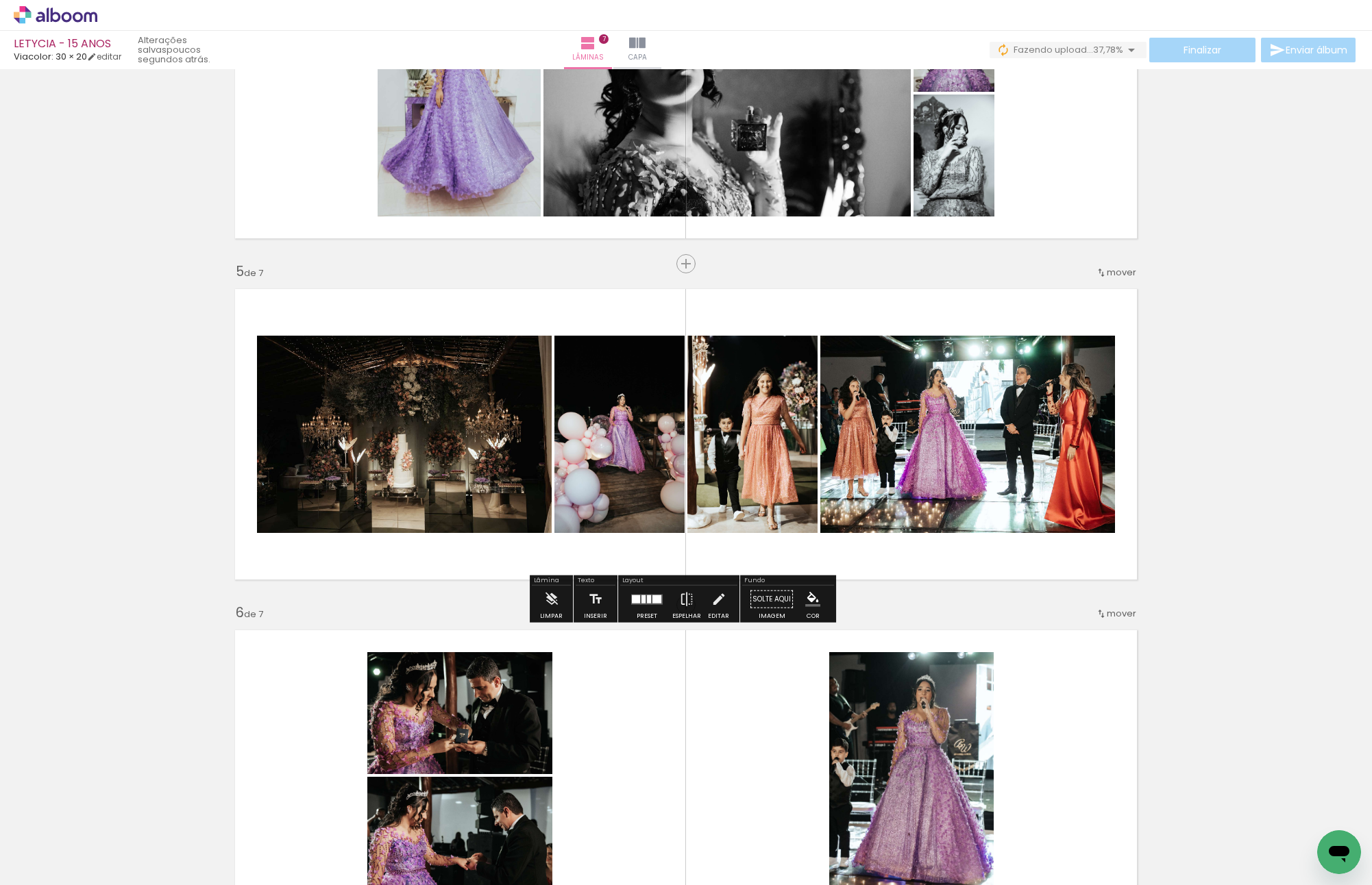
scroll to position [1466, 0]
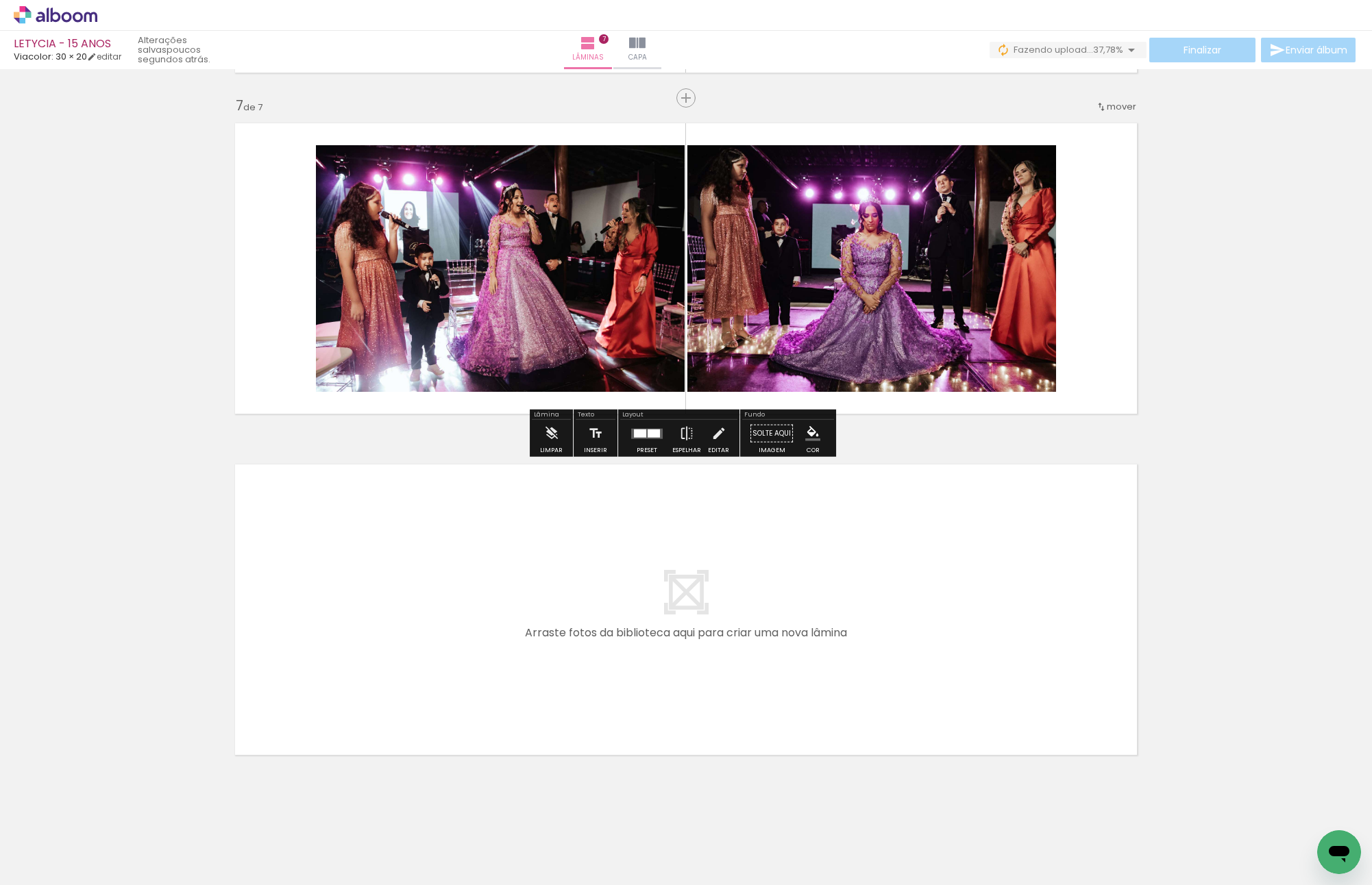
scroll to position [2052, 0]
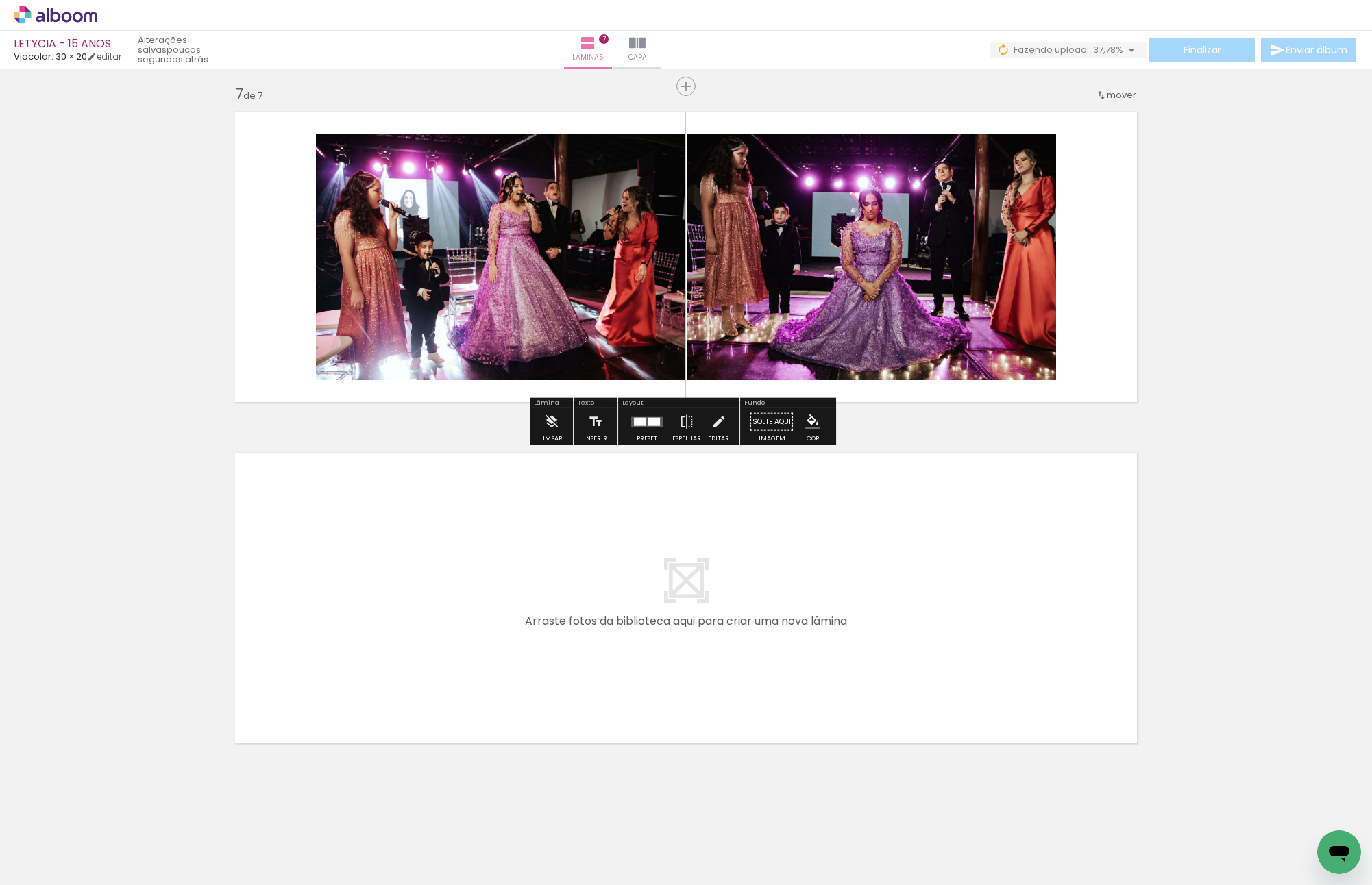
drag, startPoint x: 989, startPoint y: 824, endPoint x: 1058, endPoint y: 789, distance: 77.4
click at [722, 534] on quentale-workspace at bounding box center [686, 442] width 1372 height 885
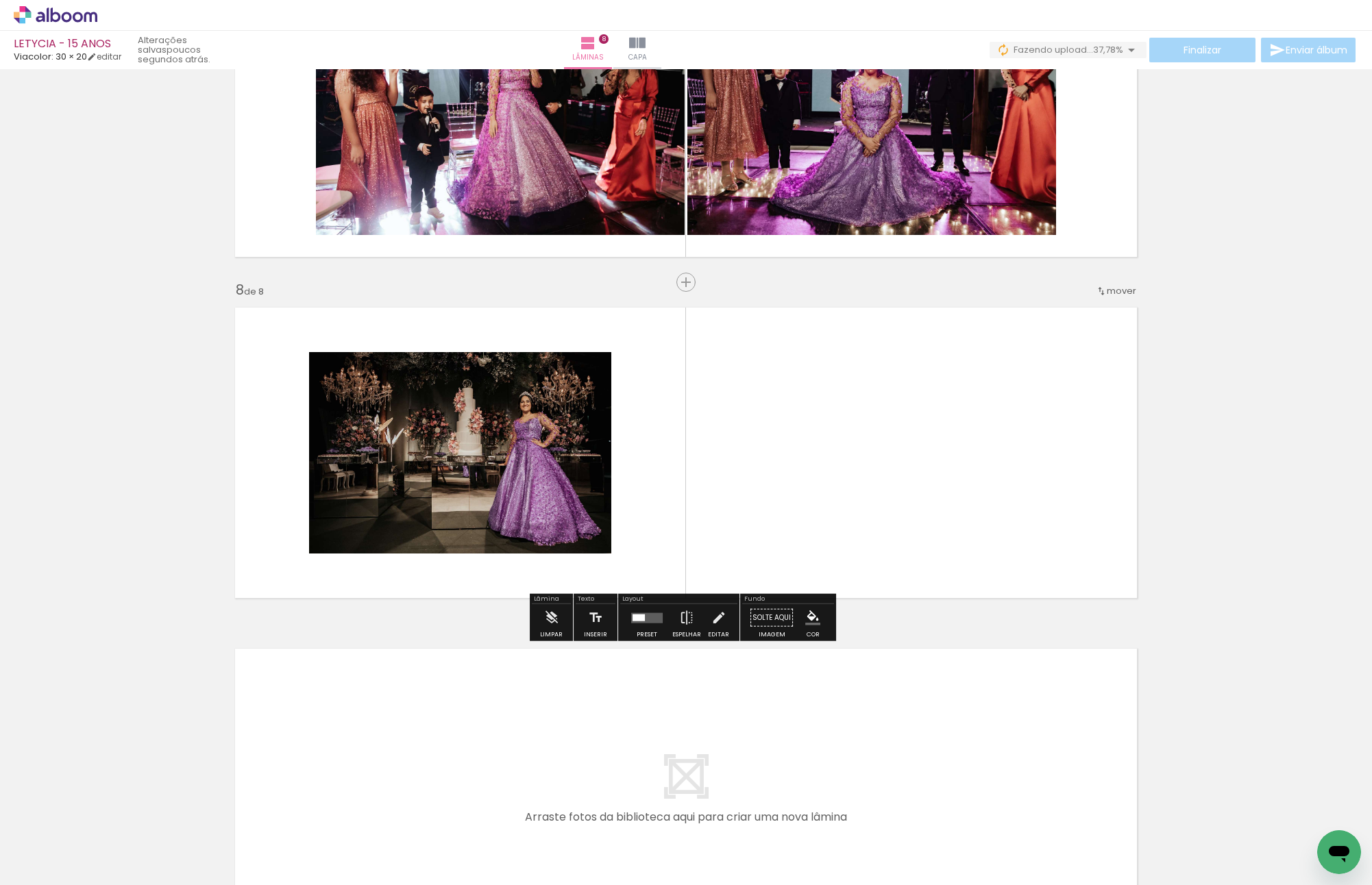
scroll to position [2216, 0]
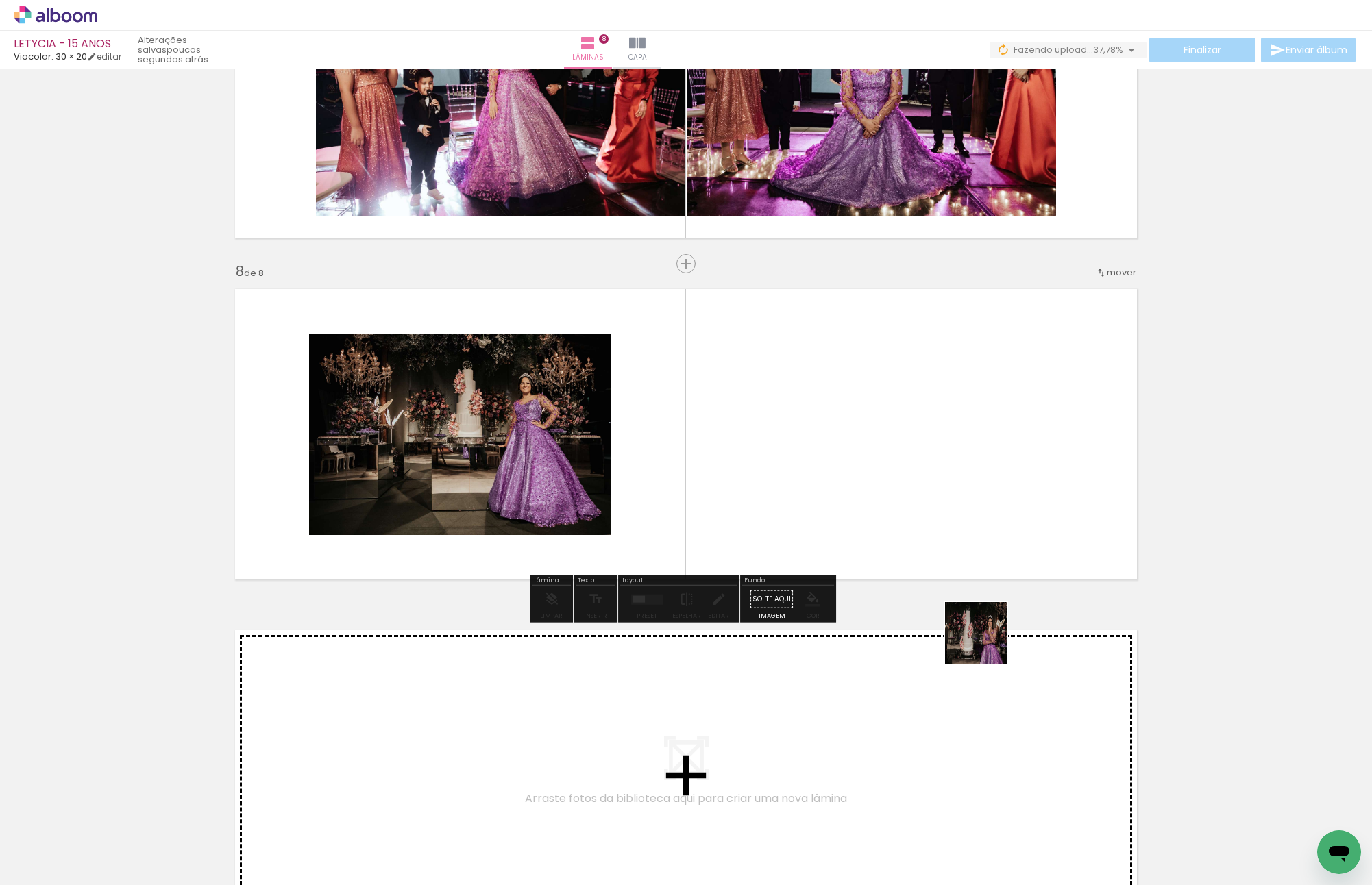
drag, startPoint x: 1067, startPoint y: 792, endPoint x: 1102, endPoint y: 801, distance: 36.1
click at [890, 509] on quentale-workspace at bounding box center [686, 442] width 1372 height 885
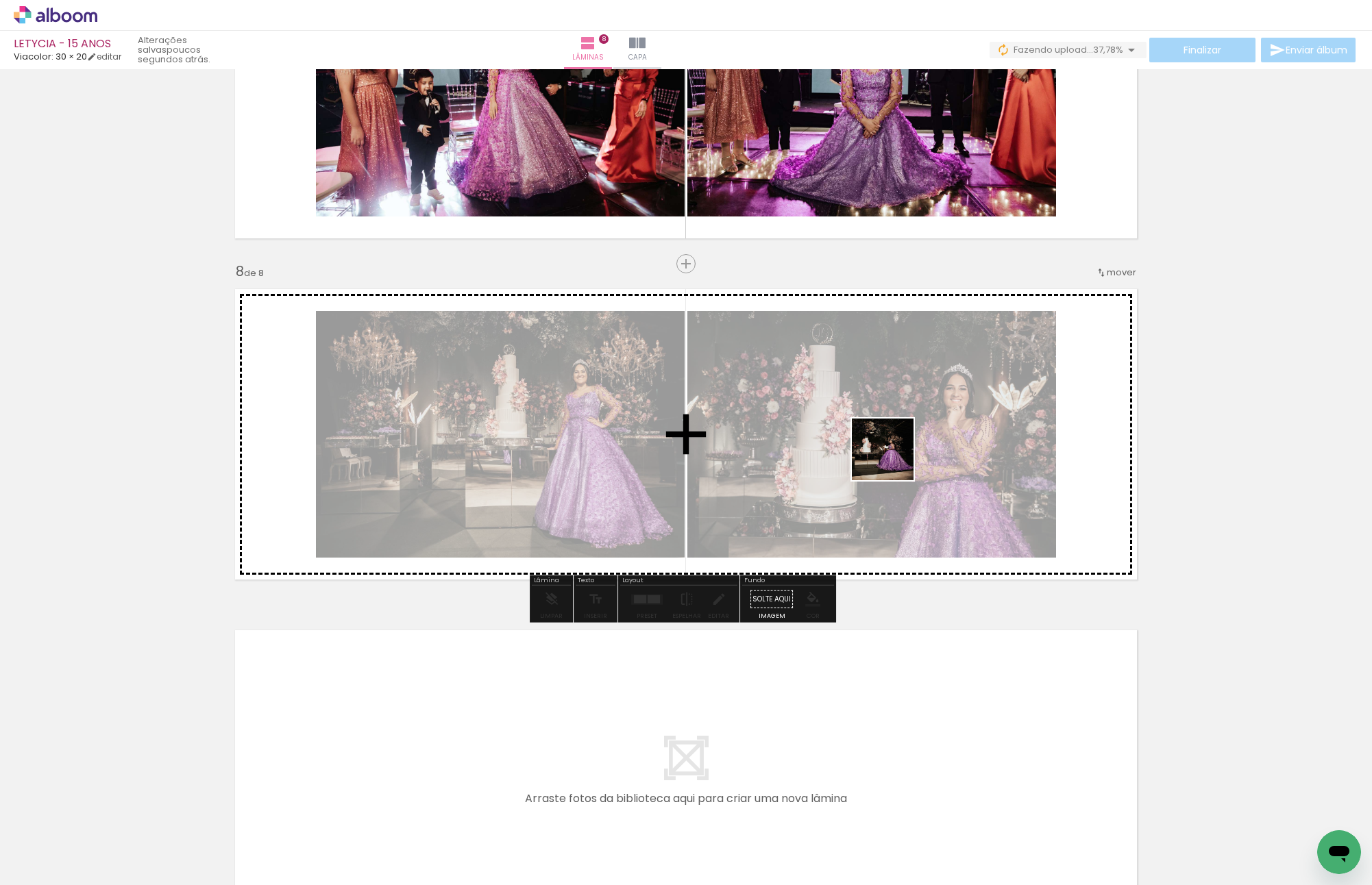
drag, startPoint x: 996, startPoint y: 552, endPoint x: 891, endPoint y: 458, distance: 140.9
click at [891, 458] on quentale-workspace at bounding box center [686, 442] width 1372 height 885
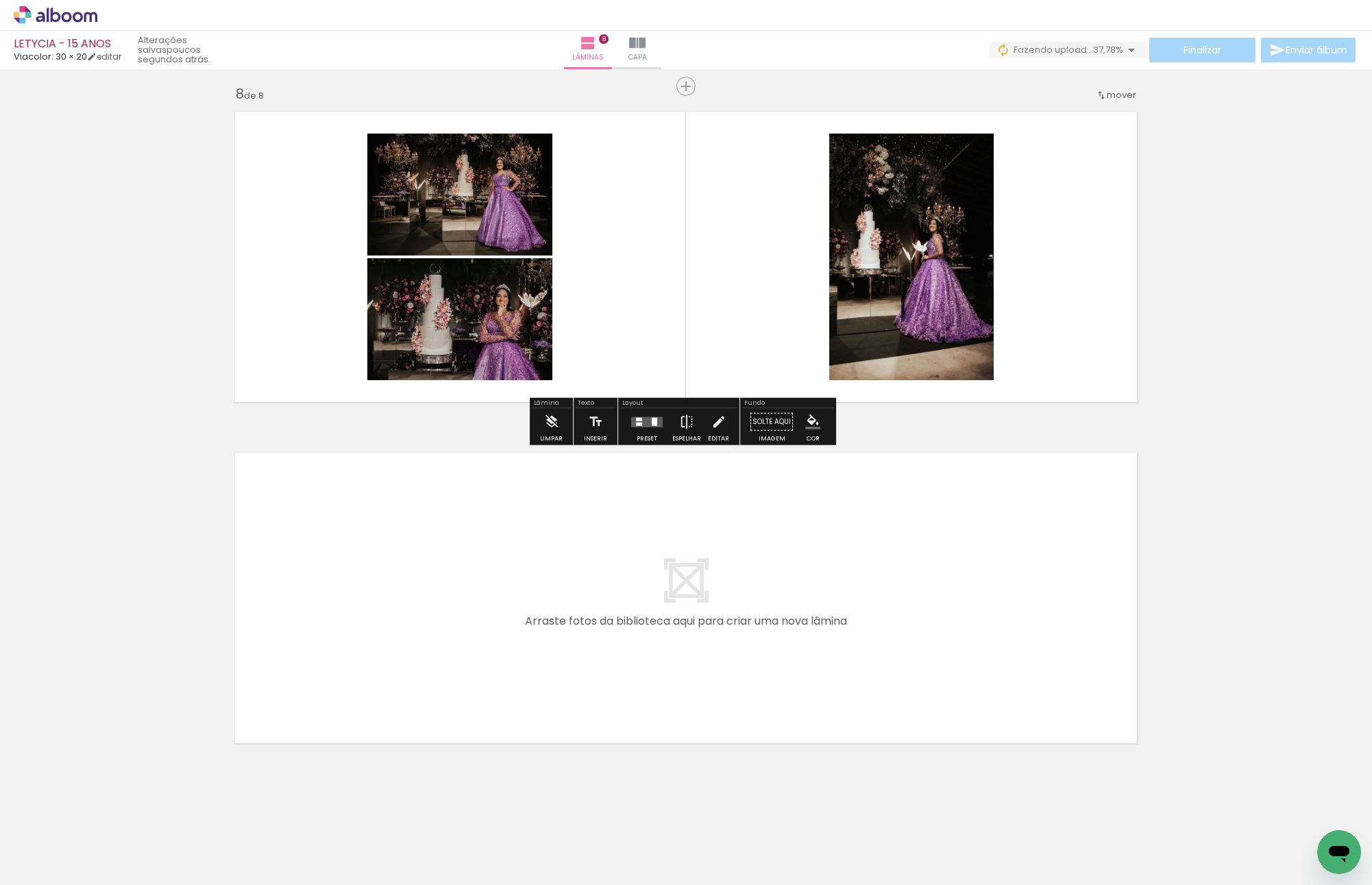
scroll to position [0, 1105]
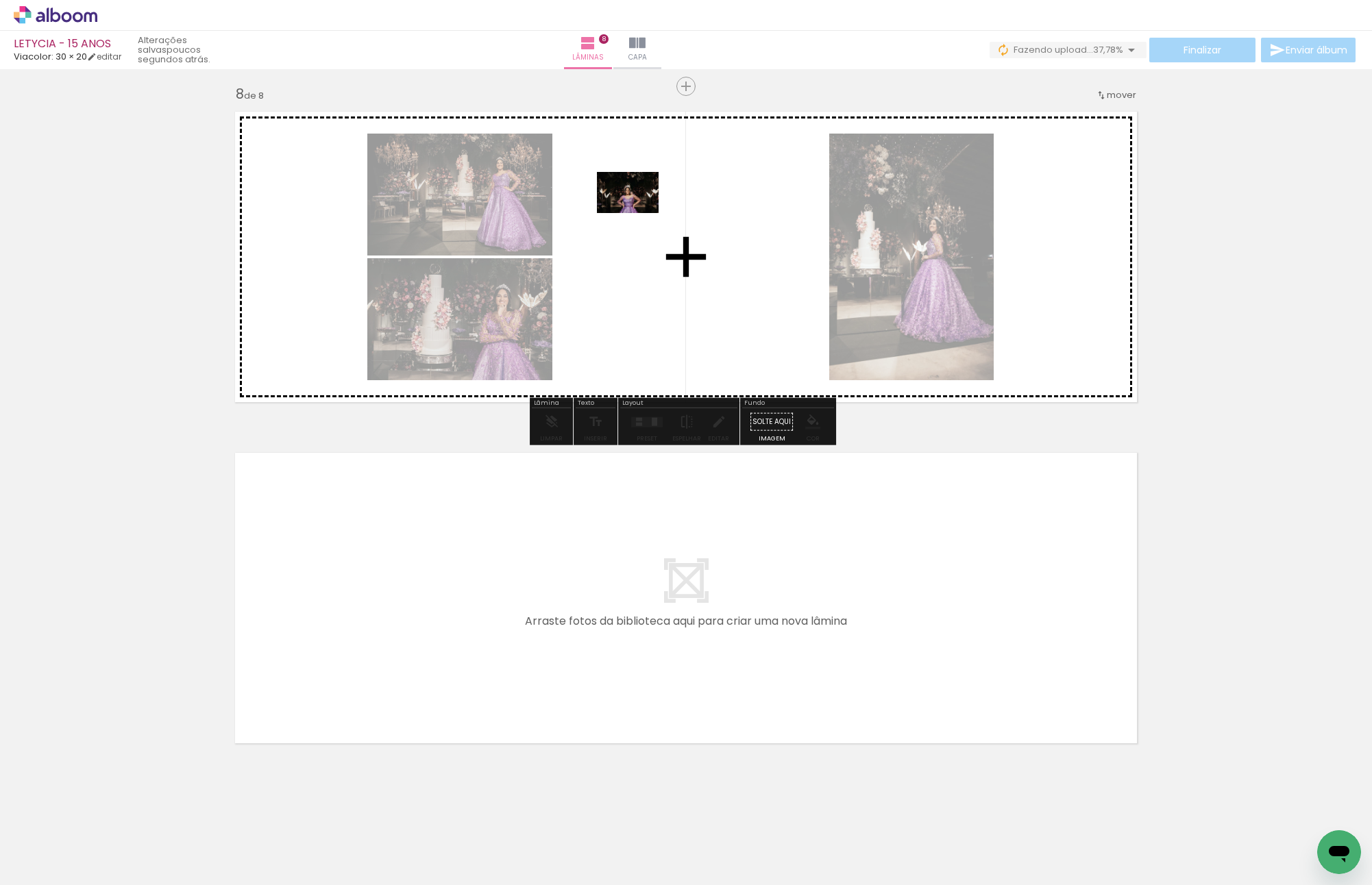
drag, startPoint x: 960, startPoint y: 835, endPoint x: 638, endPoint y: 213, distance: 700.4
click at [638, 213] on quentale-workspace at bounding box center [686, 442] width 1372 height 885
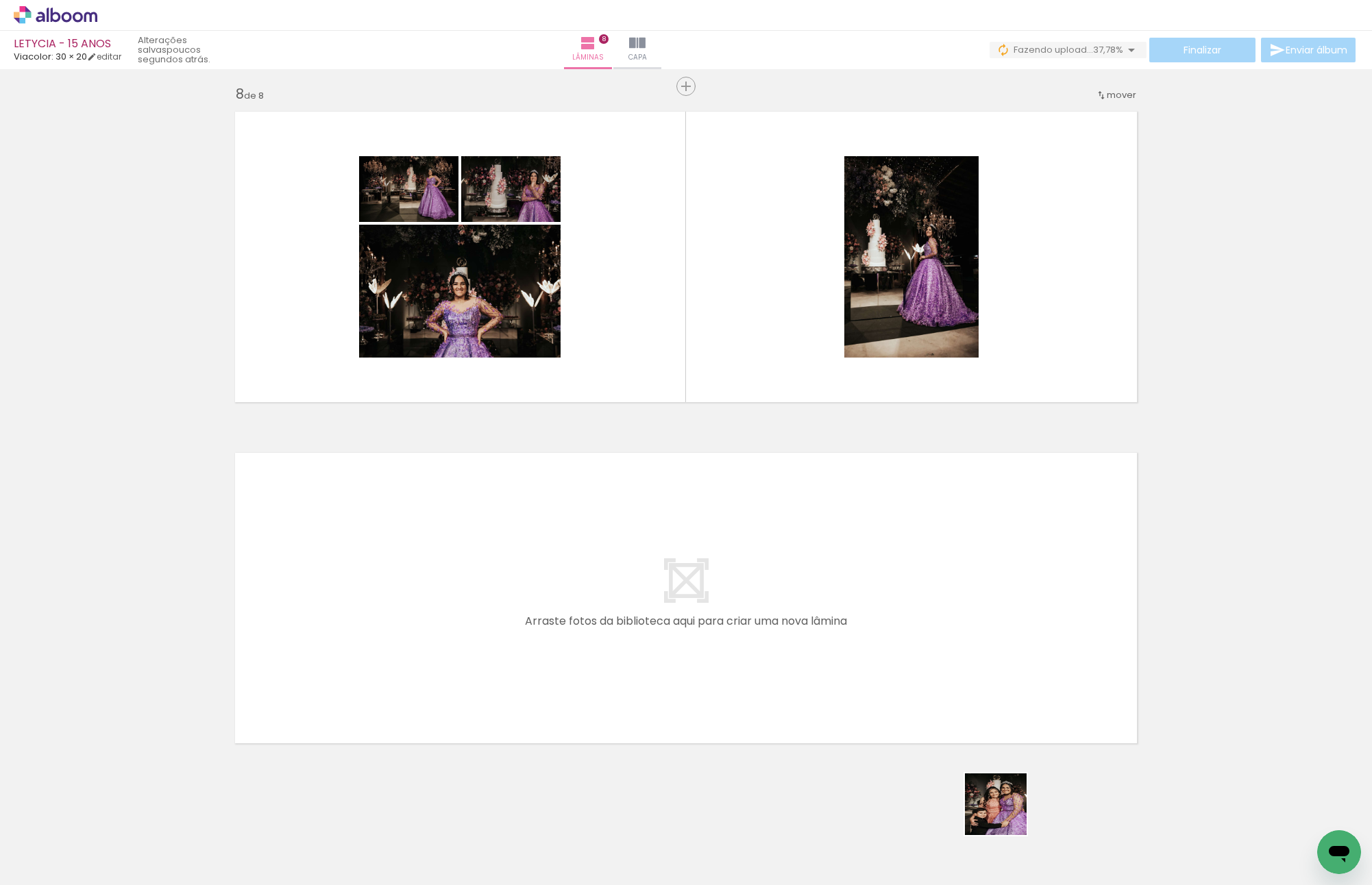
drag, startPoint x: 1011, startPoint y: 816, endPoint x: 987, endPoint y: 867, distance: 56.4
click at [580, 589] on quentale-workspace at bounding box center [686, 442] width 1372 height 885
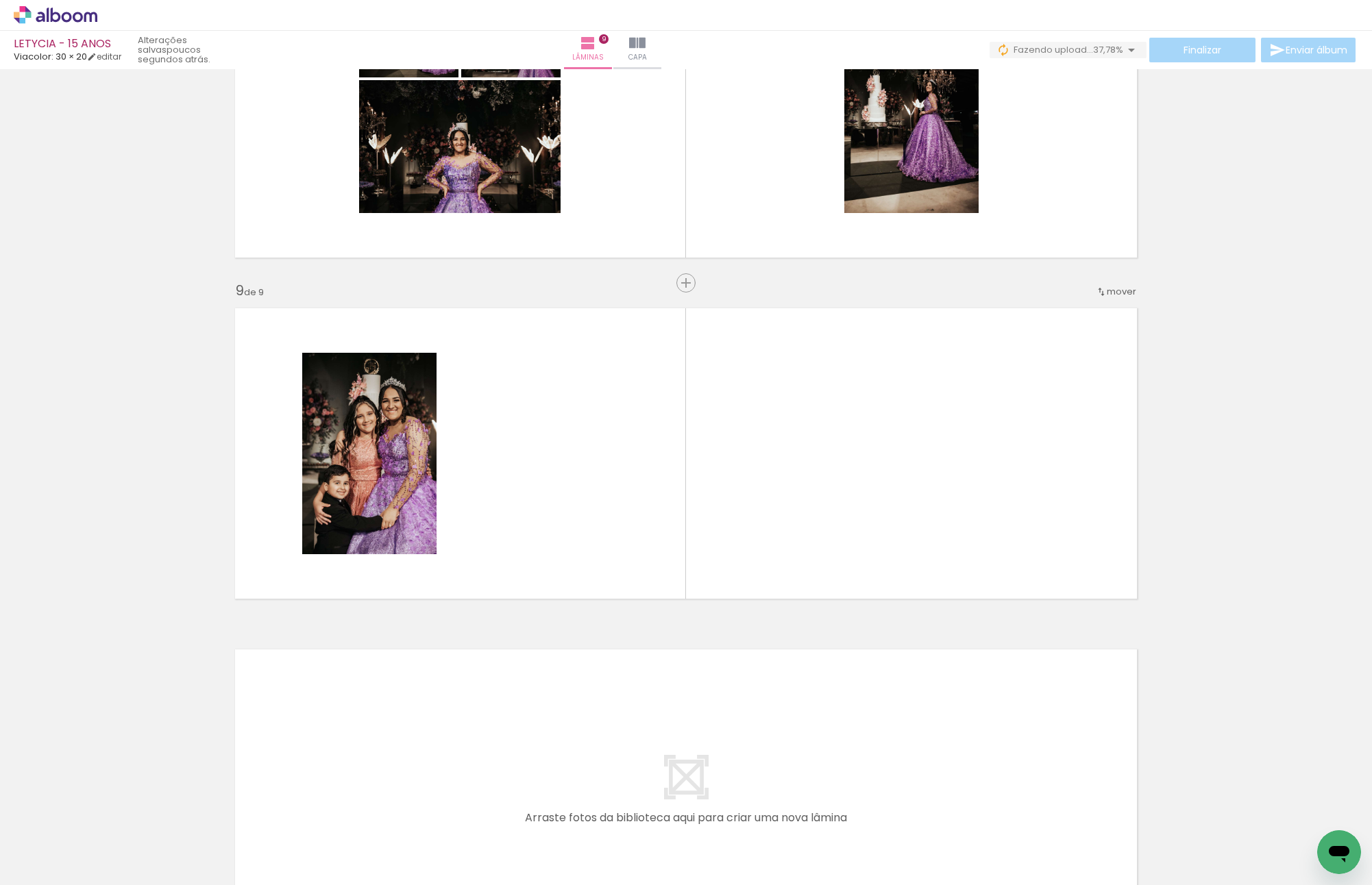
scroll to position [2556, 0]
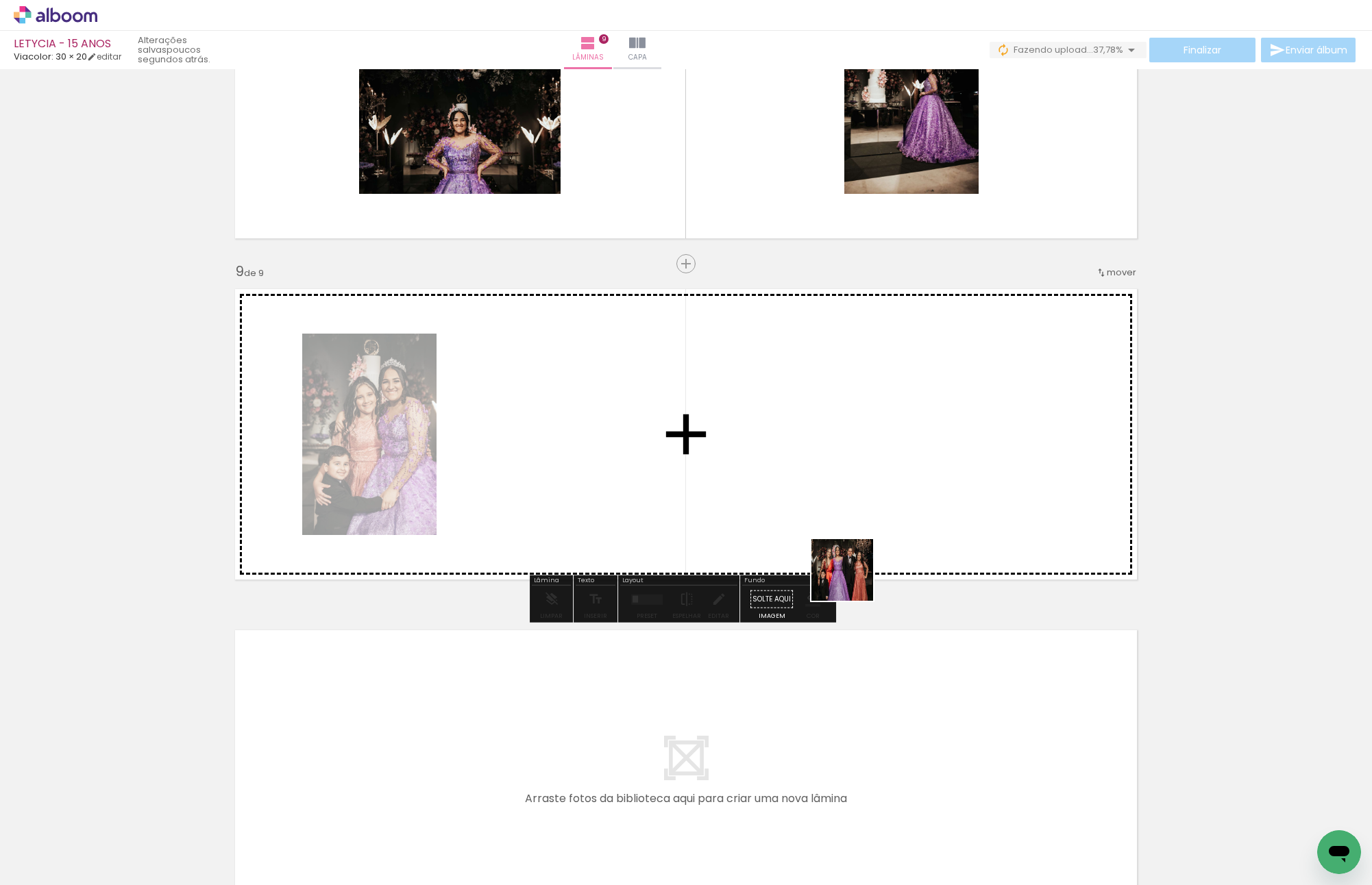
drag, startPoint x: 1099, startPoint y: 841, endPoint x: 637, endPoint y: 417, distance: 627.1
click at [657, 377] on quentale-workspace at bounding box center [686, 442] width 1372 height 885
